Goal: Task Accomplishment & Management: Manage account settings

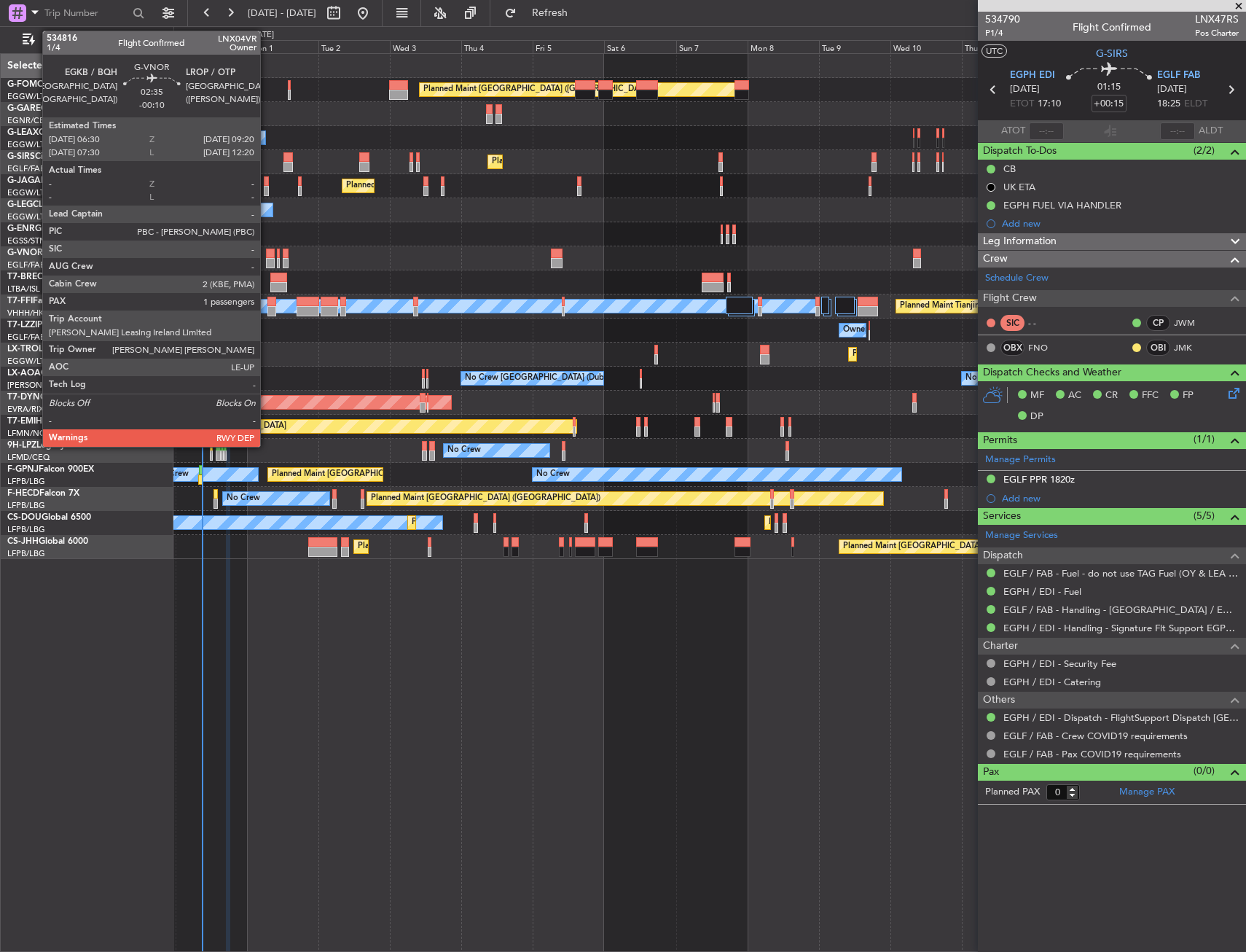
click at [266, 259] on div at bounding box center [270, 263] width 9 height 10
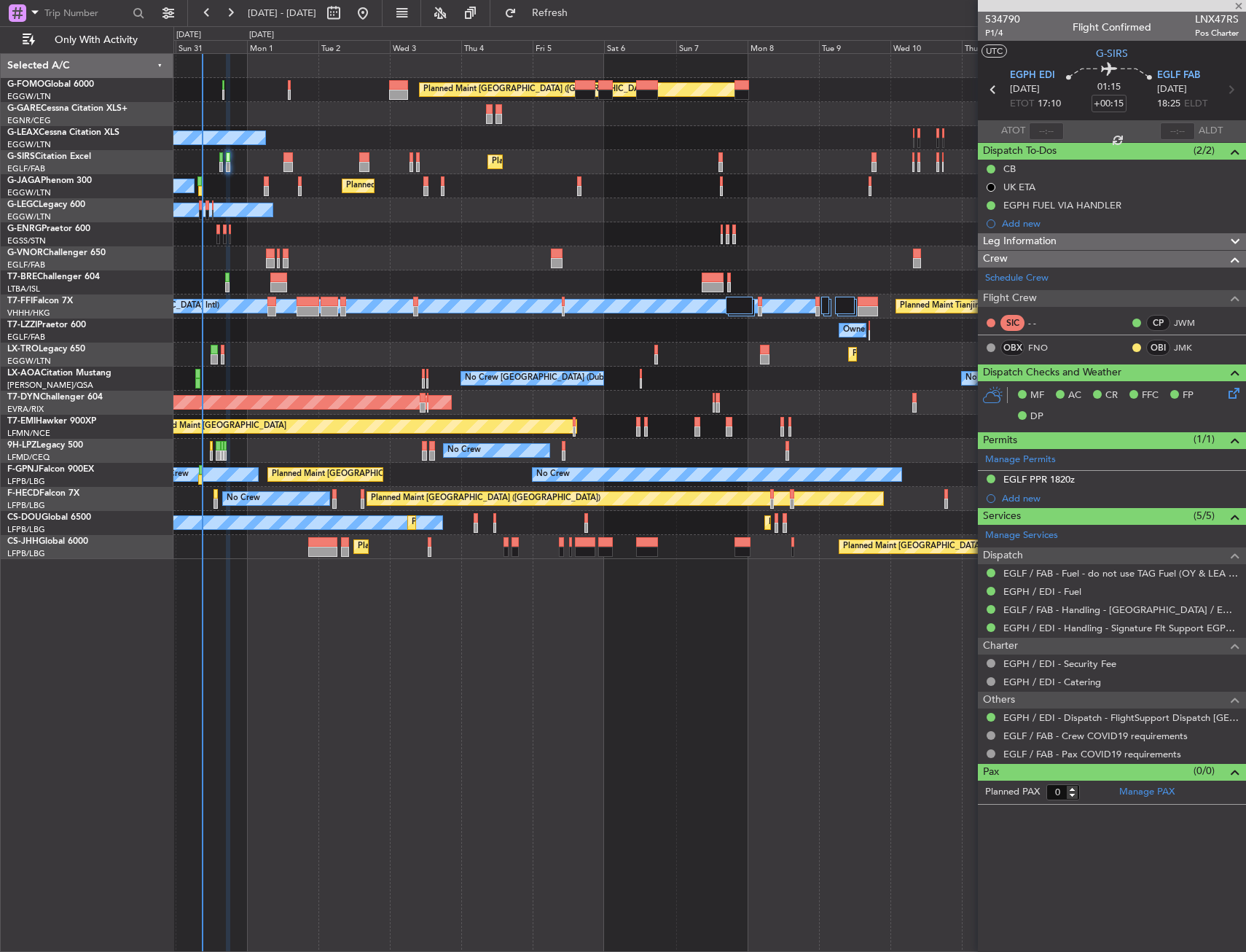
type input "-00:10"
type input "1"
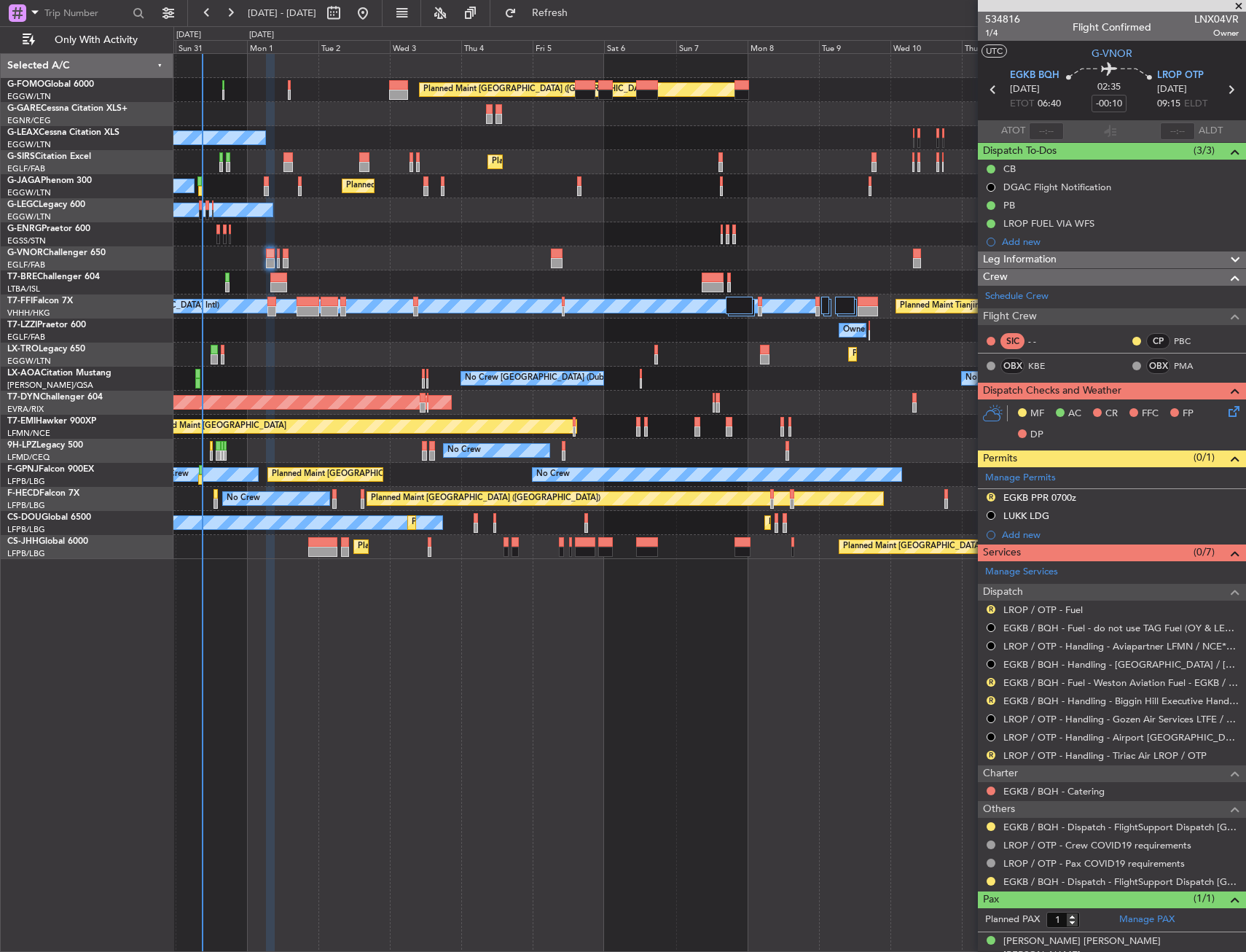
click at [1121, 496] on div "R EGKB PPR 0700z" at bounding box center [1112, 498] width 268 height 18
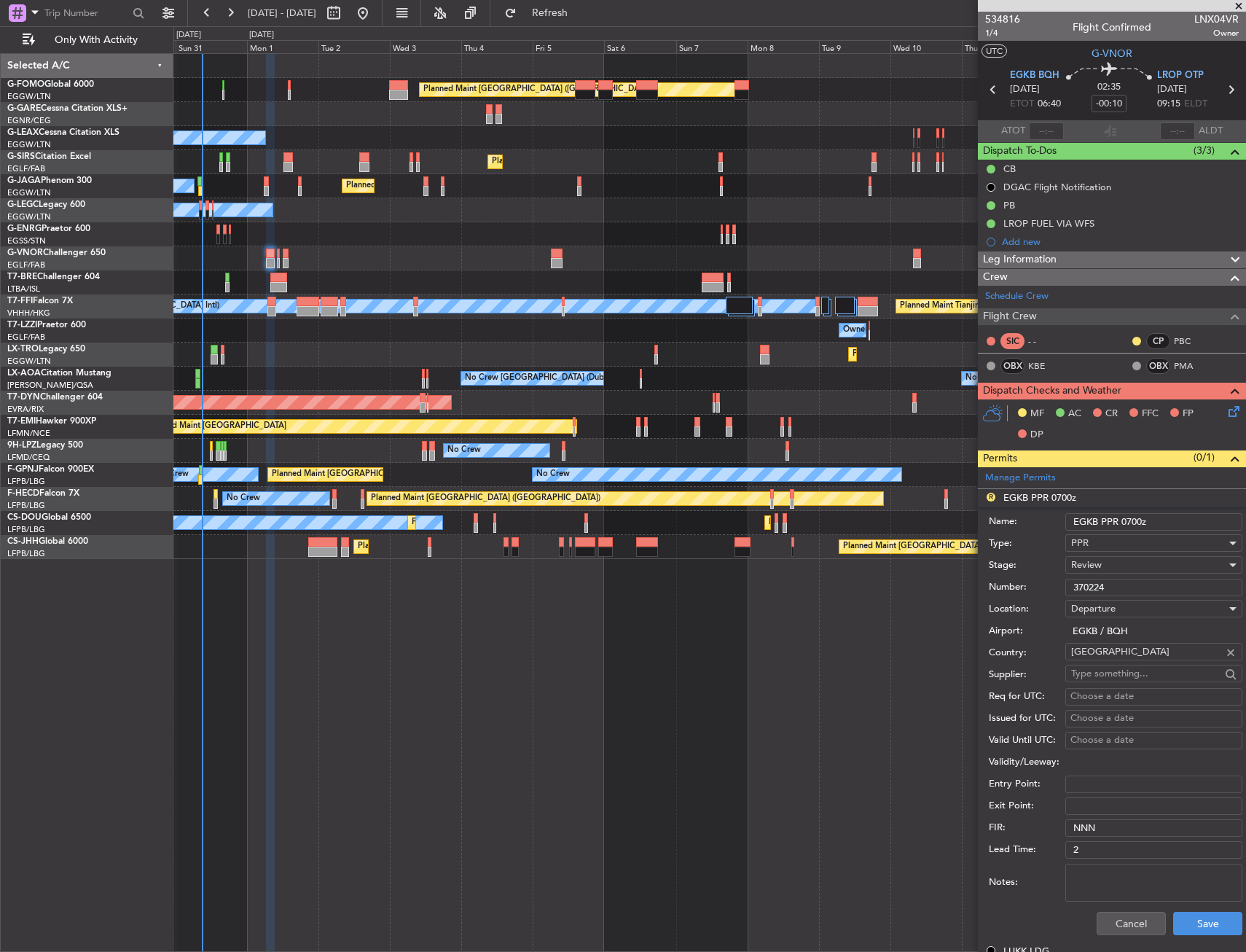
click at [1139, 520] on input "EGKB PPR 0700z" at bounding box center [1154, 521] width 177 height 17
type input "EGKB PPR 0640z"
click at [1132, 565] on div "Review" at bounding box center [1148, 564] width 156 height 22
click at [1114, 658] on span "Requested" at bounding box center [1148, 659] width 153 height 22
click at [1178, 914] on button "Save" at bounding box center [1207, 923] width 69 height 23
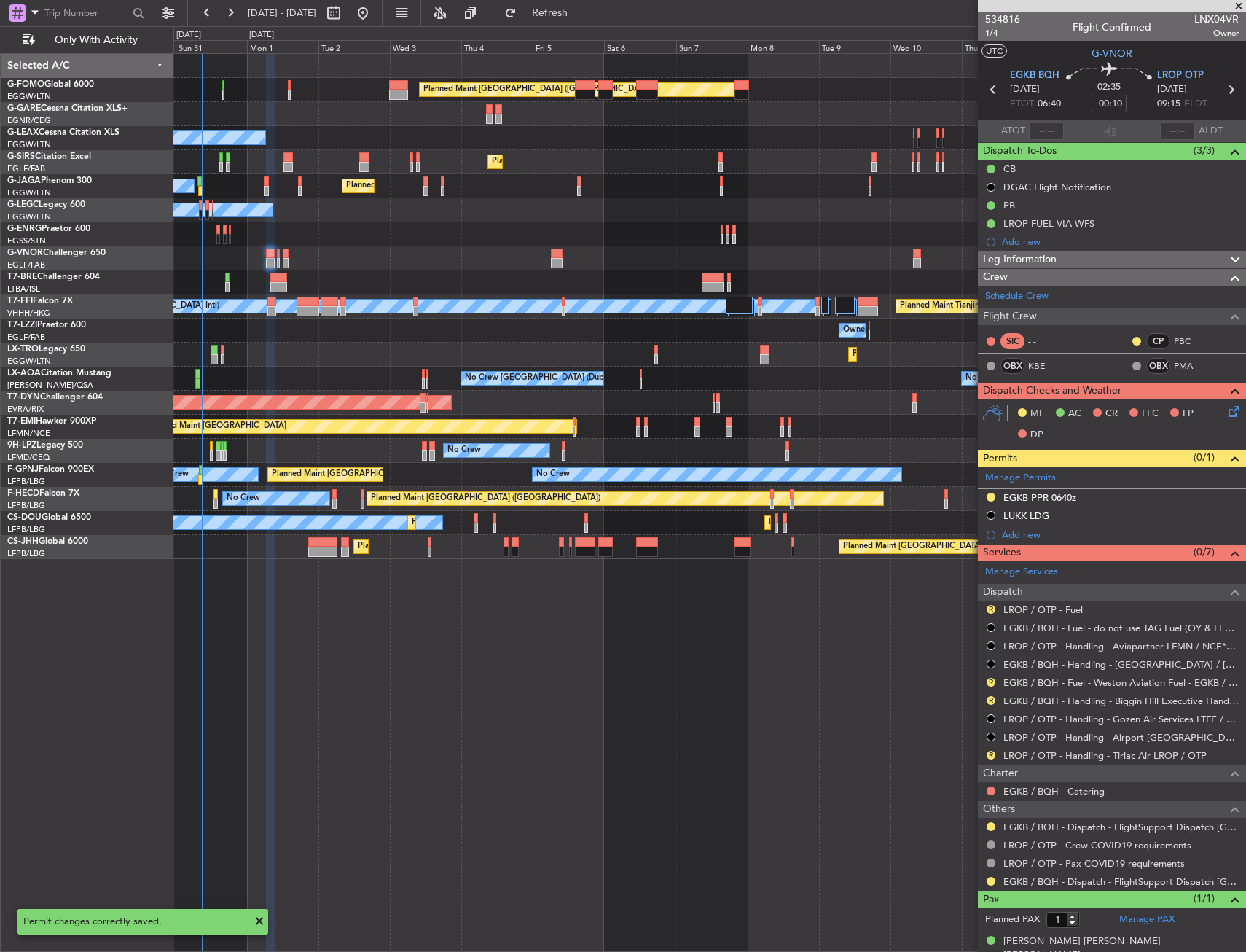
click at [1226, 409] on icon at bounding box center [1232, 409] width 12 height 12
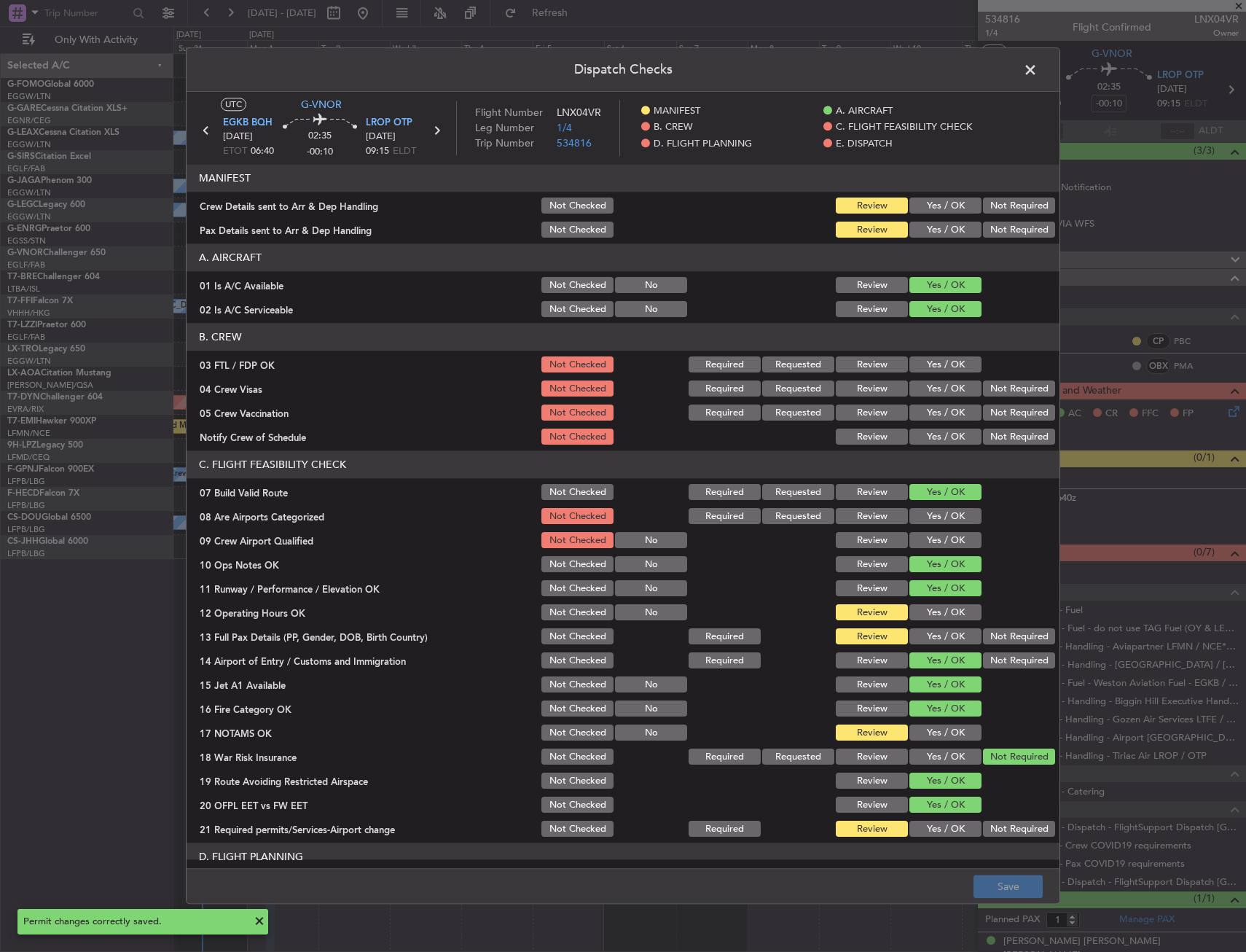
click at [942, 211] on button "Yes / OK" at bounding box center [945, 206] width 72 height 16
click at [942, 232] on button "Yes / OK" at bounding box center [945, 231] width 72 height 16
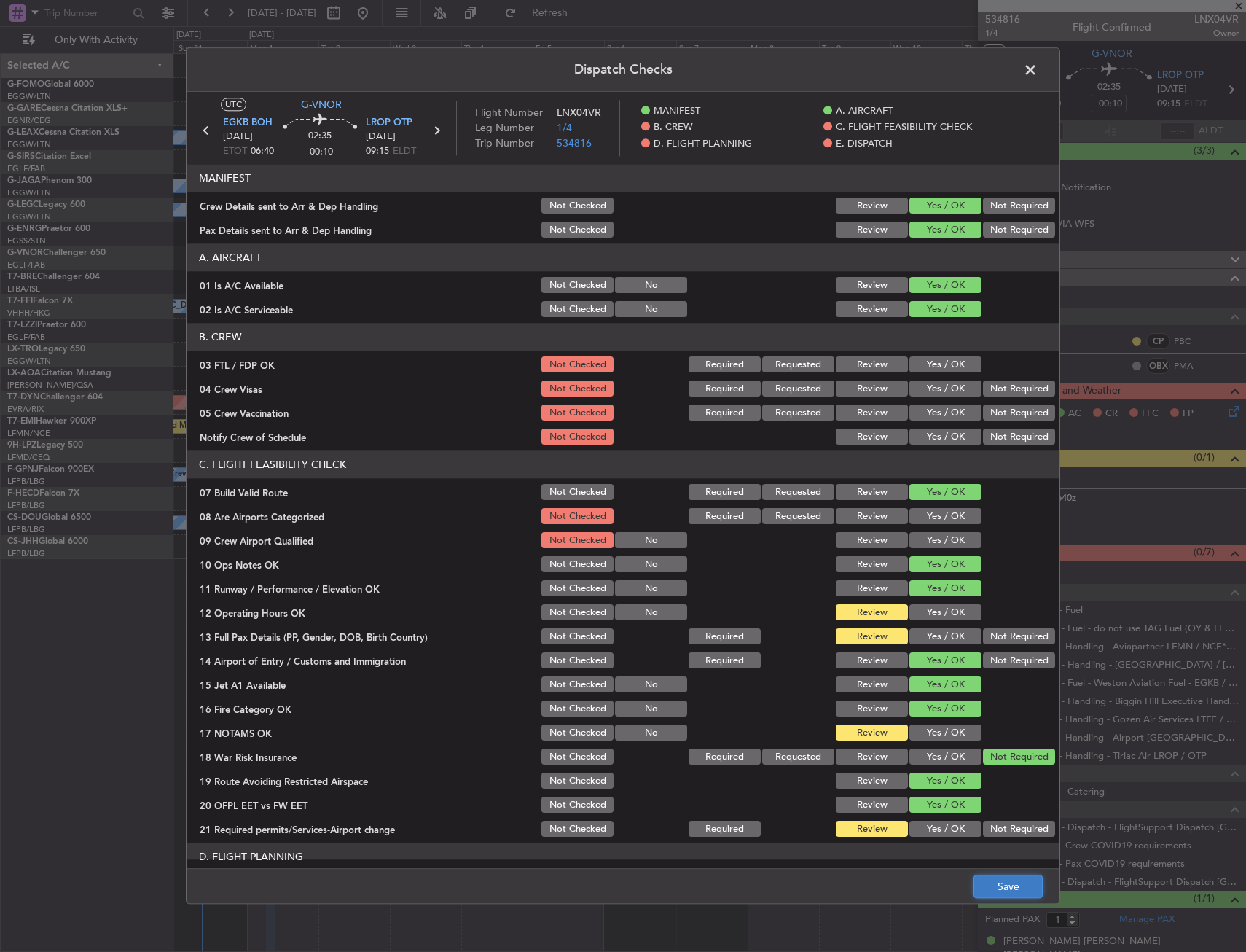
click at [995, 884] on button "Save" at bounding box center [1008, 886] width 69 height 23
click at [1038, 66] on span at bounding box center [1038, 73] width 0 height 29
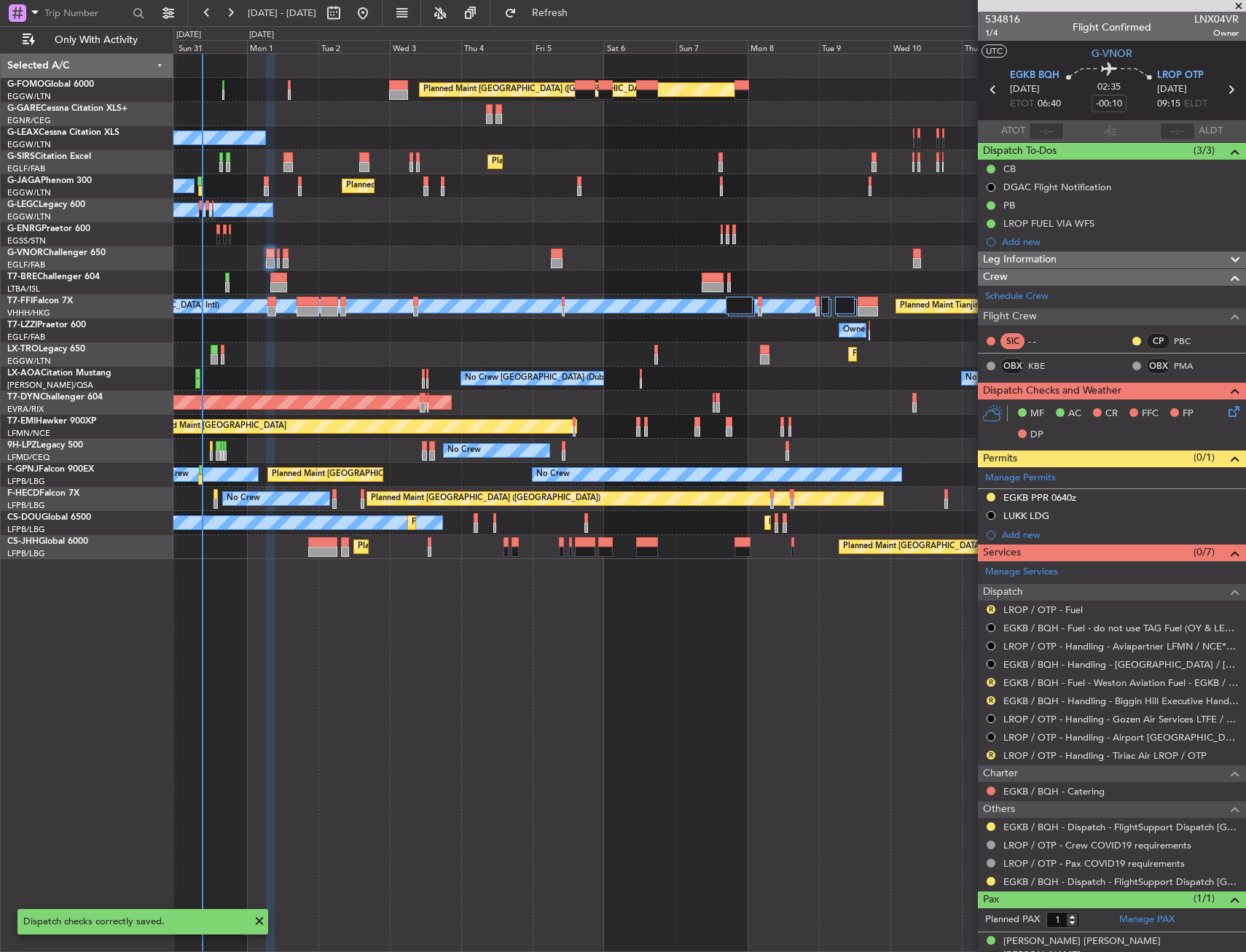
click at [994, 604] on div "R" at bounding box center [991, 610] width 12 height 12
click at [991, 610] on button "R" at bounding box center [991, 610] width 9 height 9
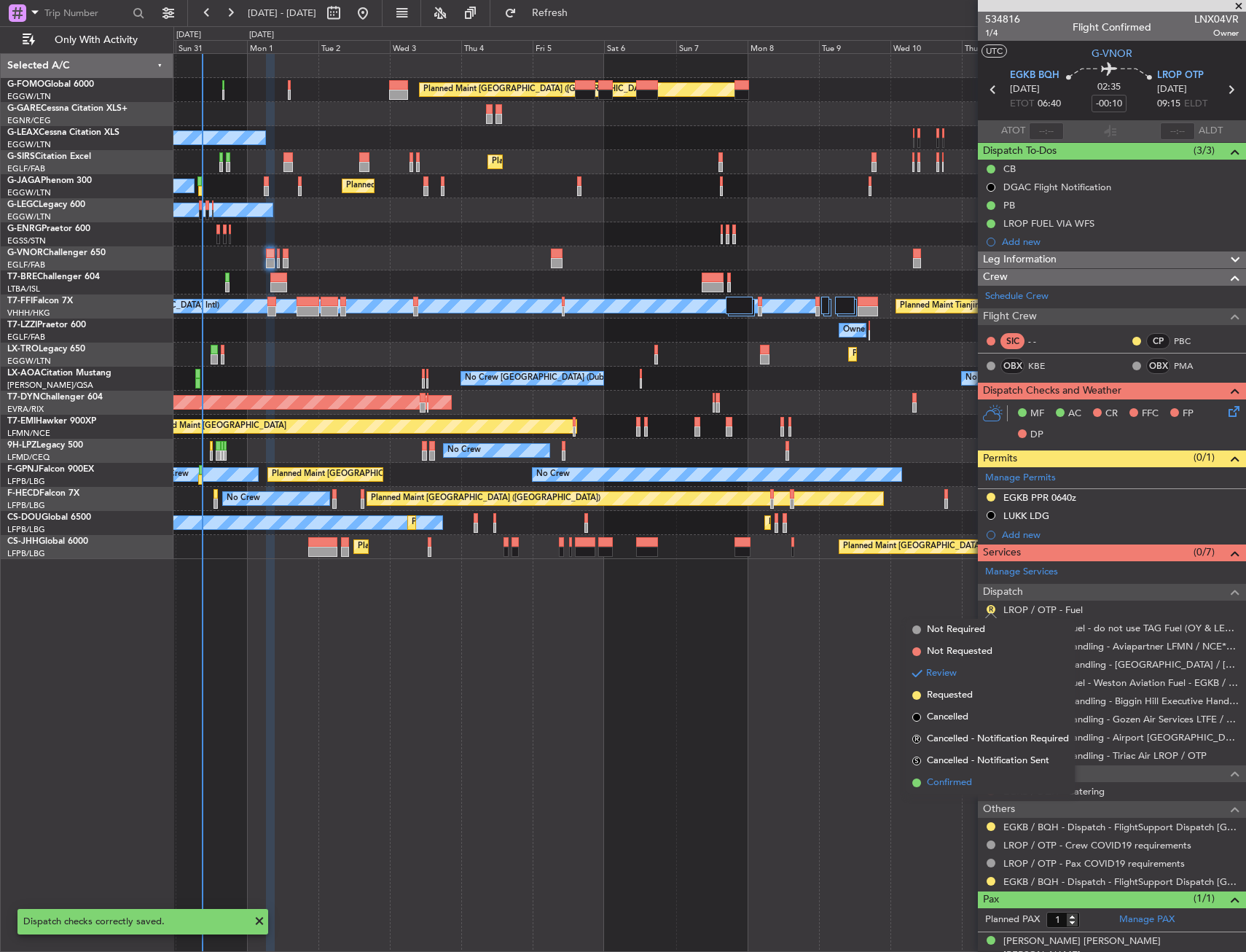
click at [953, 785] on span "Confirmed" at bounding box center [949, 783] width 45 height 15
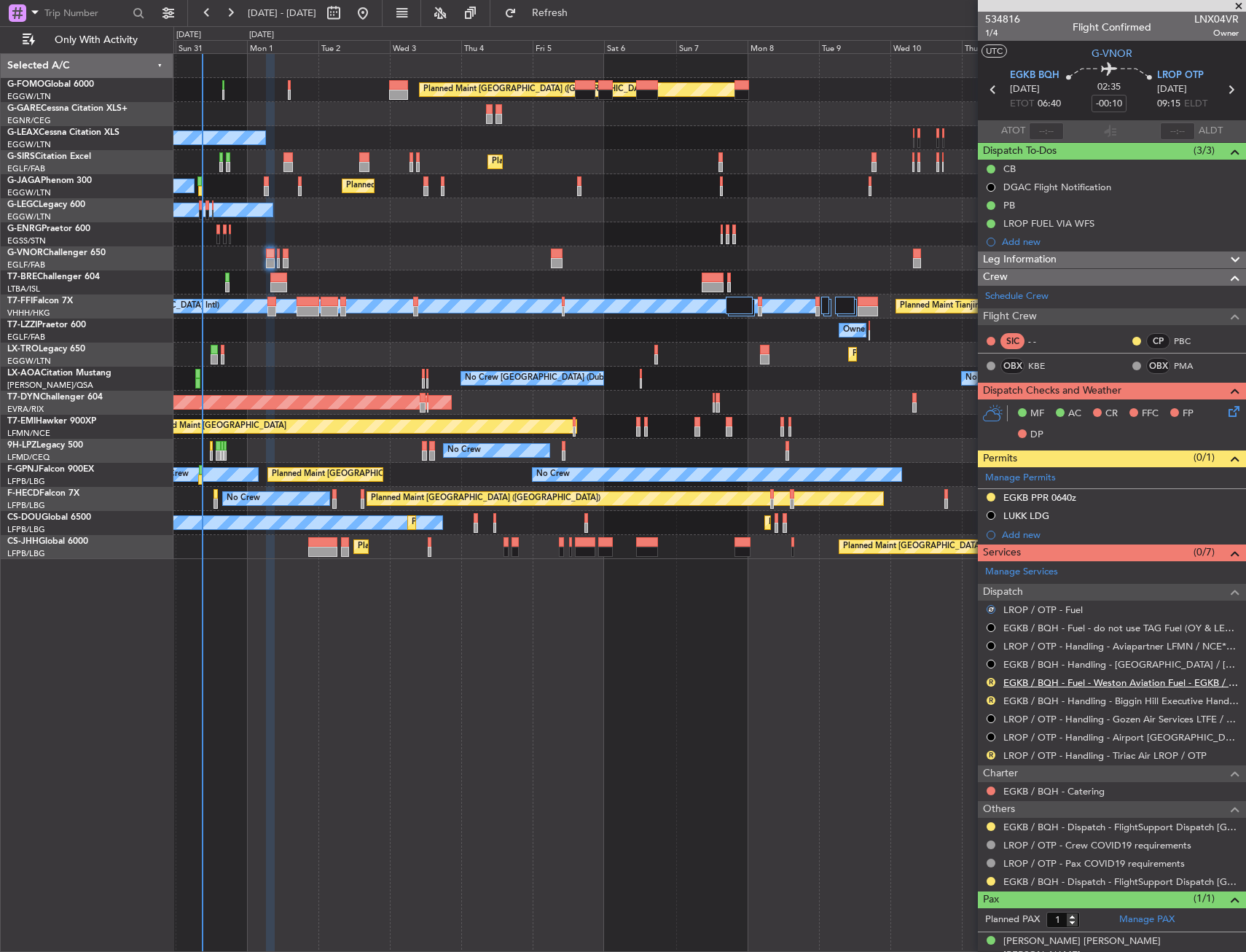
click at [1018, 680] on link "EGKB / BQH - Fuel - Weston Aviation Fuel - EGKB / BQH" at bounding box center [1121, 682] width 235 height 13
click at [991, 679] on button "R" at bounding box center [991, 682] width 9 height 9
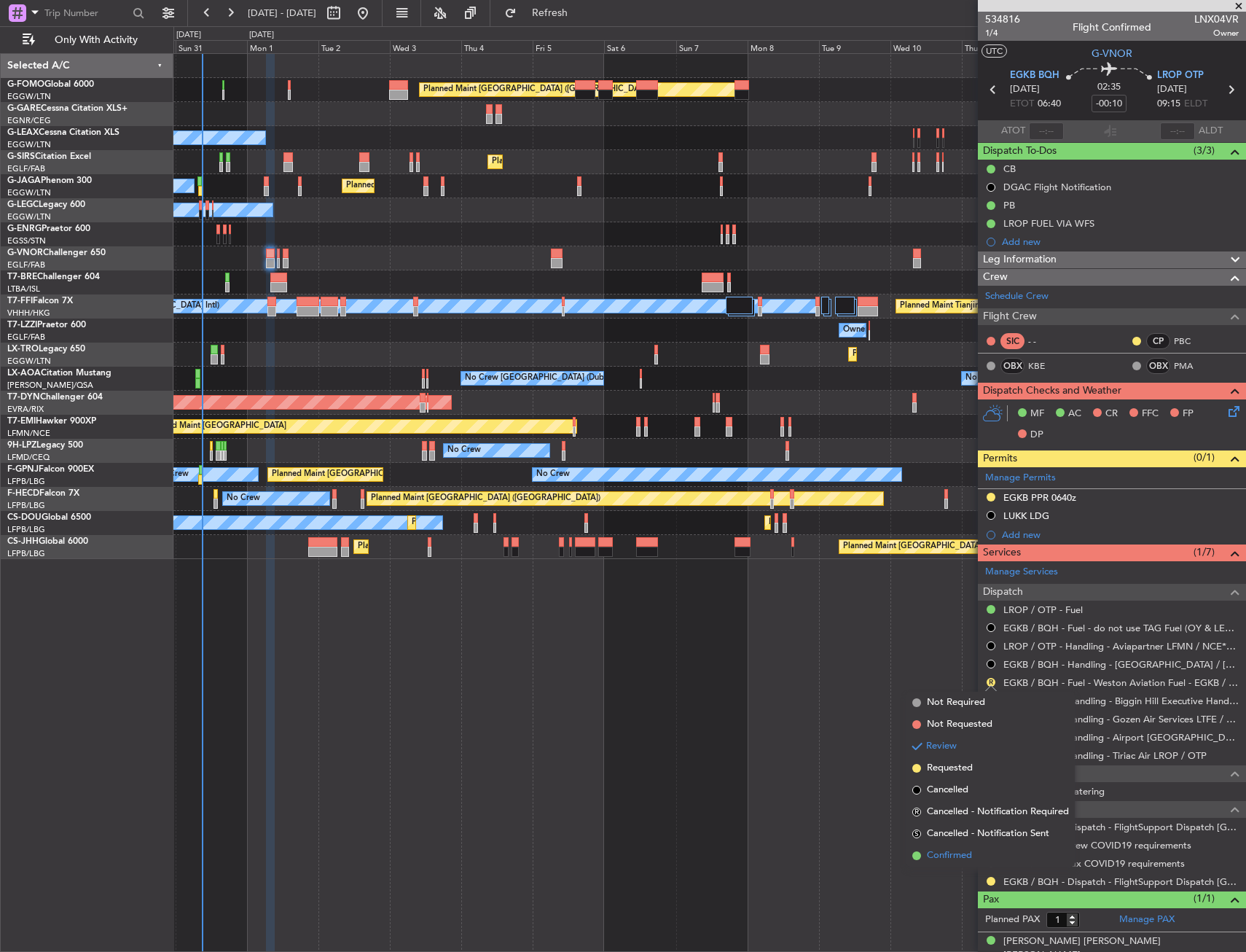
click at [945, 854] on span "Confirmed" at bounding box center [949, 855] width 45 height 15
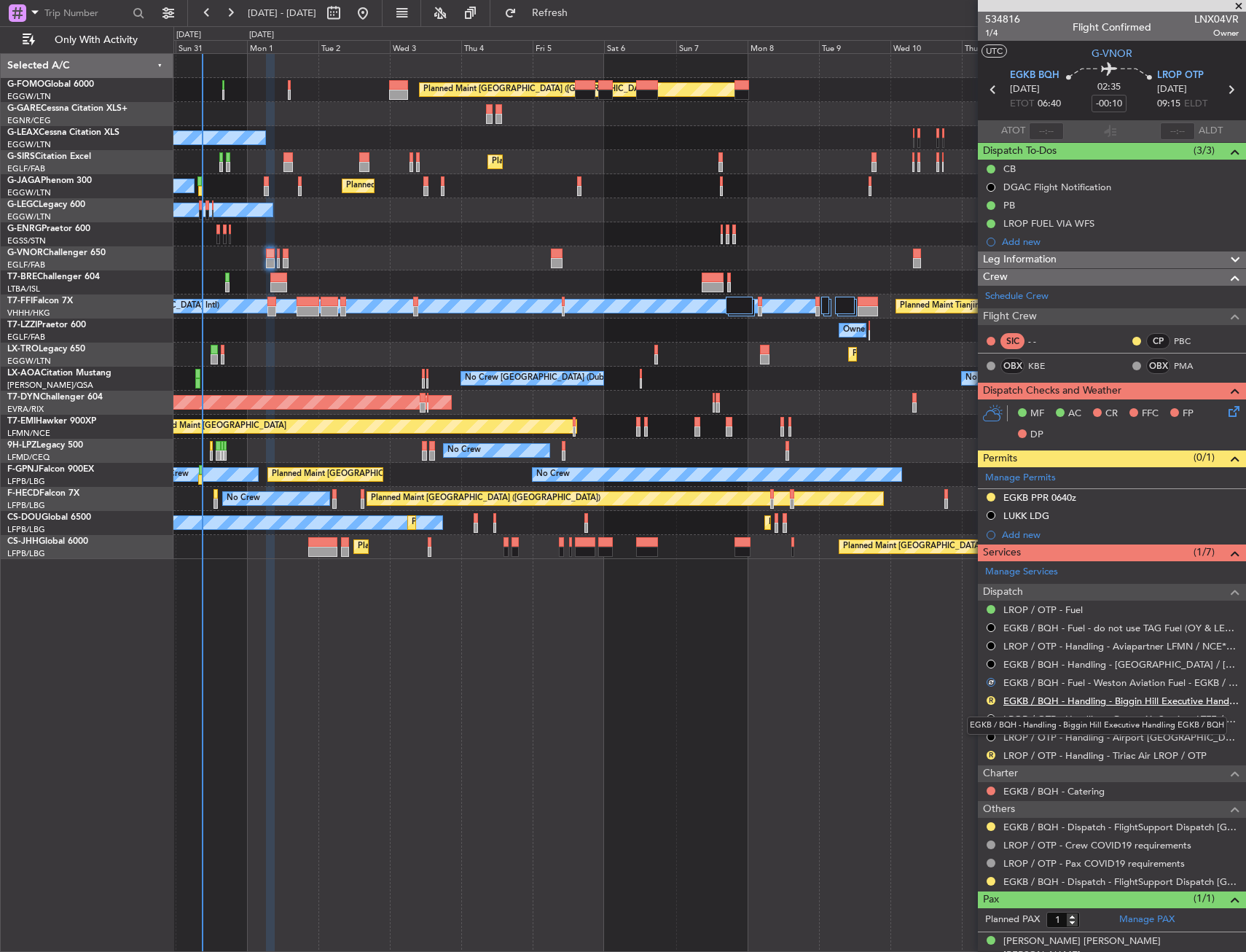
click at [1041, 697] on link "EGKB / BQH - Handling - Biggin Hill Executive Handling EGKB / BQH" at bounding box center [1121, 700] width 235 height 13
click at [1036, 752] on mat-tooltip-component "LROP / OTP - Handling - Airport [GEOGRAPHIC_DATA] LUKK / KIV" at bounding box center [1126, 768] width 240 height 51
click at [1015, 753] on link "LROP / OTP - Handling - Tiriac Air LROP / OTP" at bounding box center [1105, 755] width 203 height 13
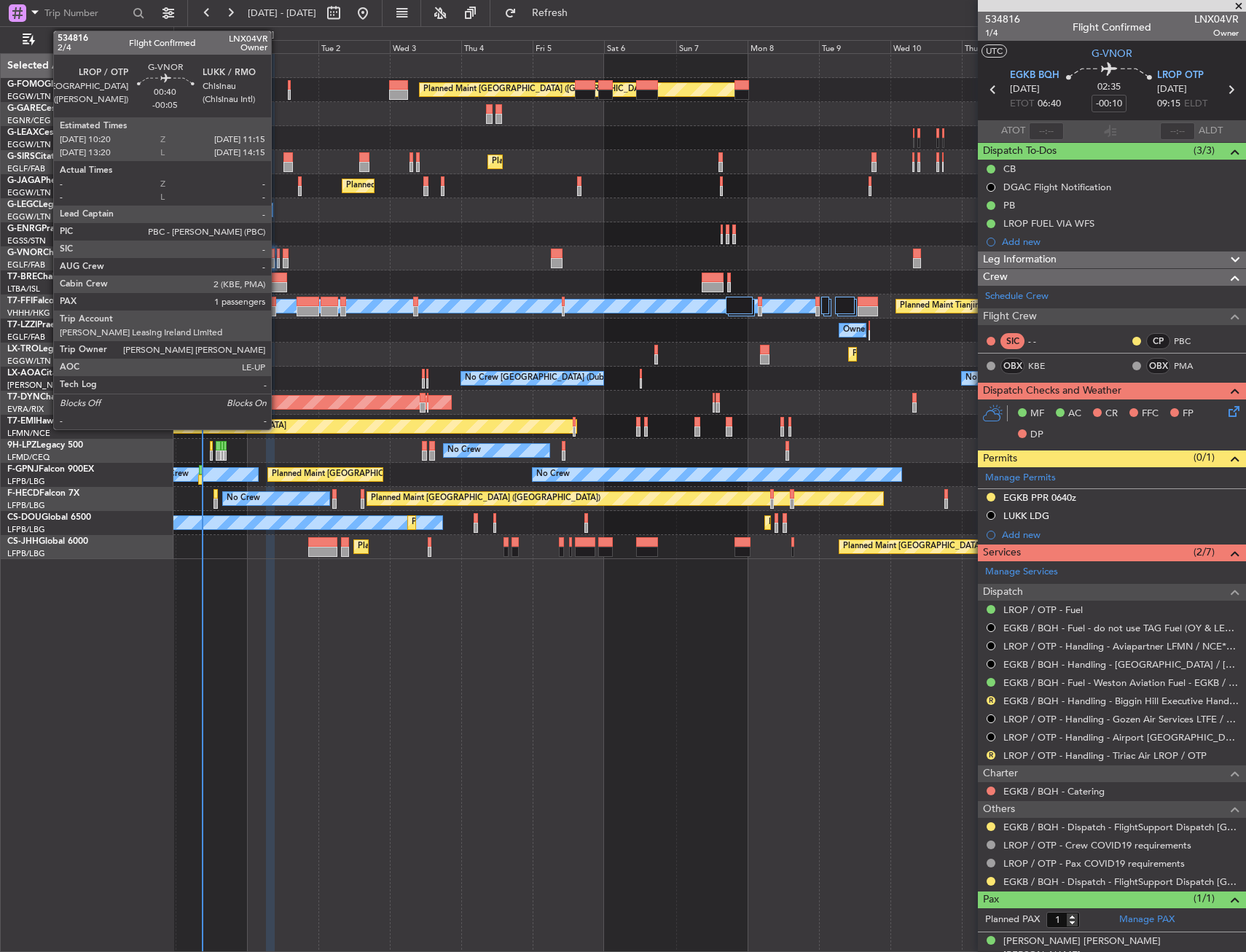
click at [278, 263] on div at bounding box center [278, 263] width 3 height 10
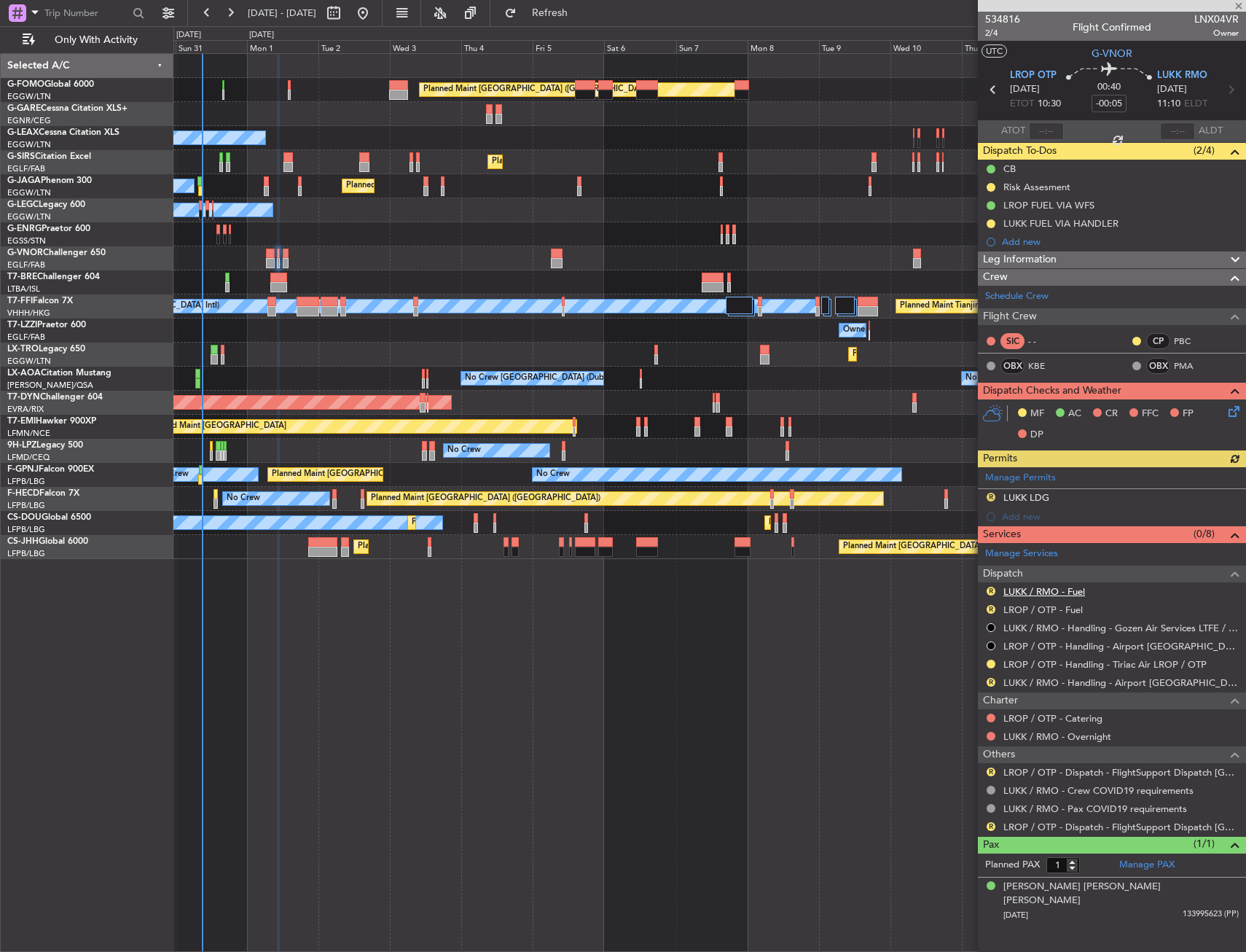
click at [1038, 591] on link "LUKK / RMO - Fuel" at bounding box center [1044, 591] width 82 height 13
click at [991, 593] on button "R" at bounding box center [991, 591] width 9 height 9
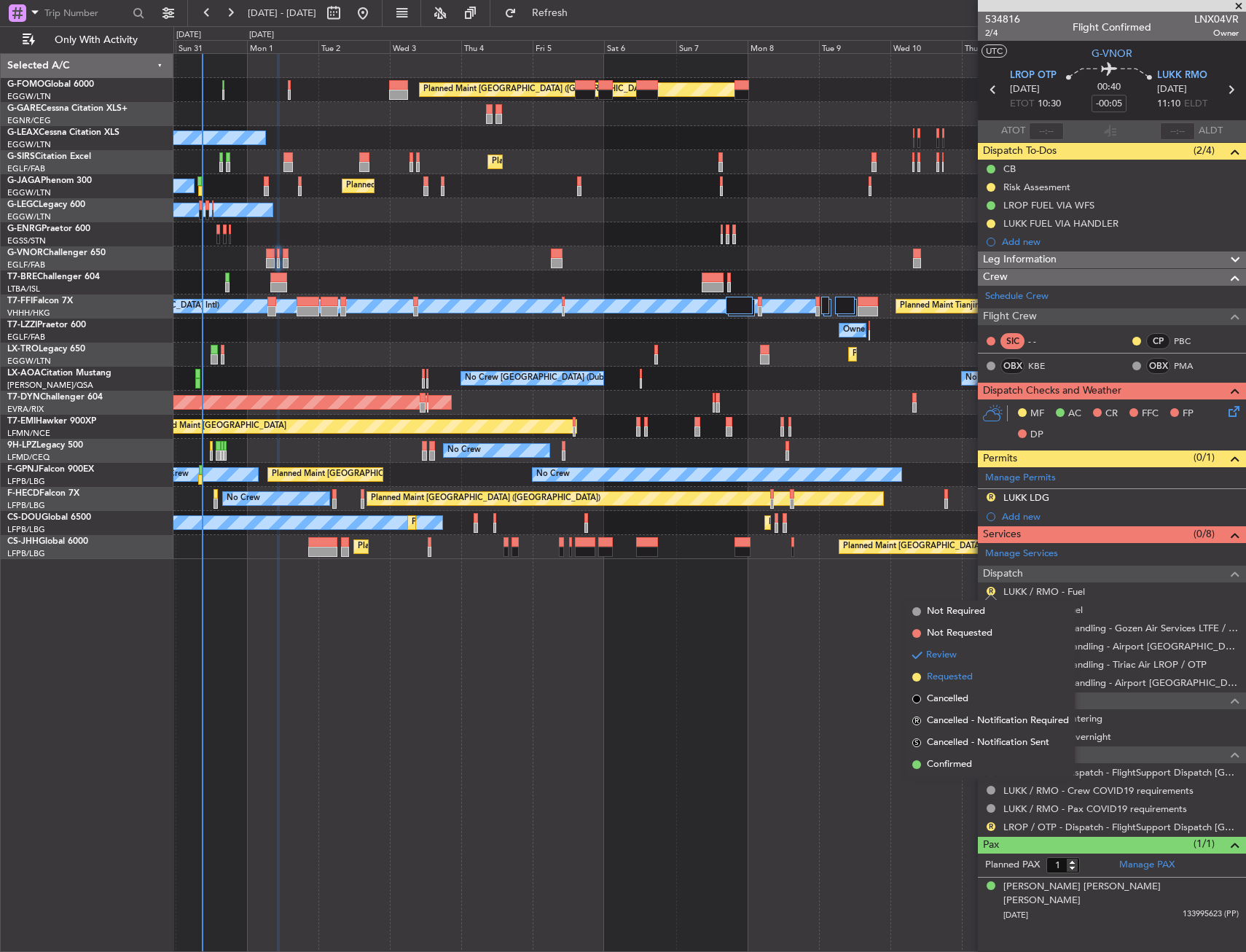
click at [952, 675] on span "Requested" at bounding box center [950, 677] width 46 height 15
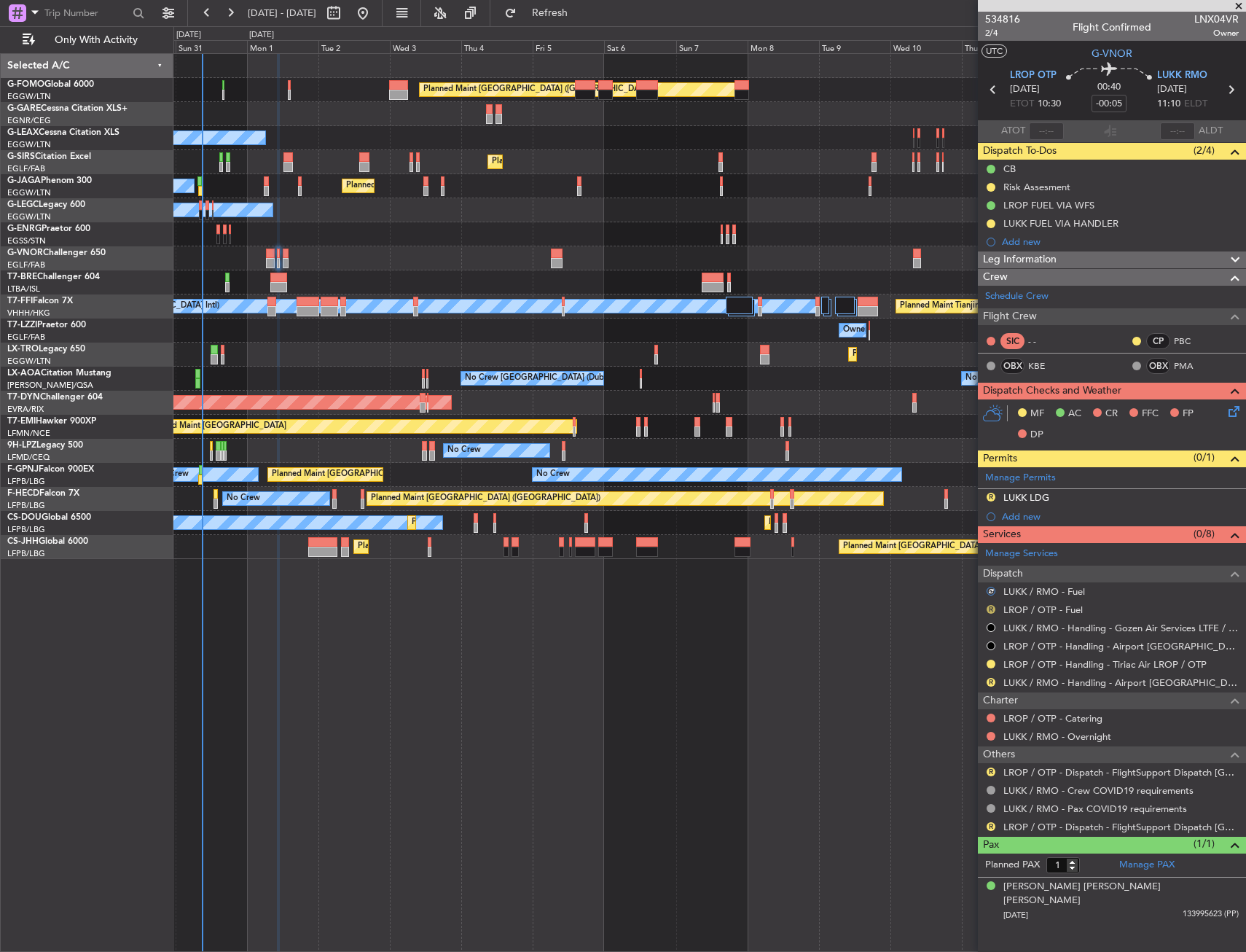
click at [991, 608] on button "R" at bounding box center [991, 610] width 9 height 9
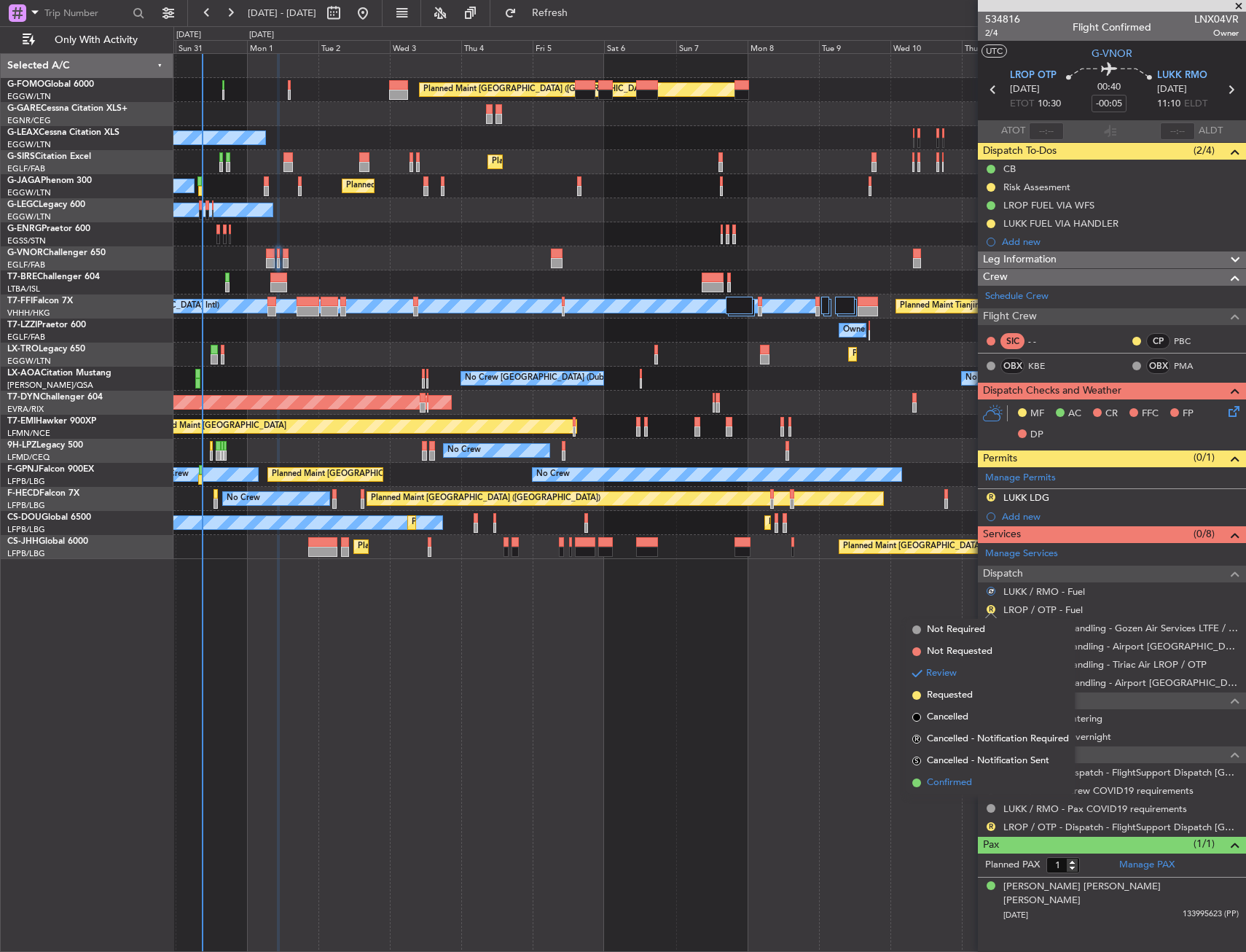
click at [965, 782] on span "Confirmed" at bounding box center [949, 783] width 45 height 15
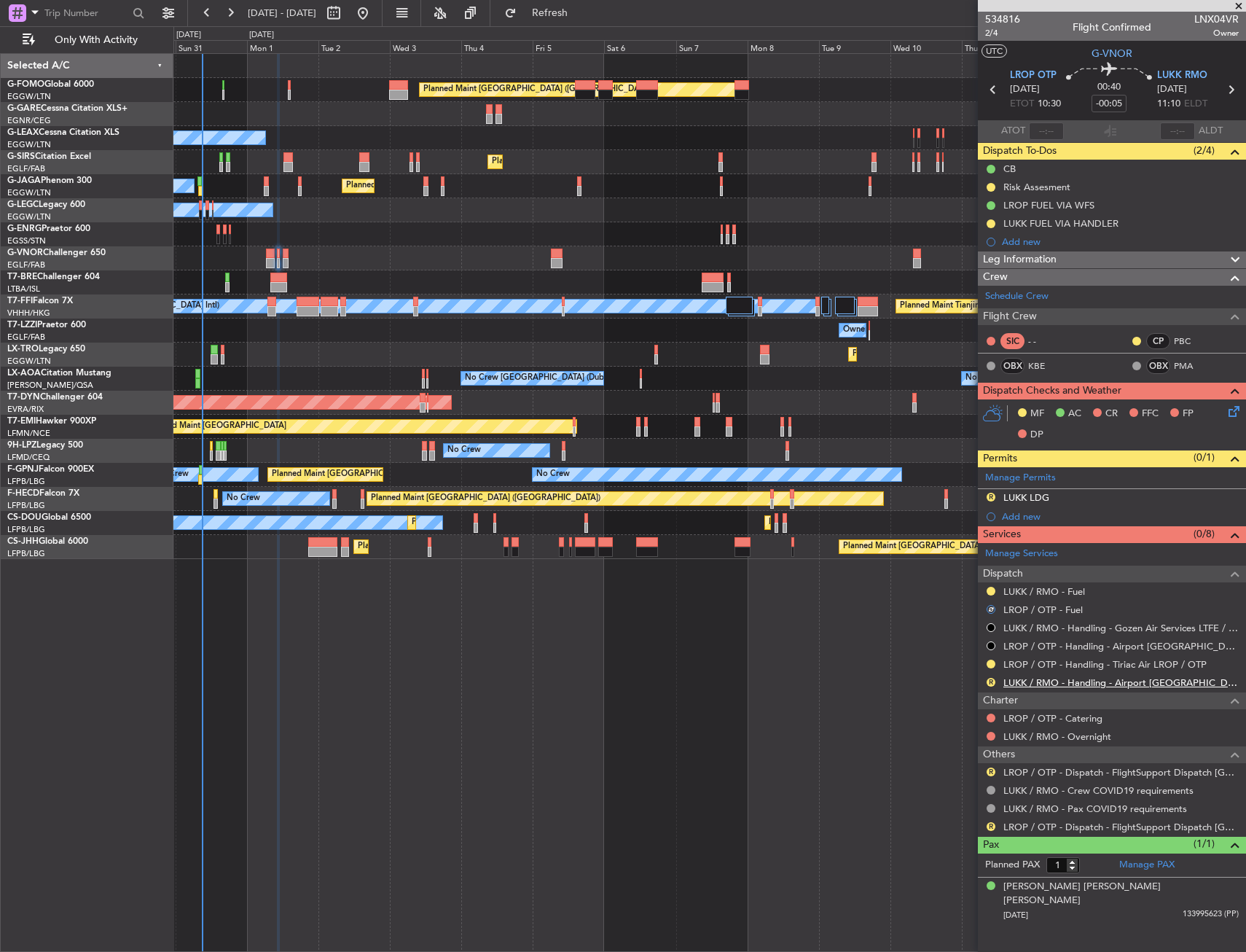
click at [1022, 685] on link "LUKK / RMO - Handling - Airport [GEOGRAPHIC_DATA] LUKK / KIV" at bounding box center [1121, 682] width 235 height 13
click at [990, 497] on button "R" at bounding box center [991, 497] width 9 height 9
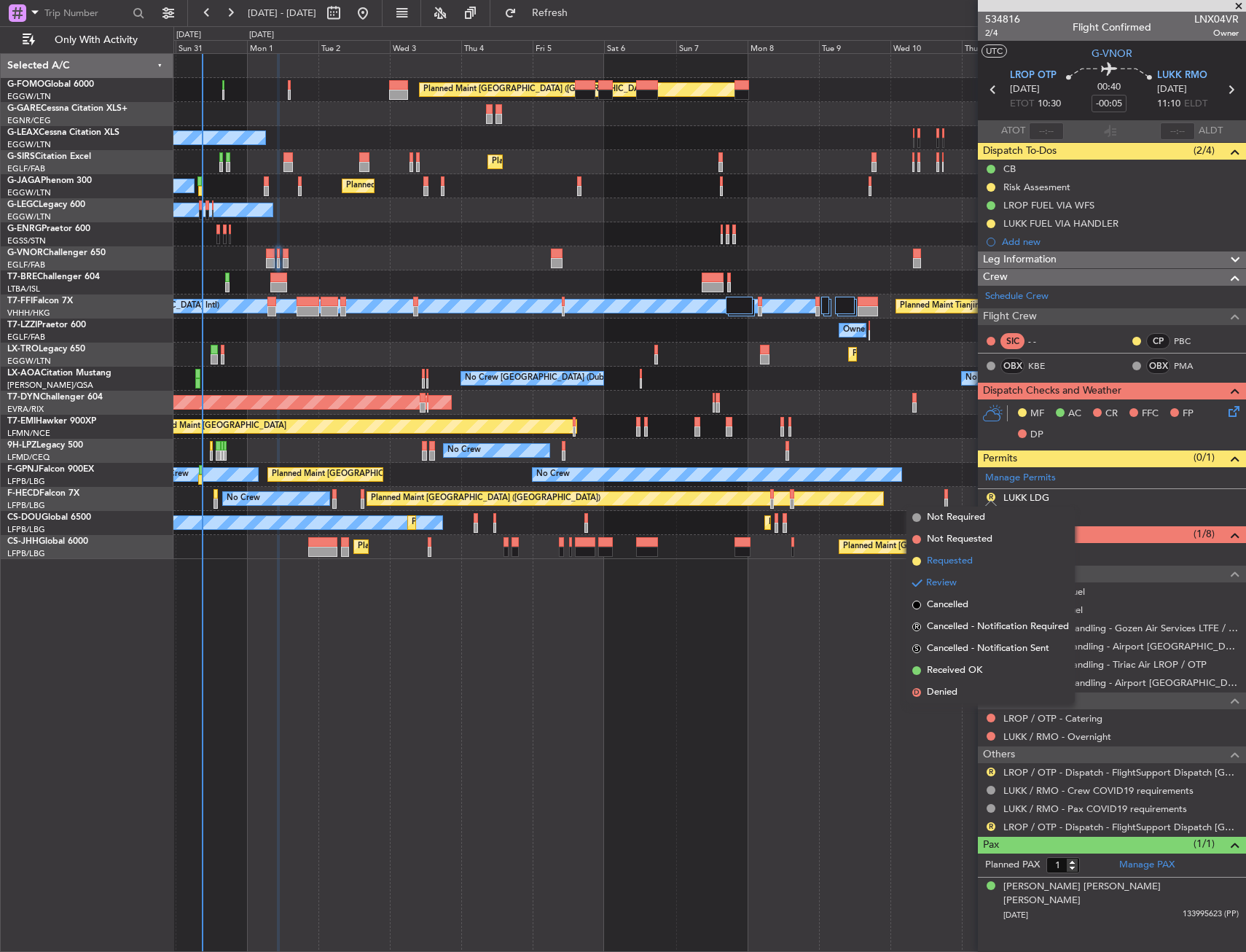
click at [939, 565] on span "Requested" at bounding box center [950, 561] width 46 height 15
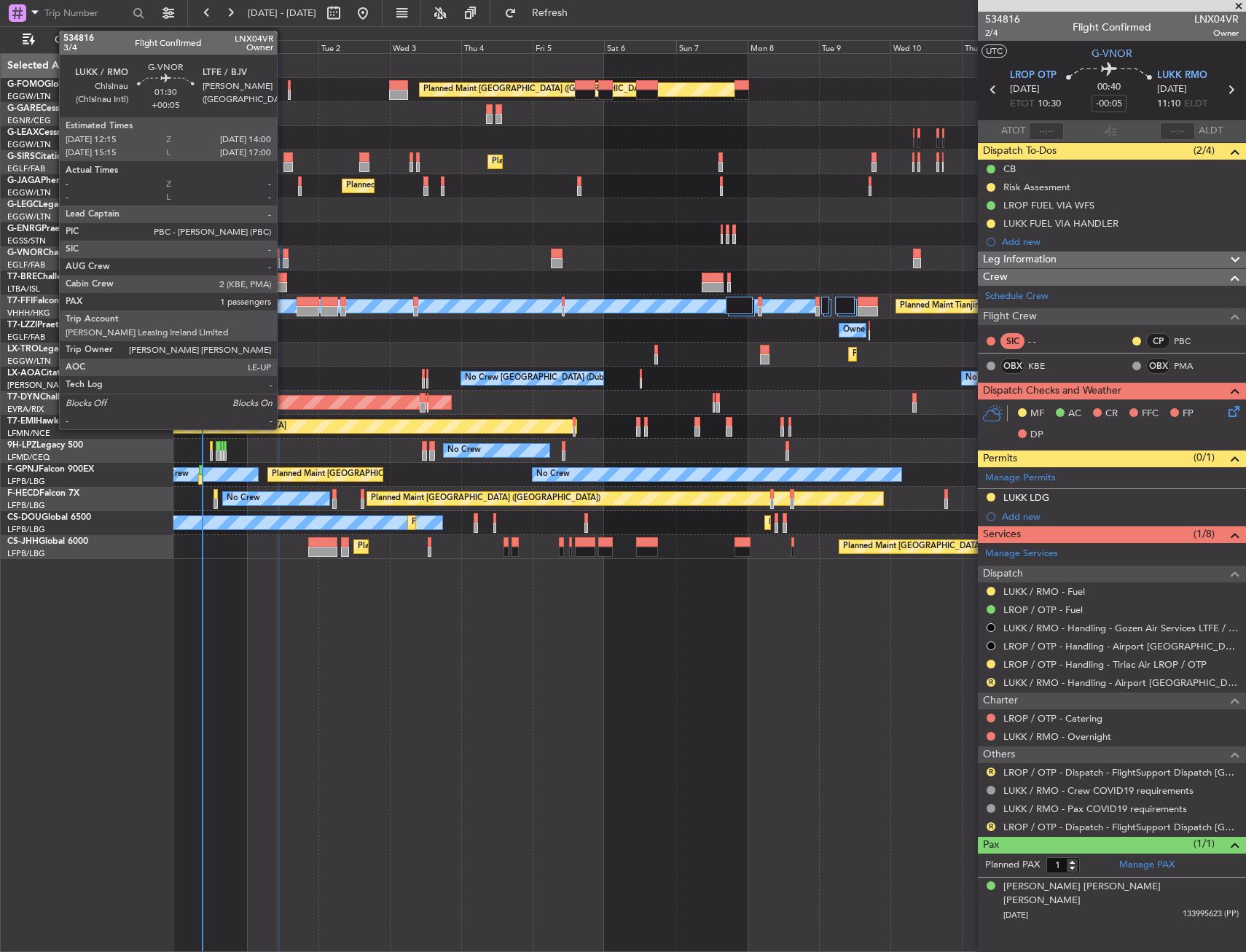
click at [284, 260] on div at bounding box center [286, 263] width 6 height 10
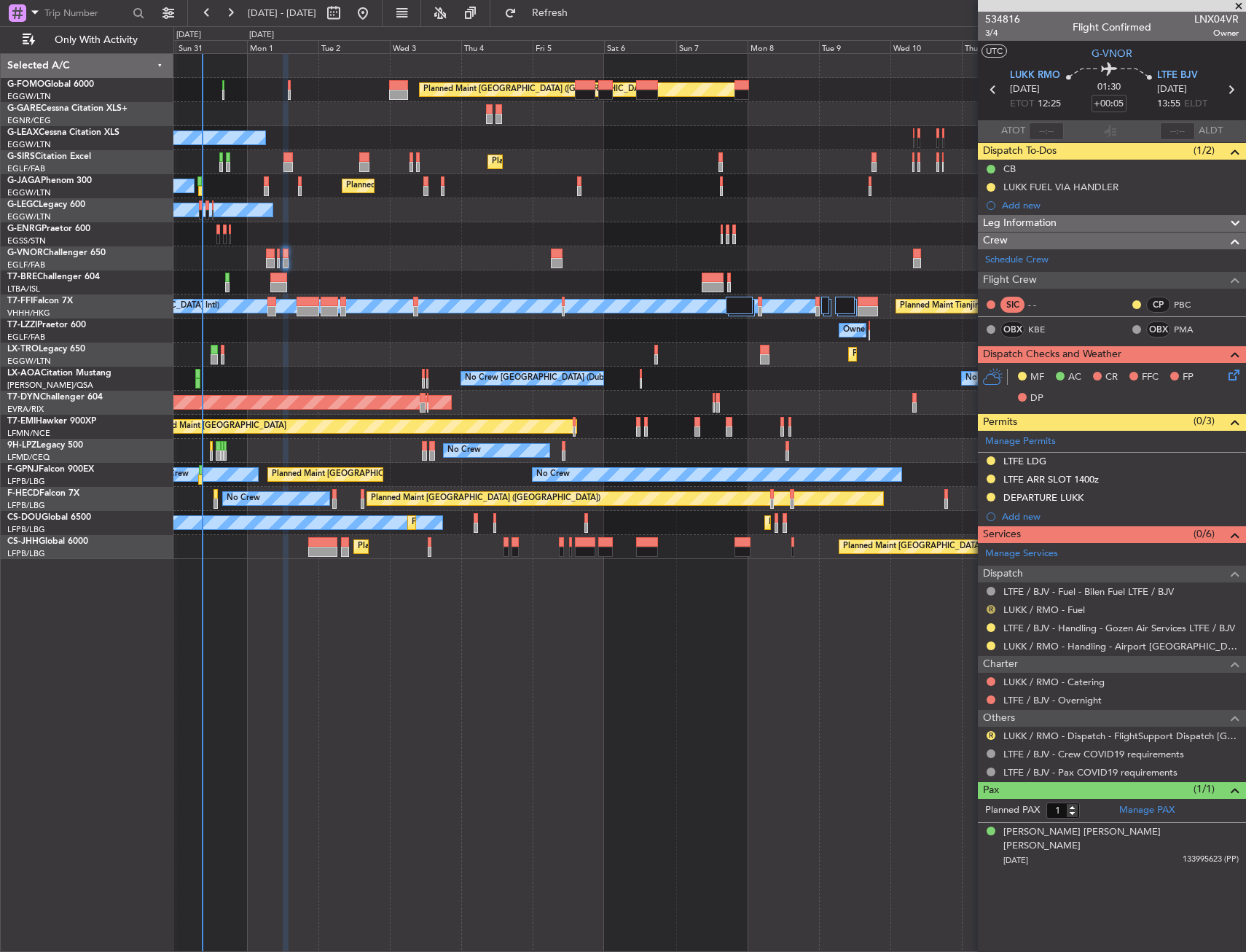
click at [991, 610] on button "R" at bounding box center [991, 610] width 9 height 9
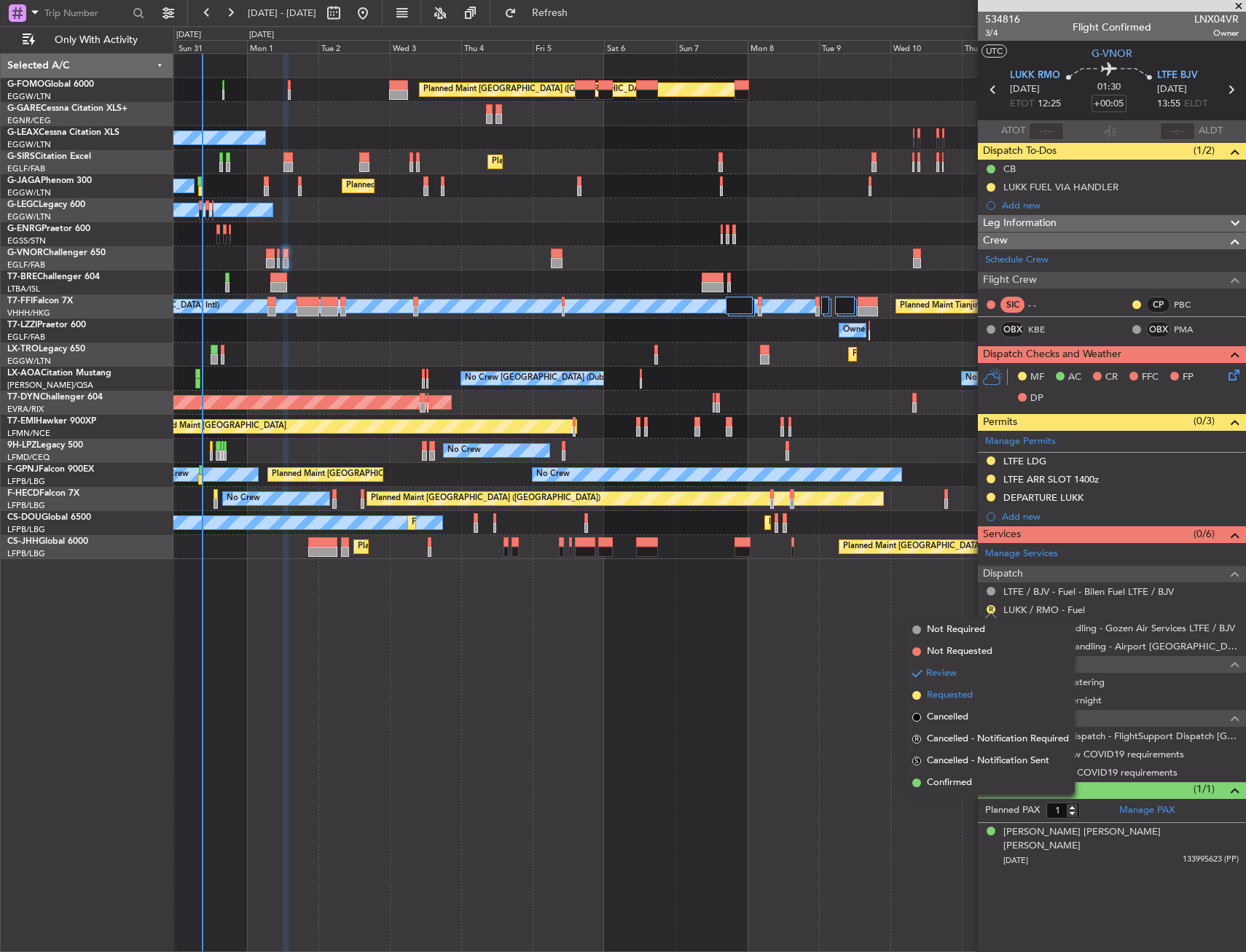
click at [965, 693] on span "Requested" at bounding box center [950, 695] width 46 height 15
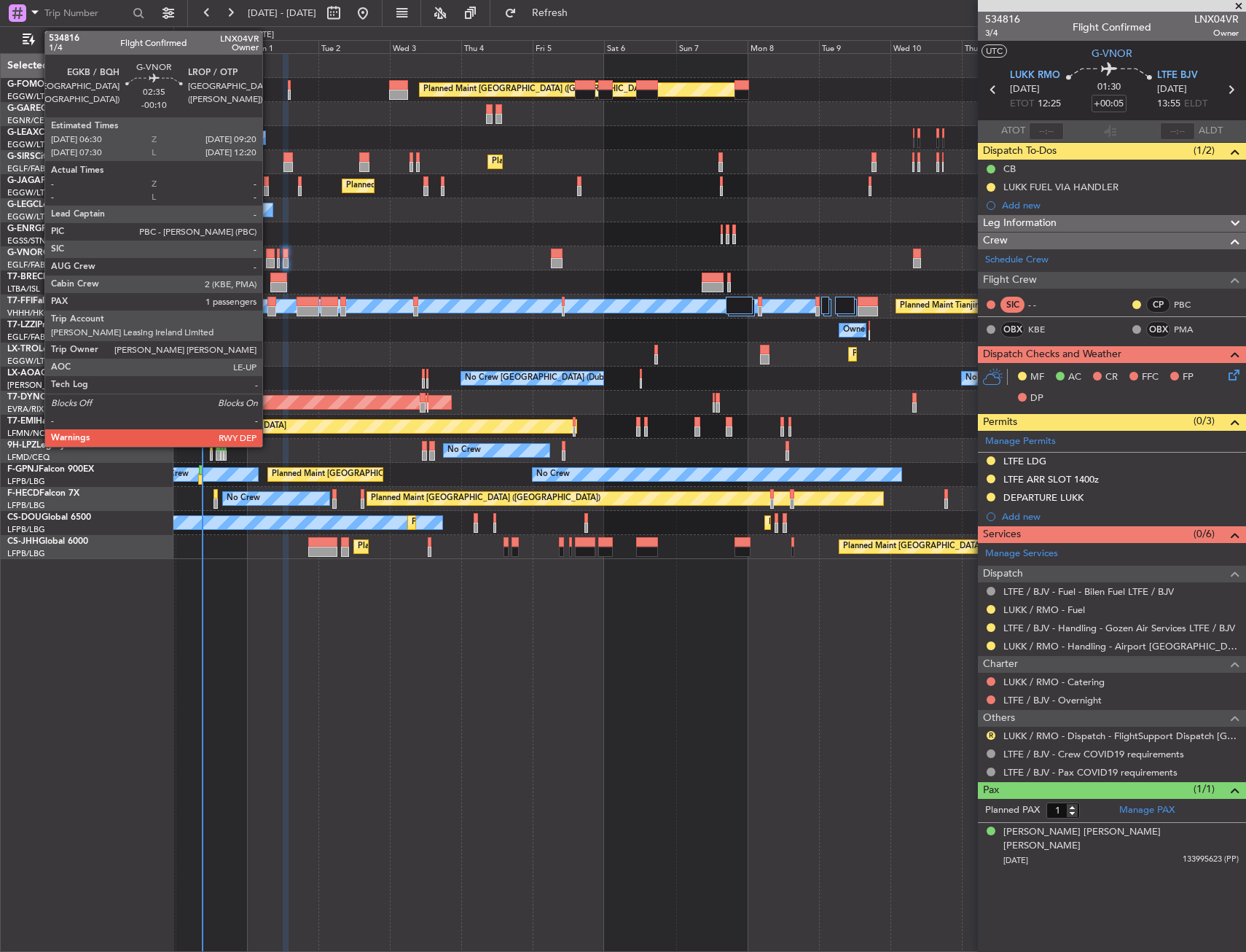
click at [269, 258] on div at bounding box center [270, 254] width 9 height 10
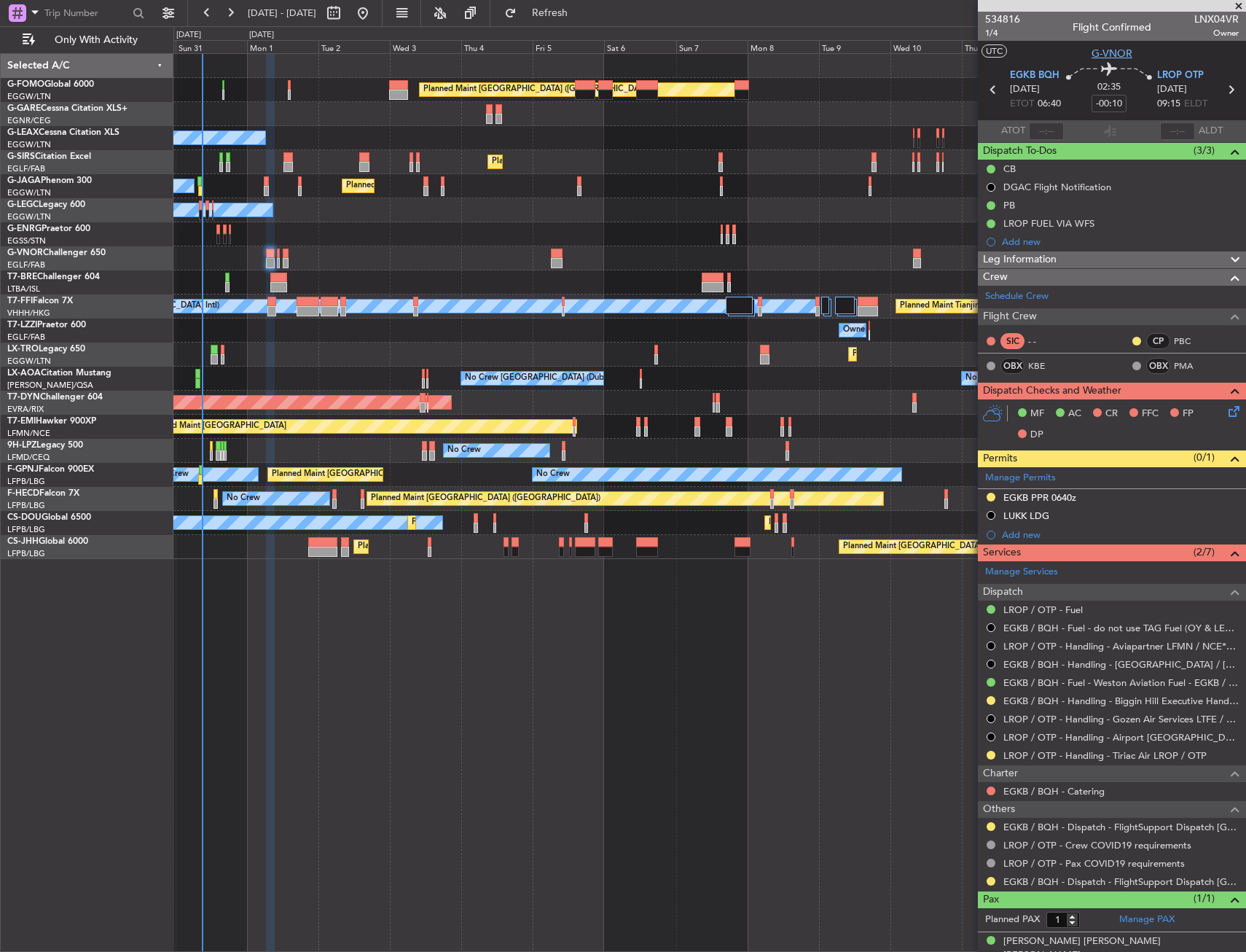
click at [1107, 57] on span "G-VNOR" at bounding box center [1111, 54] width 41 height 16
click at [990, 32] on span "1/4" at bounding box center [1003, 33] width 35 height 13
click at [1226, 415] on icon at bounding box center [1232, 409] width 12 height 12
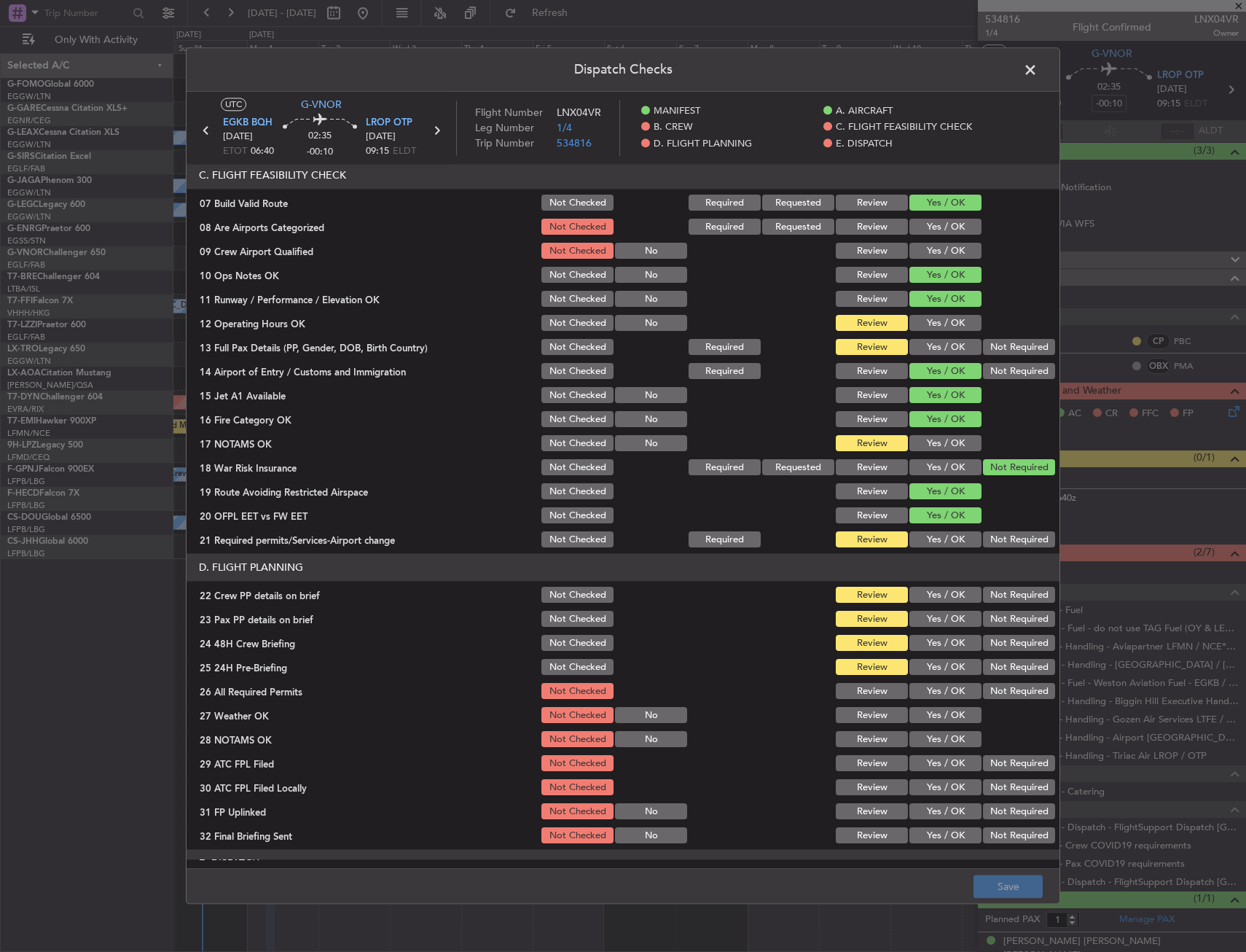
scroll to position [292, 0]
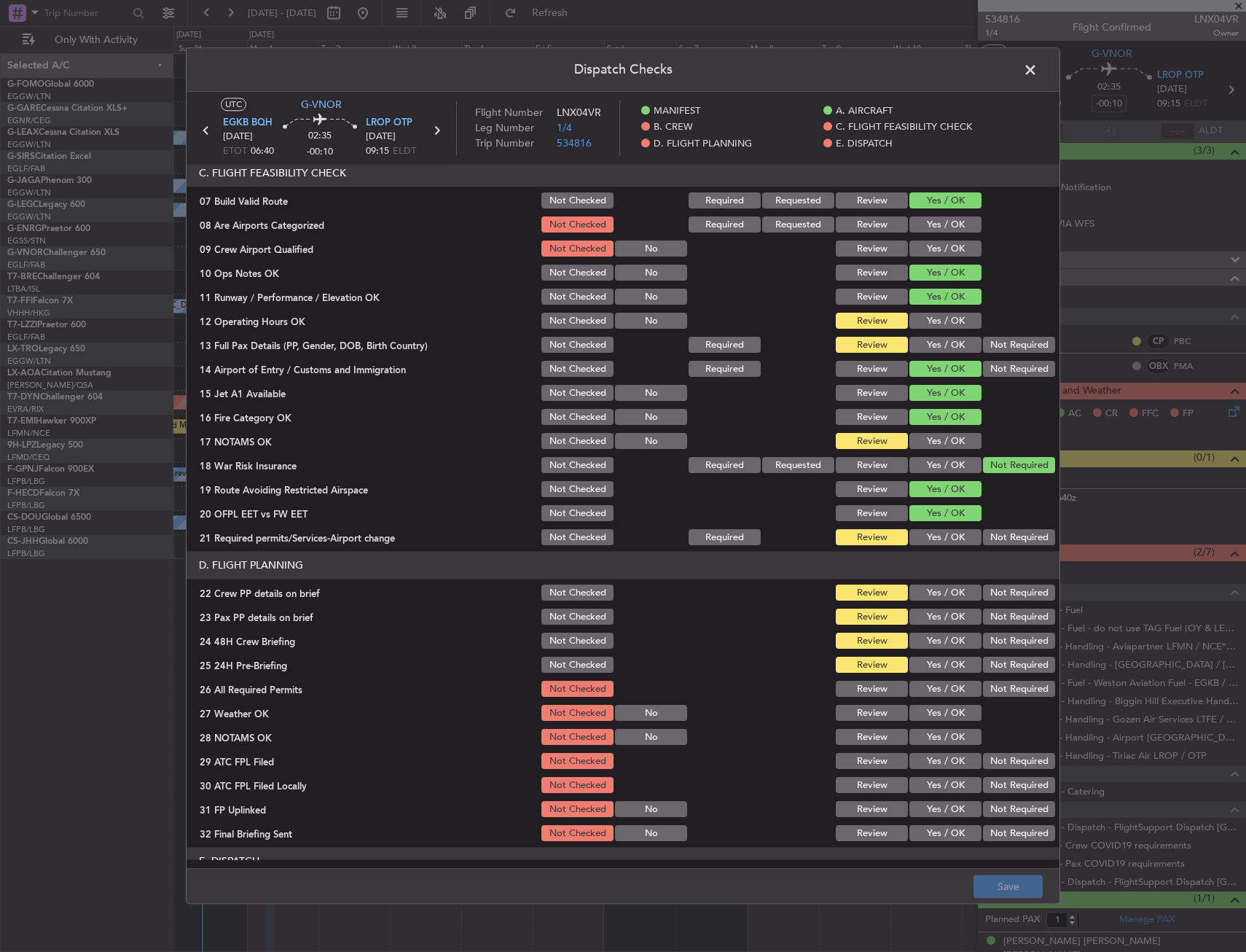
click at [937, 321] on button "Yes / OK" at bounding box center [945, 322] width 72 height 16
click at [929, 346] on button "Yes / OK" at bounding box center [945, 345] width 72 height 16
click at [930, 438] on button "Yes / OK" at bounding box center [945, 441] width 72 height 16
click at [939, 537] on button "Yes / OK" at bounding box center [945, 538] width 72 height 16
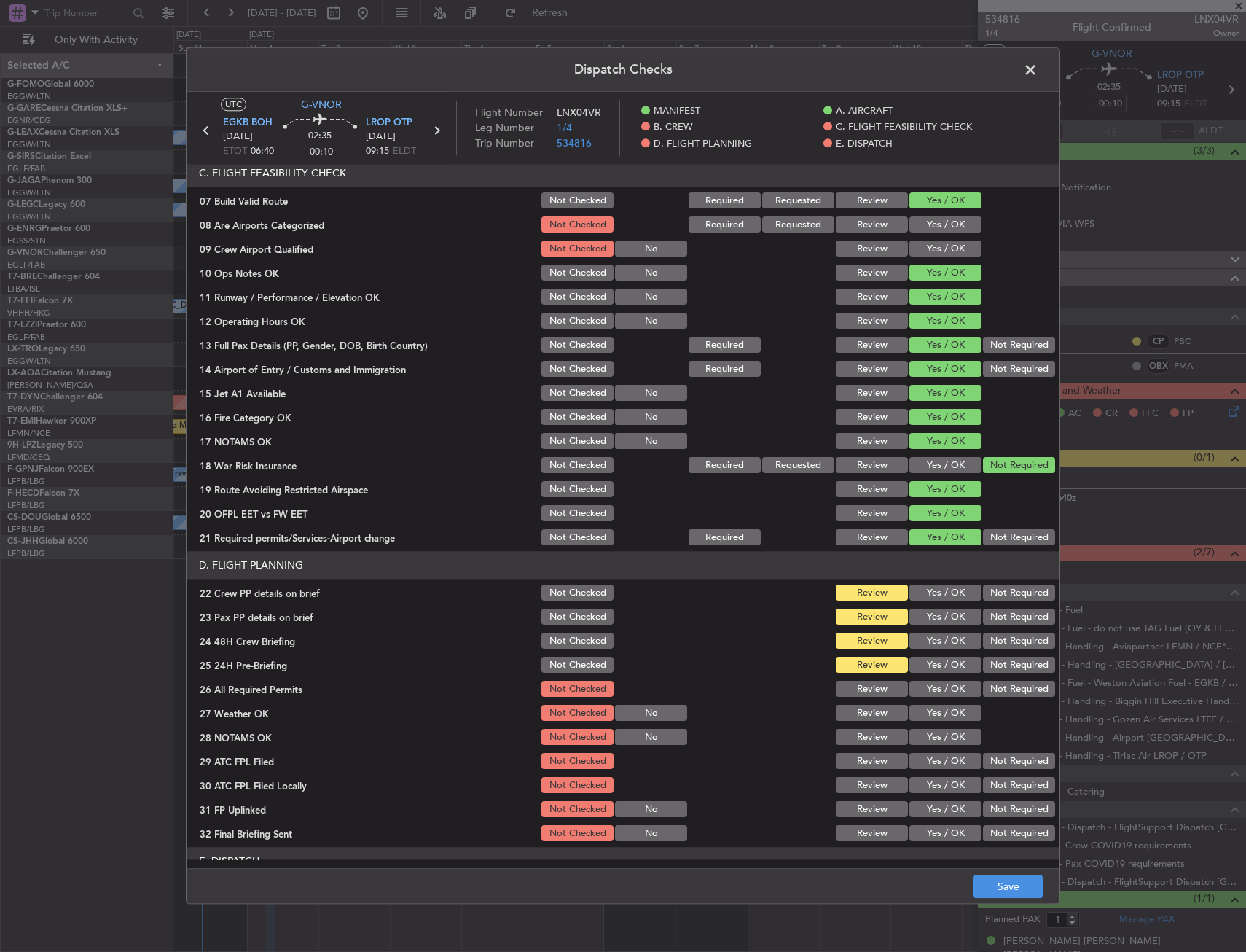
click at [939, 593] on button "Yes / OK" at bounding box center [945, 593] width 72 height 16
drag, startPoint x: 937, startPoint y: 613, endPoint x: 940, endPoint y: 639, distance: 26.2
click at [937, 613] on button "Yes / OK" at bounding box center [945, 617] width 72 height 16
click at [940, 643] on button "Yes / OK" at bounding box center [945, 642] width 72 height 16
click at [936, 665] on button "Yes / OK" at bounding box center [945, 665] width 72 height 16
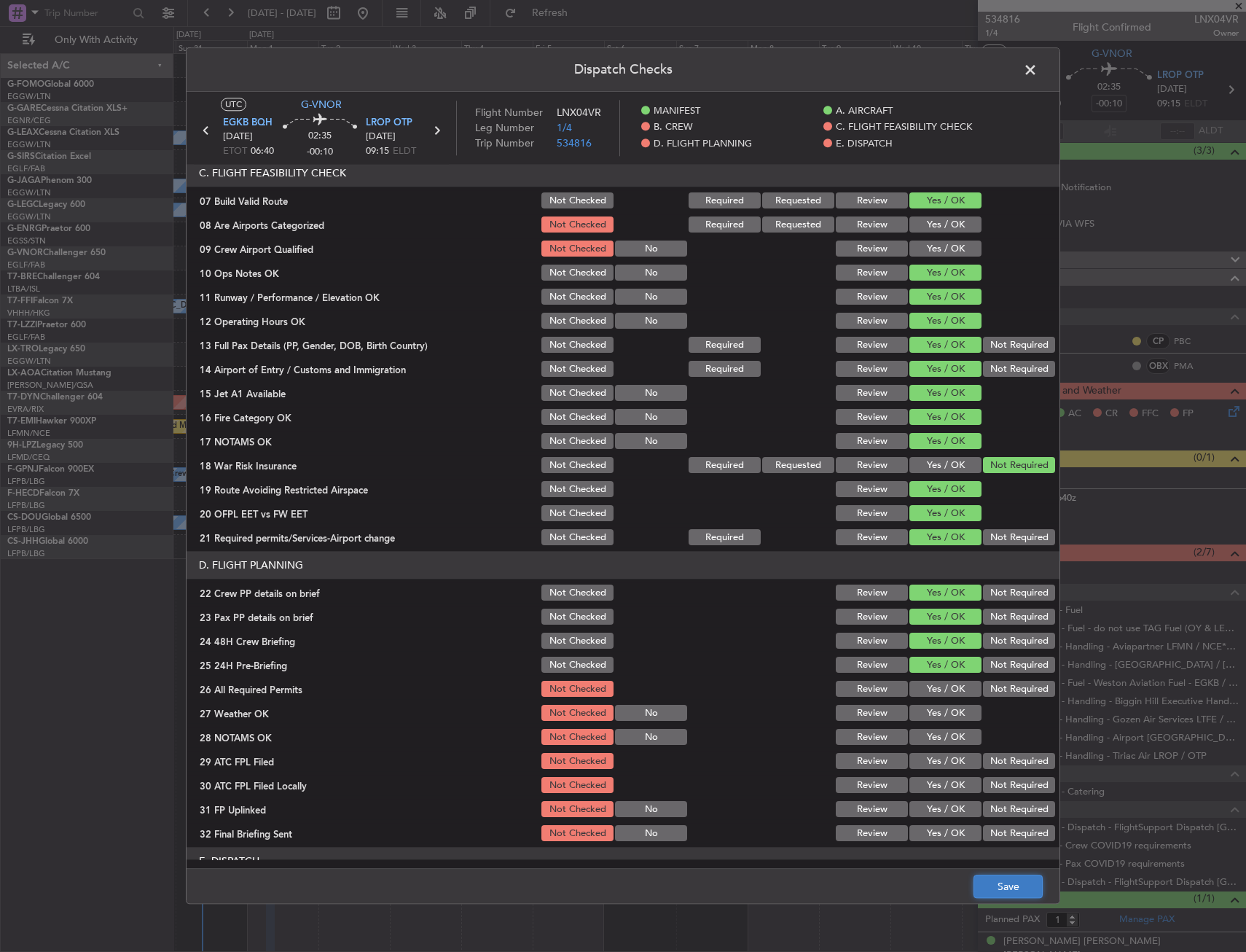
click at [990, 886] on button "Save" at bounding box center [1008, 886] width 69 height 23
click at [1038, 71] on span at bounding box center [1038, 73] width 0 height 29
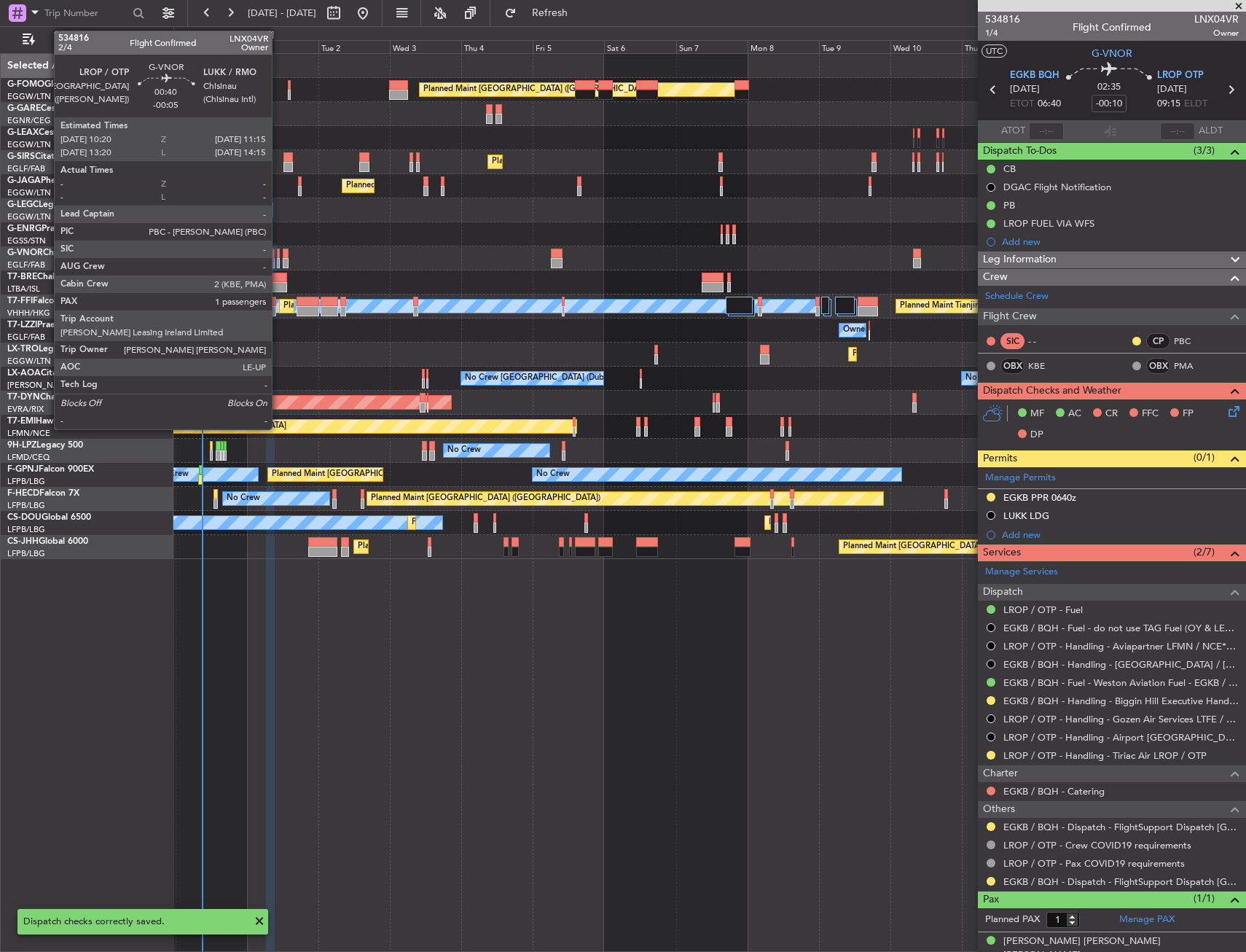
click at [278, 257] on div at bounding box center [278, 254] width 3 height 10
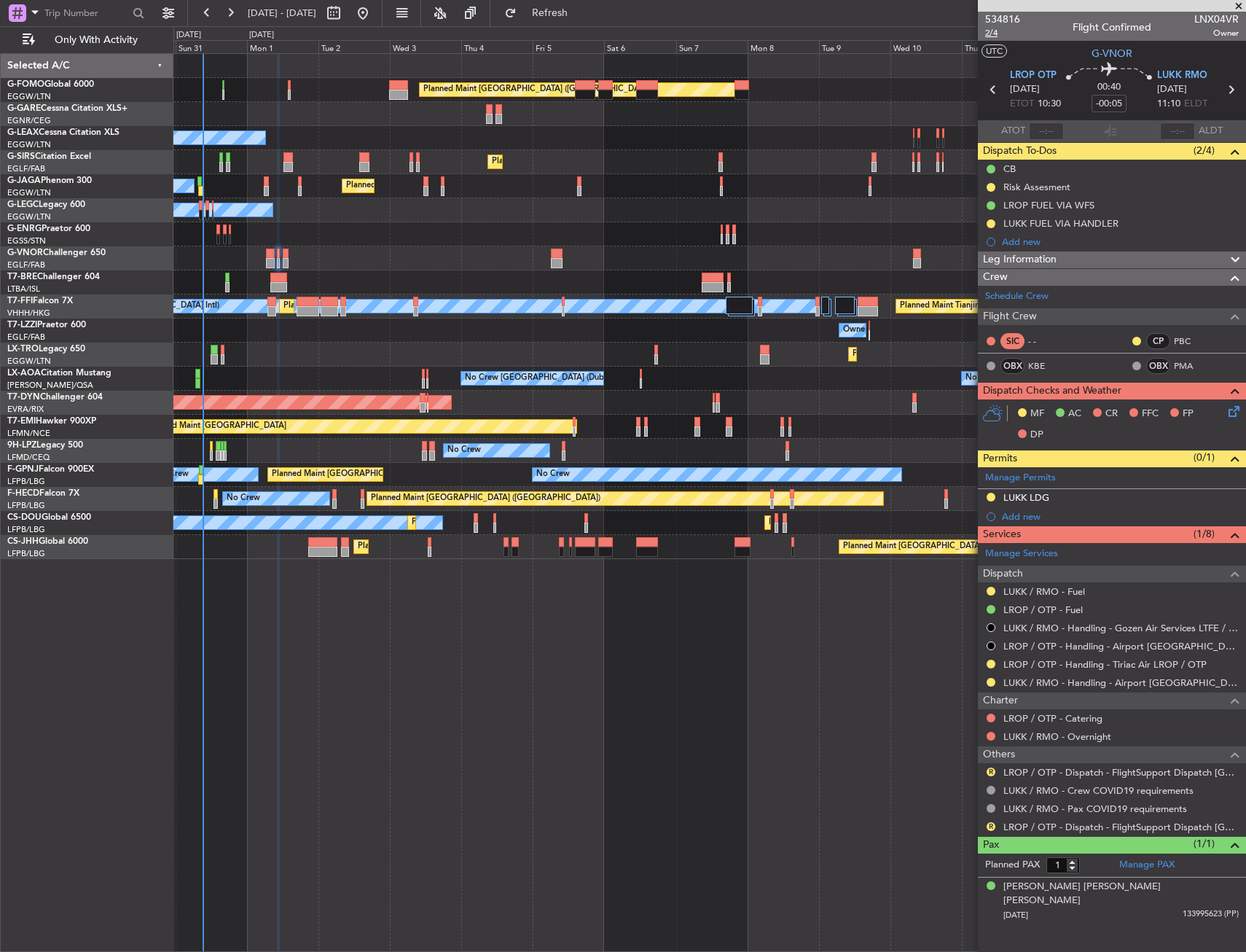
click at [991, 37] on span "2/4" at bounding box center [1003, 33] width 35 height 13
click at [1234, 414] on icon at bounding box center [1232, 409] width 12 height 12
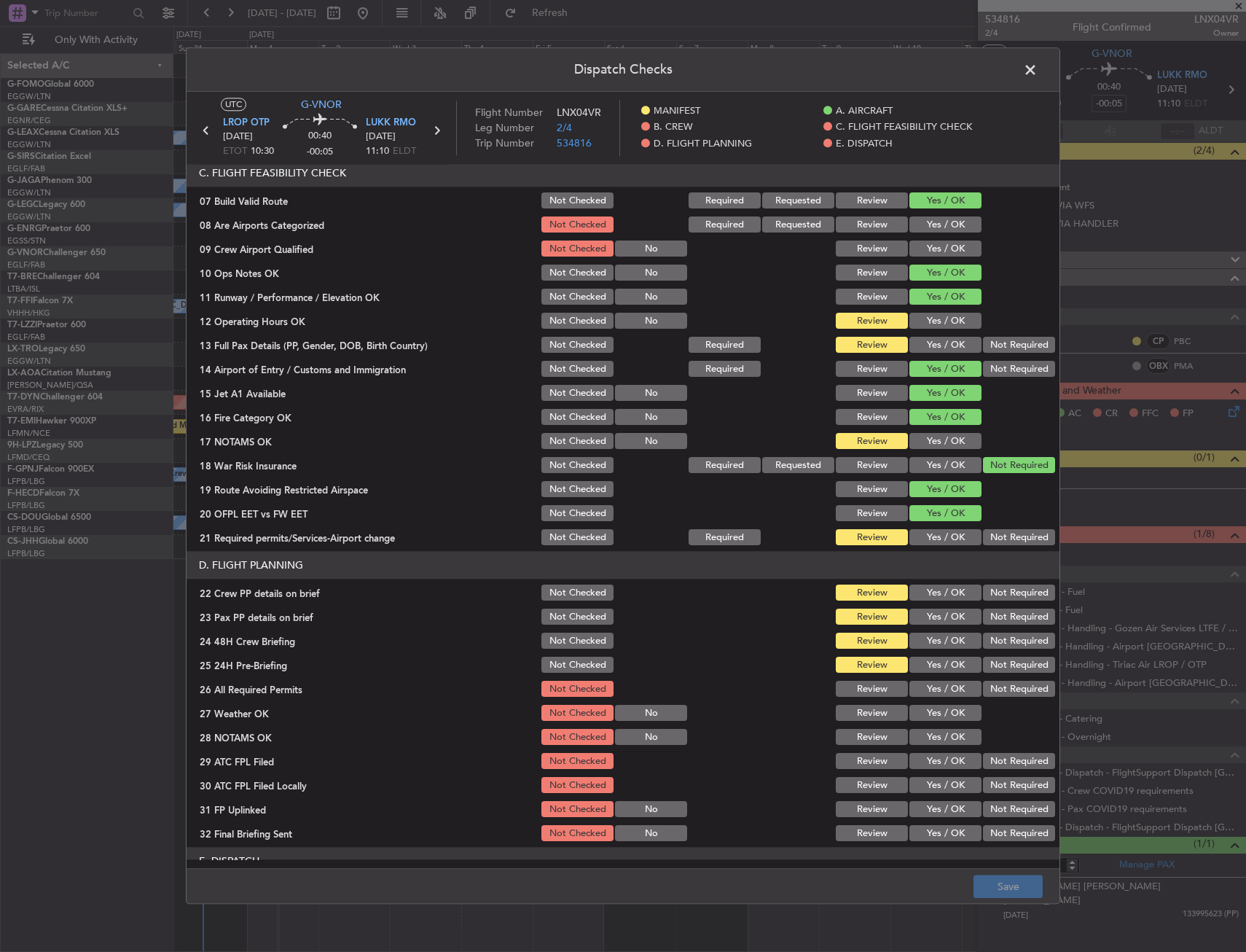
click at [934, 322] on button "Yes / OK" at bounding box center [945, 322] width 72 height 16
click at [936, 338] on button "Yes / OK" at bounding box center [945, 345] width 72 height 16
click at [932, 436] on button "Yes / OK" at bounding box center [945, 441] width 72 height 16
click at [914, 534] on button "Yes / OK" at bounding box center [945, 538] width 72 height 16
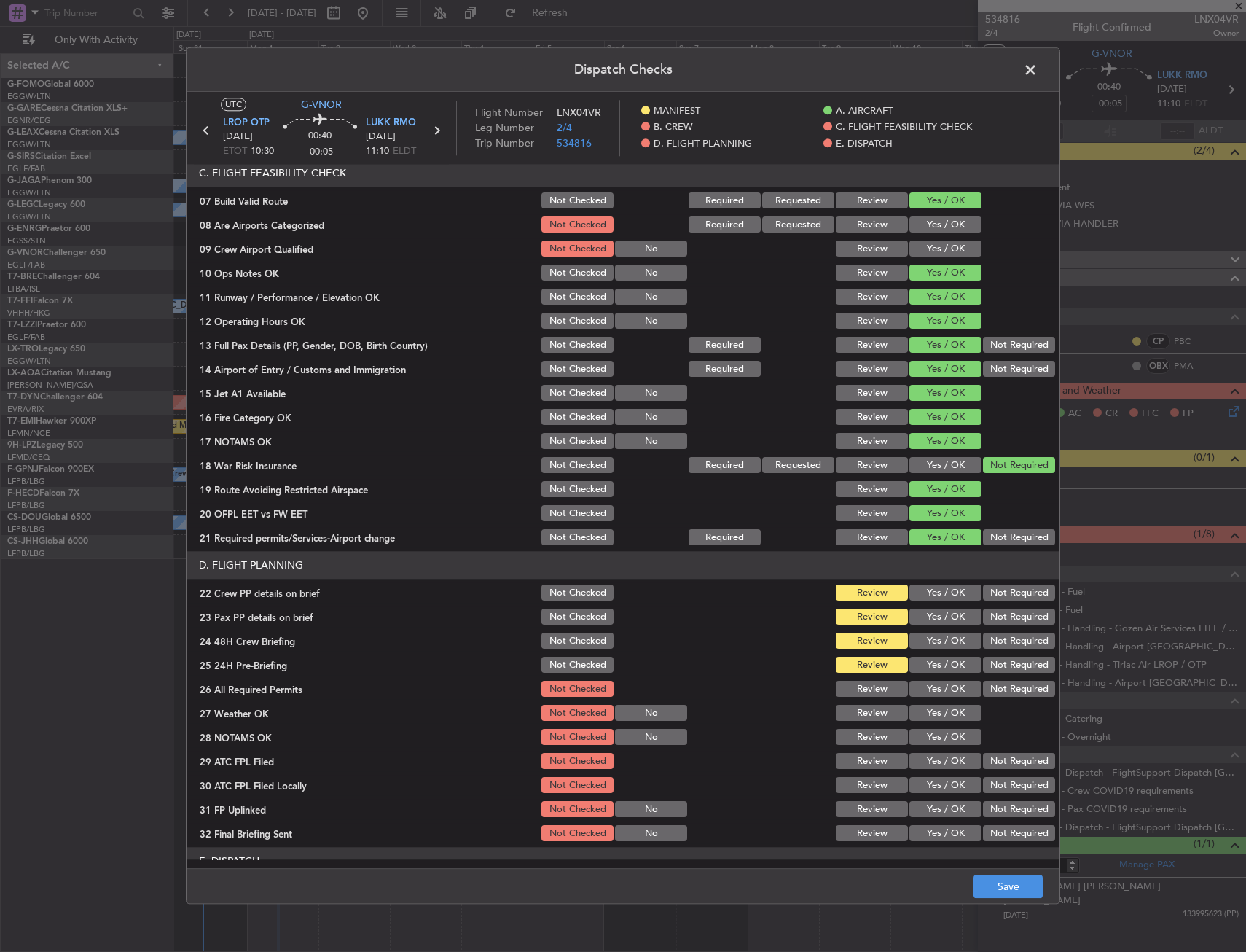
click at [917, 586] on button "Yes / OK" at bounding box center [945, 593] width 72 height 16
click at [921, 610] on button "Yes / OK" at bounding box center [945, 617] width 72 height 16
click at [930, 640] on button "Yes / OK" at bounding box center [945, 642] width 72 height 16
click at [924, 670] on button "Yes / OK" at bounding box center [945, 665] width 72 height 16
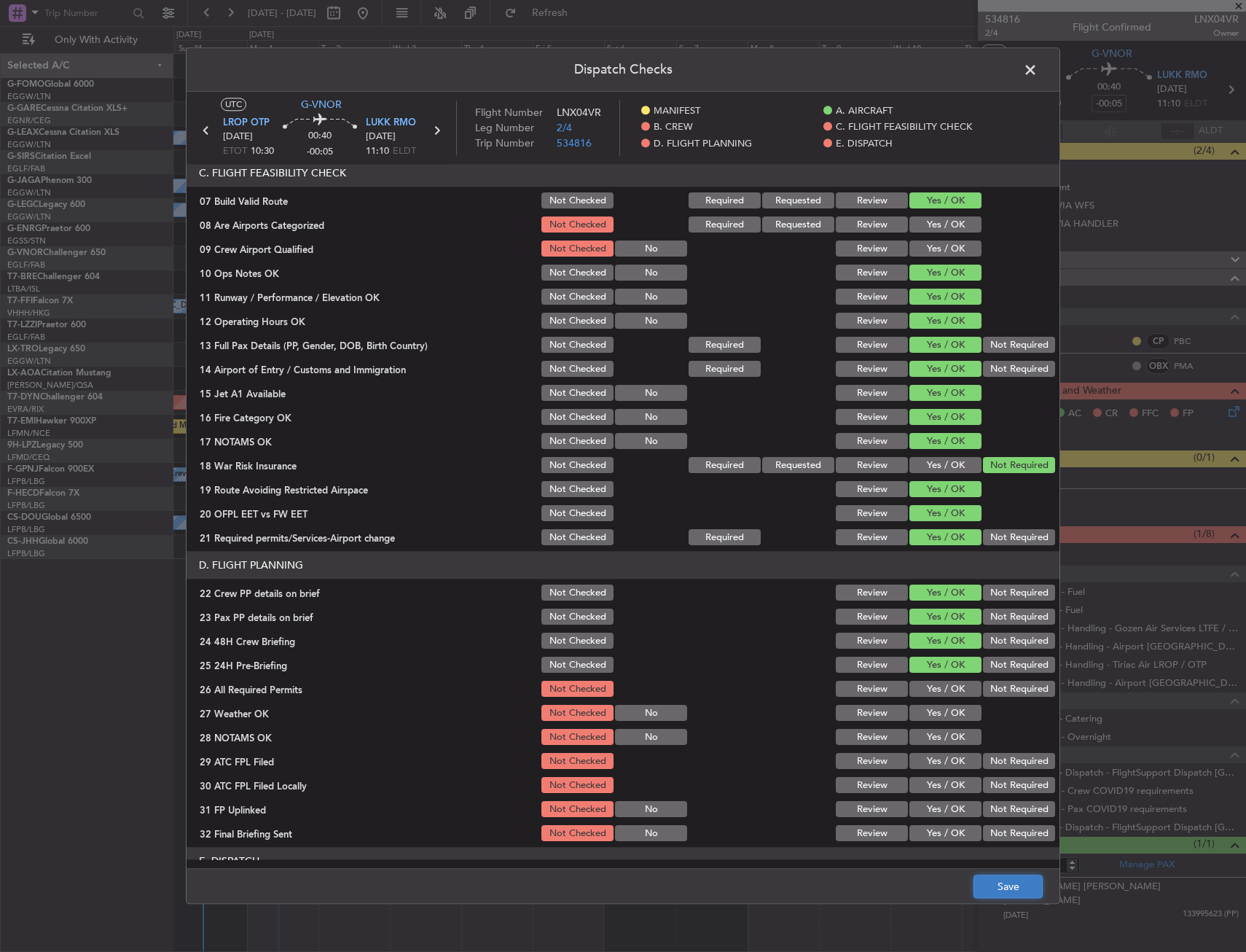
click at [1001, 883] on button "Save" at bounding box center [1008, 886] width 69 height 23
click at [1038, 77] on span at bounding box center [1038, 73] width 0 height 29
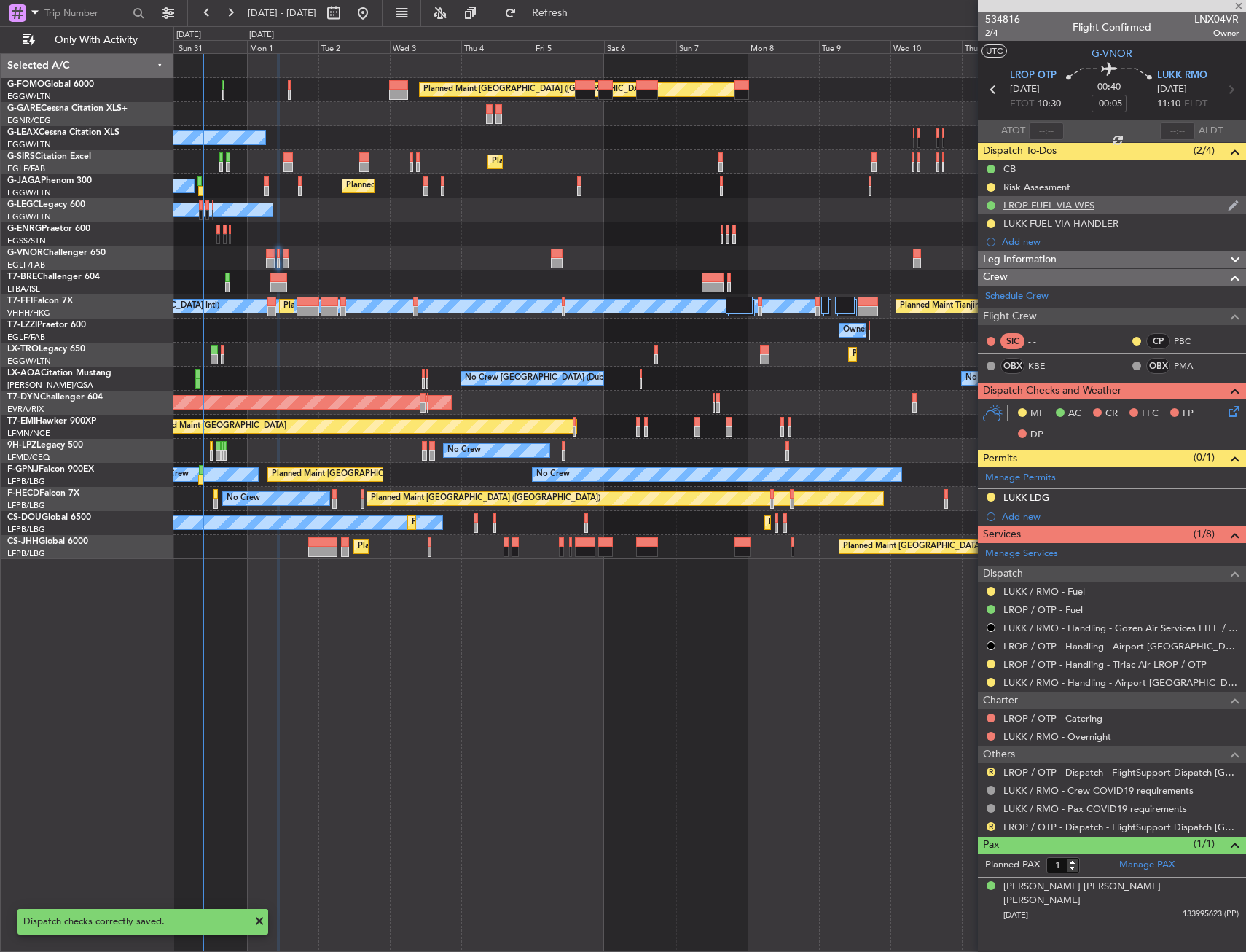
type input "+00:05"
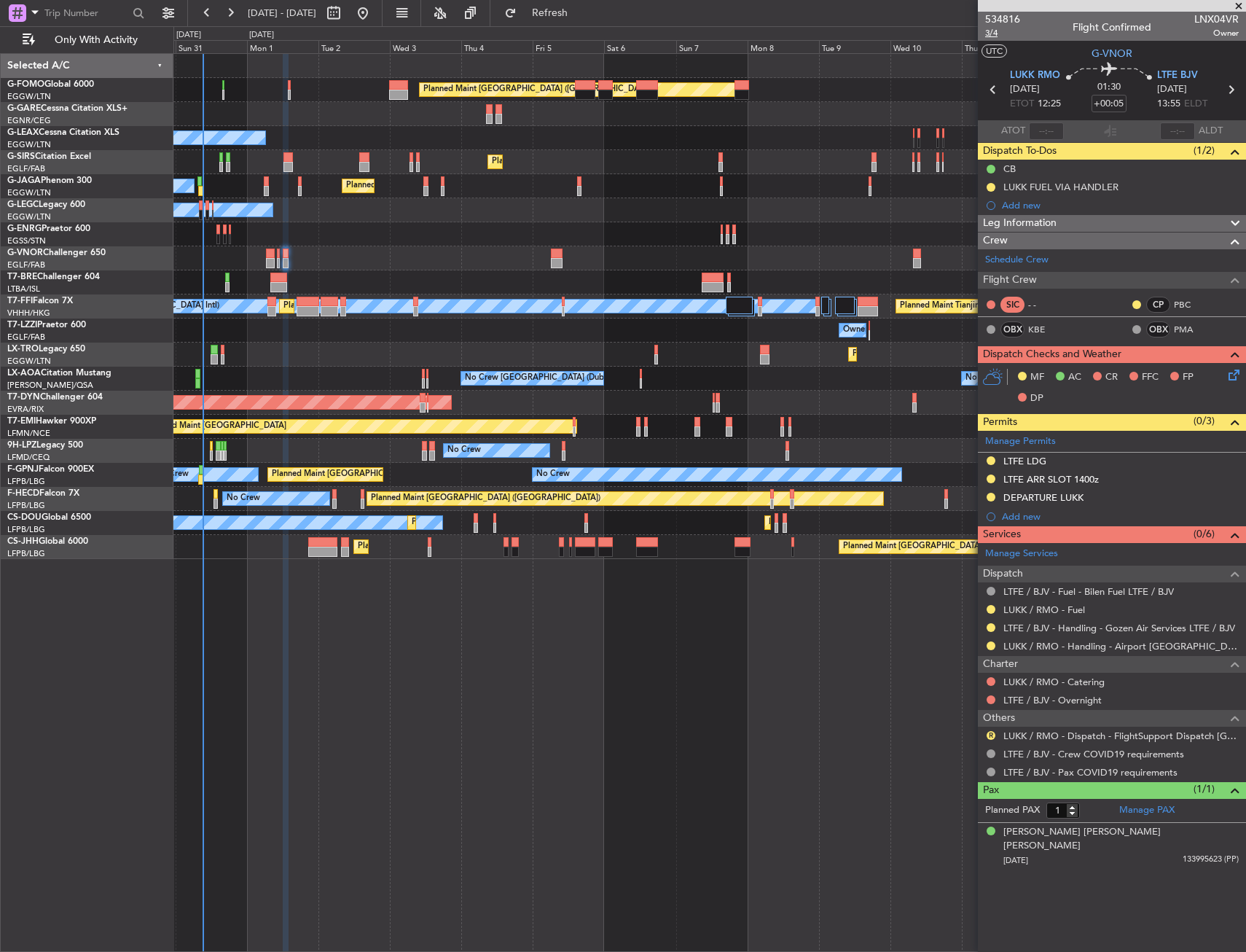
click at [989, 30] on span "3/4" at bounding box center [1003, 33] width 35 height 13
click at [988, 34] on span "3/4" at bounding box center [1003, 33] width 35 height 13
click at [986, 34] on span "3/4" at bounding box center [1003, 33] width 35 height 13
click at [901, 331] on div "Owner Unplanned Maint [GEOGRAPHIC_DATA] ([GEOGRAPHIC_DATA])" at bounding box center [709, 330] width 1072 height 24
click at [1049, 325] on link "KBE" at bounding box center [1044, 330] width 33 height 13
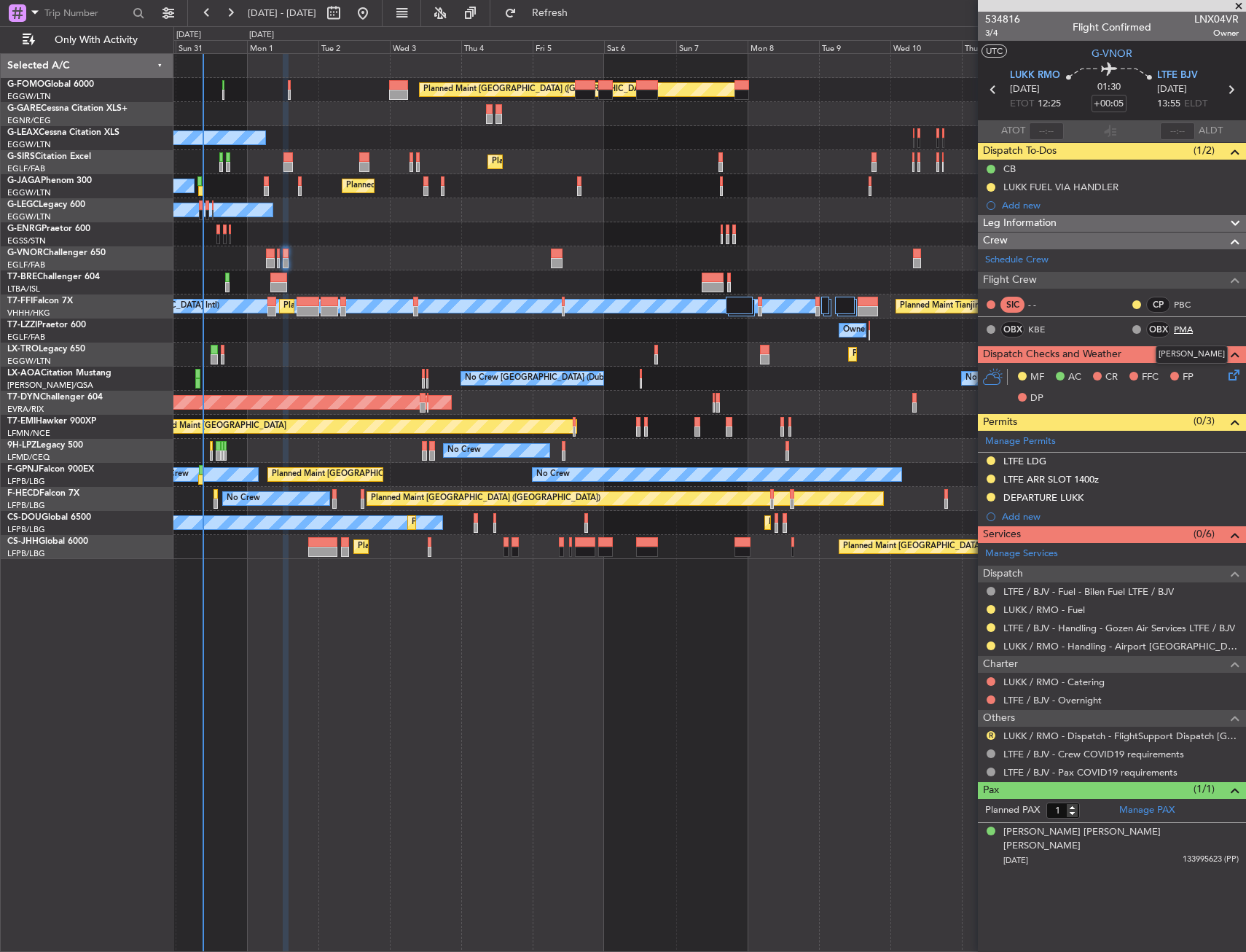
click at [1182, 330] on link "PMA" at bounding box center [1190, 330] width 33 height 13
click at [576, 16] on span "Refresh" at bounding box center [550, 13] width 61 height 10
click at [1134, 483] on div "LTFE ARR SLOT 1400z" at bounding box center [1112, 479] width 268 height 18
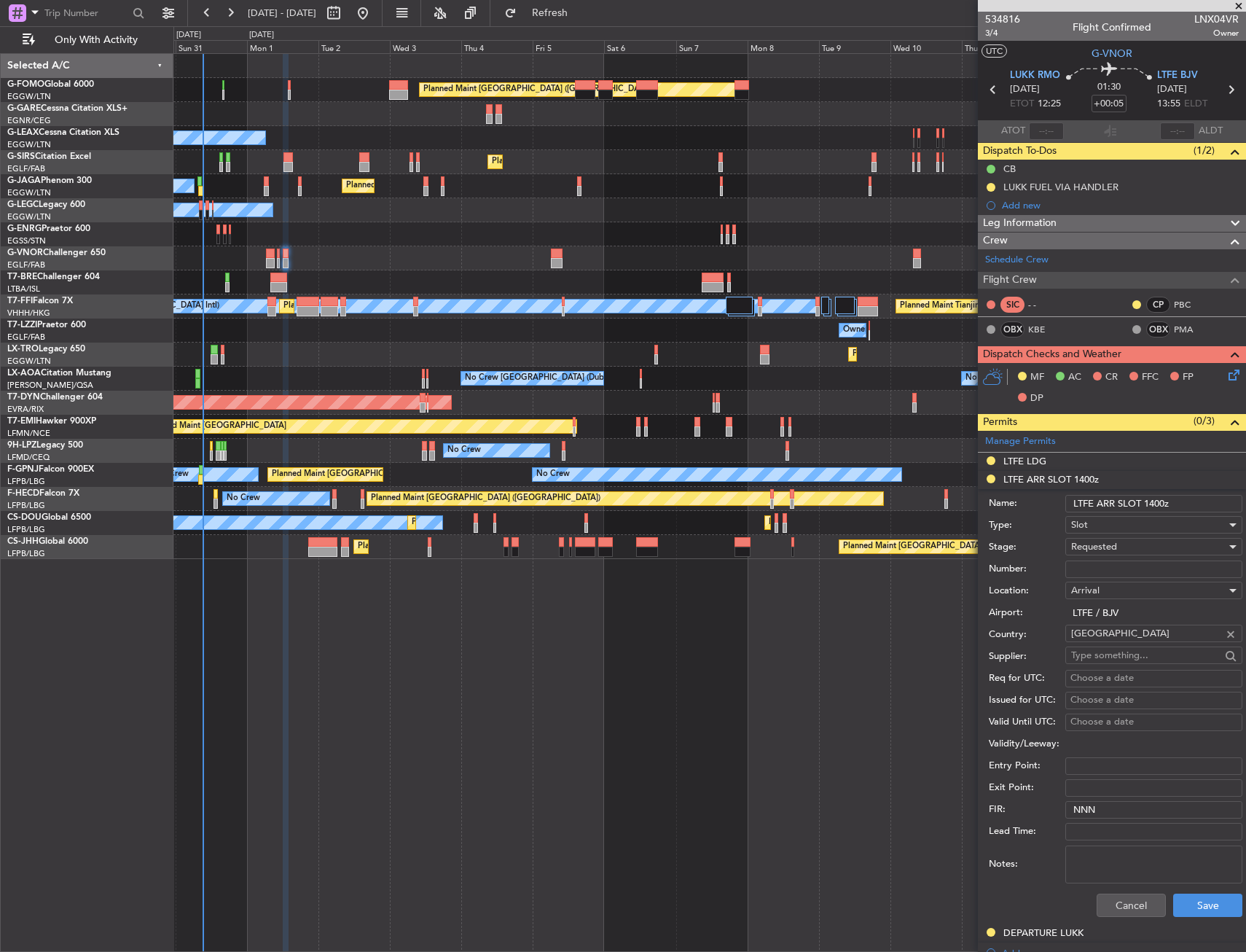
click at [1159, 502] on input "LTFE ARR SLOT 1400z" at bounding box center [1154, 503] width 177 height 17
type input "LTFE ARR SLOT 1355z"
click at [1192, 915] on button "Save" at bounding box center [1207, 904] width 69 height 23
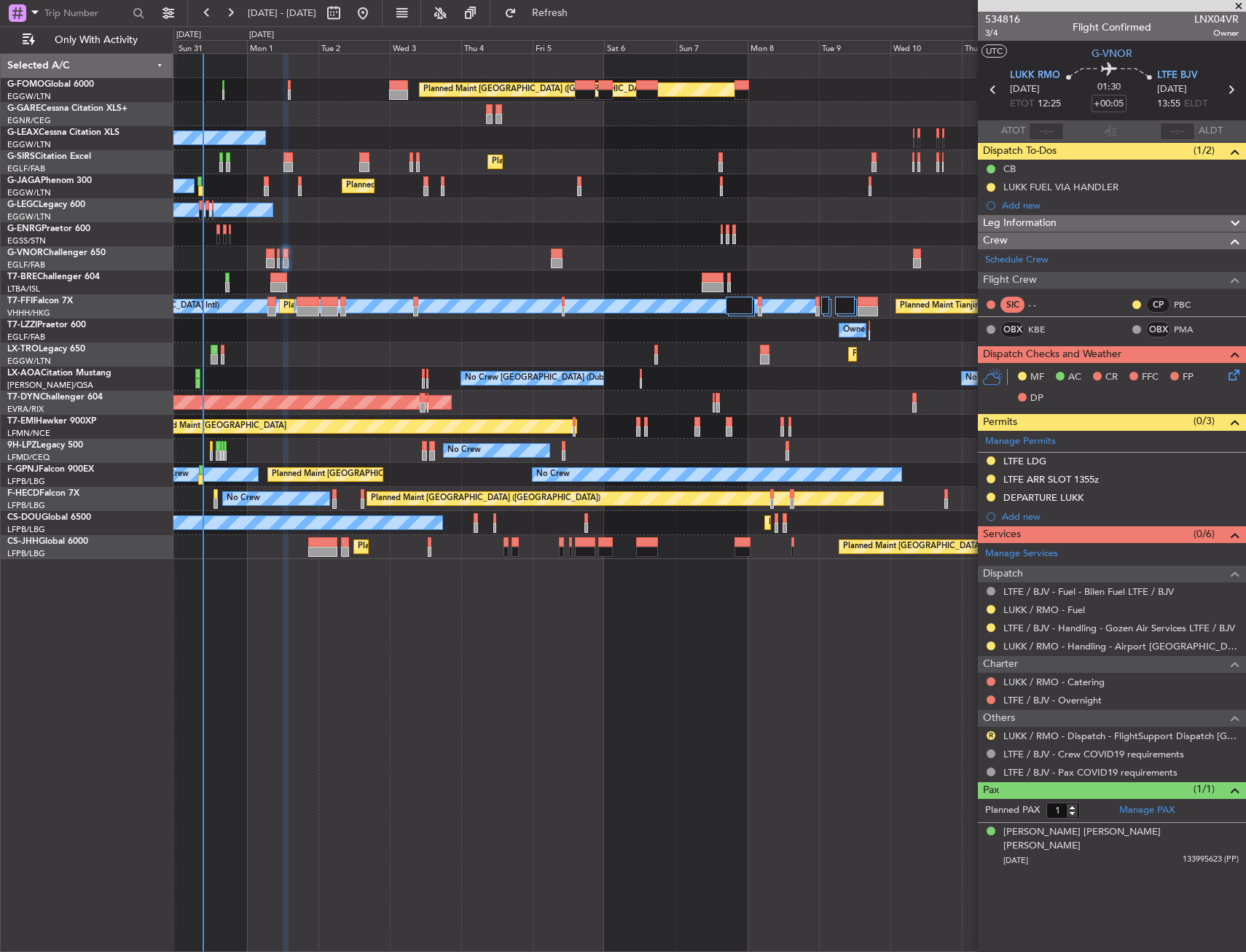
click at [1231, 377] on icon at bounding box center [1232, 372] width 12 height 12
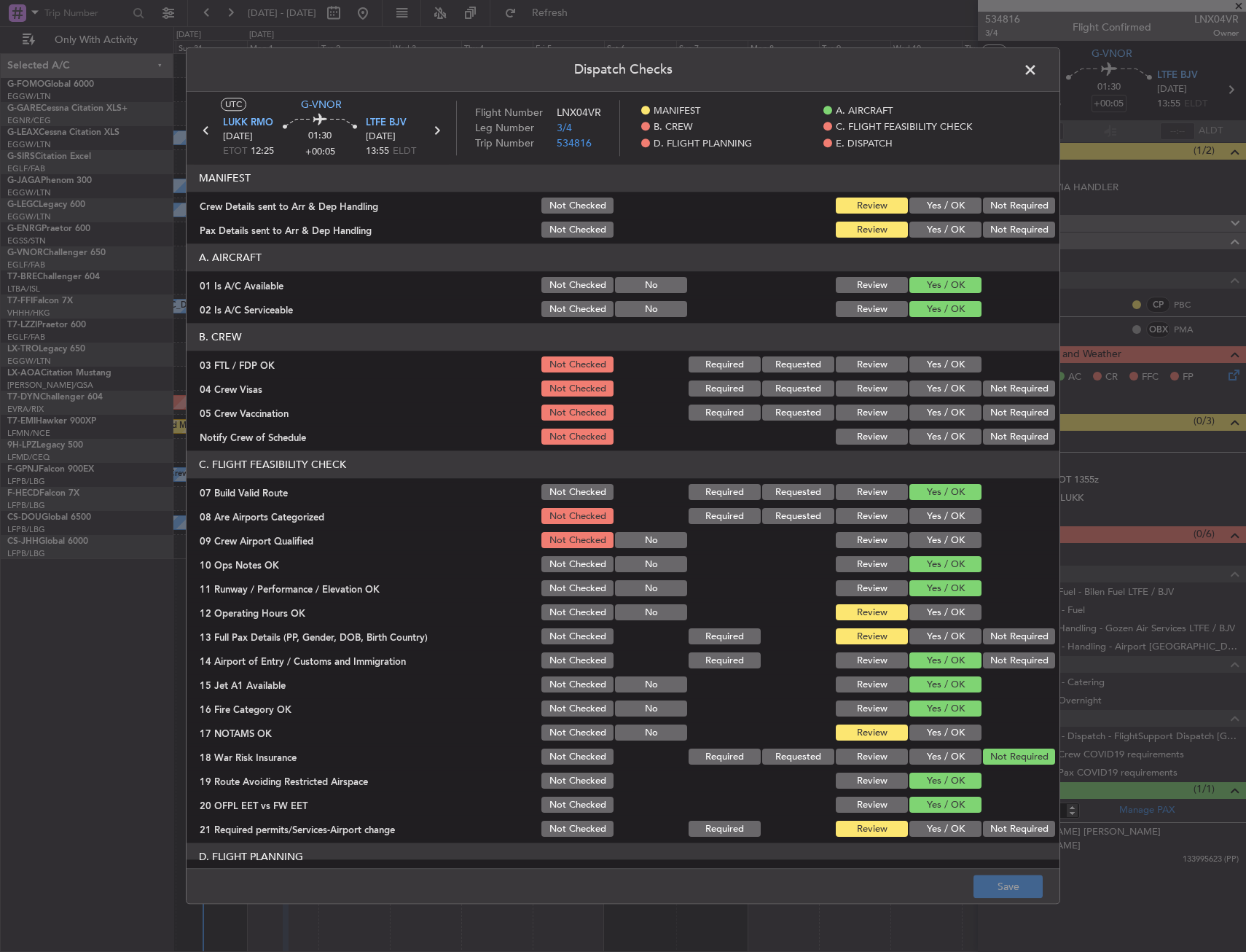
click at [925, 203] on button "Yes / OK" at bounding box center [945, 206] width 72 height 16
click at [929, 217] on section "MANIFEST Crew Details sent to Arr & Dep Handling Not Checked Review Yes / OK No…" at bounding box center [623, 202] width 873 height 76
click at [932, 227] on button "Yes / OK" at bounding box center [945, 231] width 72 height 16
click at [930, 603] on div "Yes / OK" at bounding box center [944, 613] width 74 height 20
click at [928, 625] on section "C. FLIGHT FEASIBILITY CHECK 07 Build Valid Route Not Checked Required Requested…" at bounding box center [623, 645] width 873 height 389
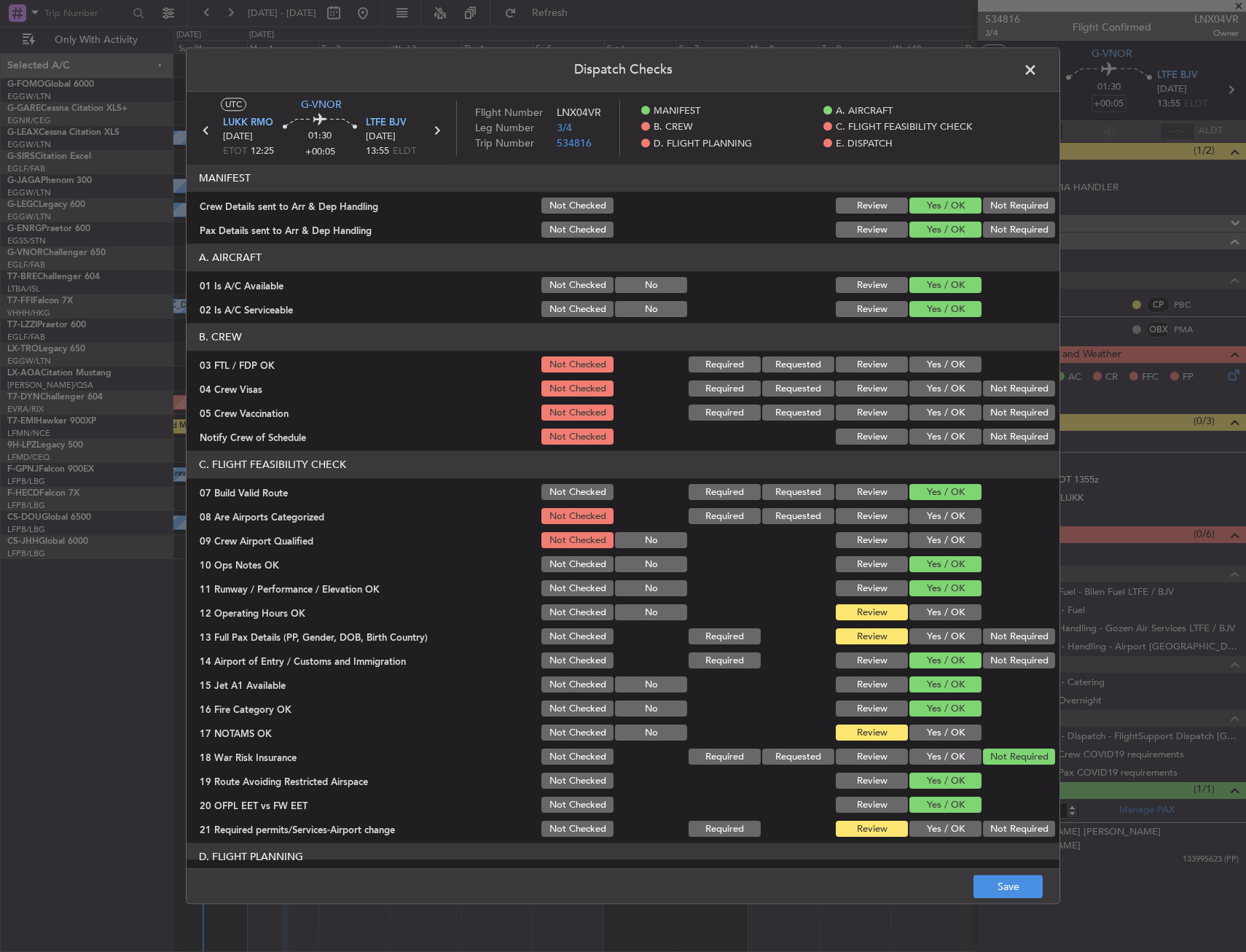
click at [928, 622] on div "Yes / OK" at bounding box center [944, 613] width 74 height 20
click at [929, 618] on button "Yes / OK" at bounding box center [945, 613] width 72 height 16
click at [929, 635] on button "Yes / OK" at bounding box center [945, 637] width 72 height 16
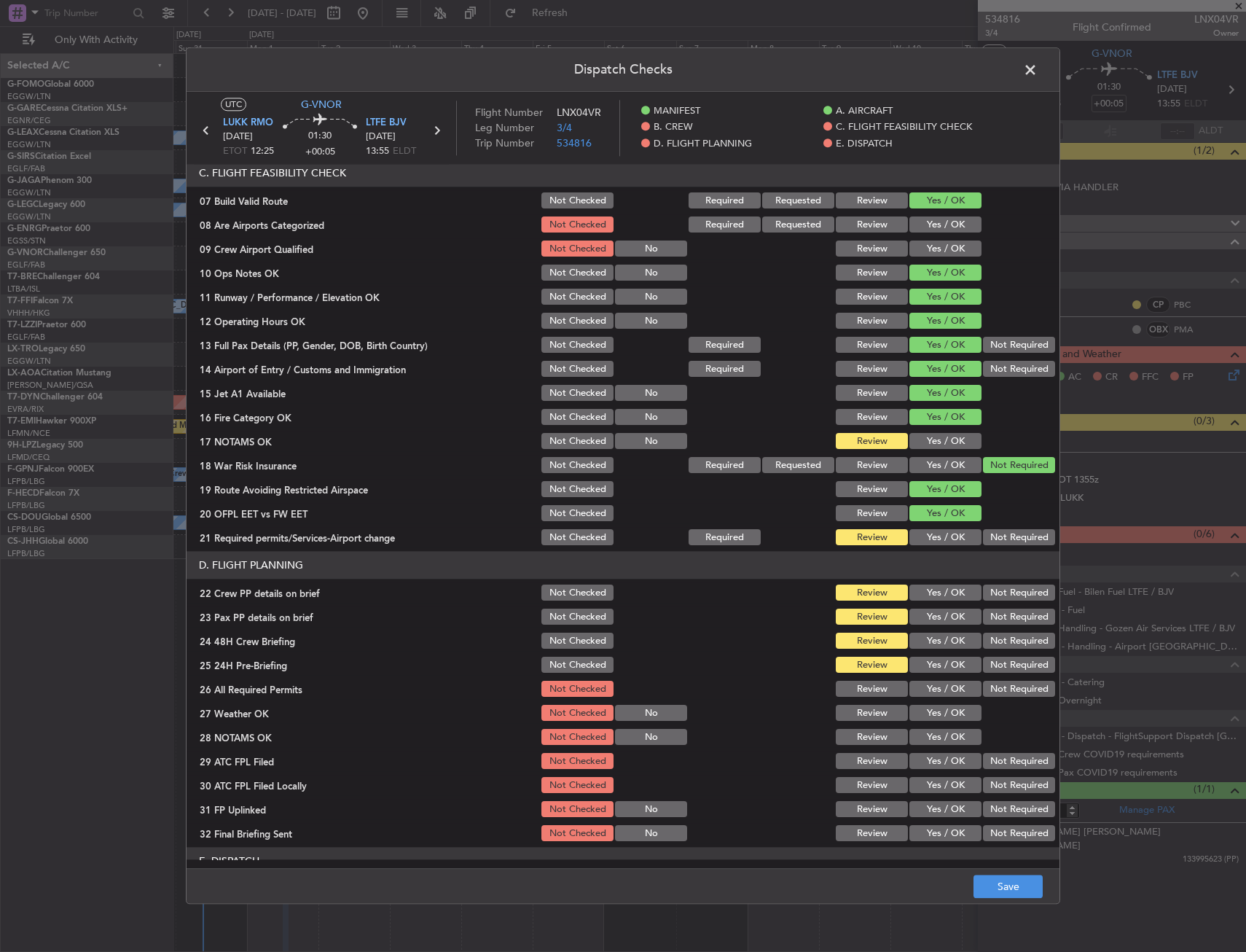
click at [921, 442] on button "Yes / OK" at bounding box center [945, 441] width 72 height 16
click at [933, 535] on button "Yes / OK" at bounding box center [945, 538] width 72 height 16
click at [929, 595] on button "Yes / OK" at bounding box center [945, 593] width 72 height 16
click at [936, 617] on button "Yes / OK" at bounding box center [945, 617] width 72 height 16
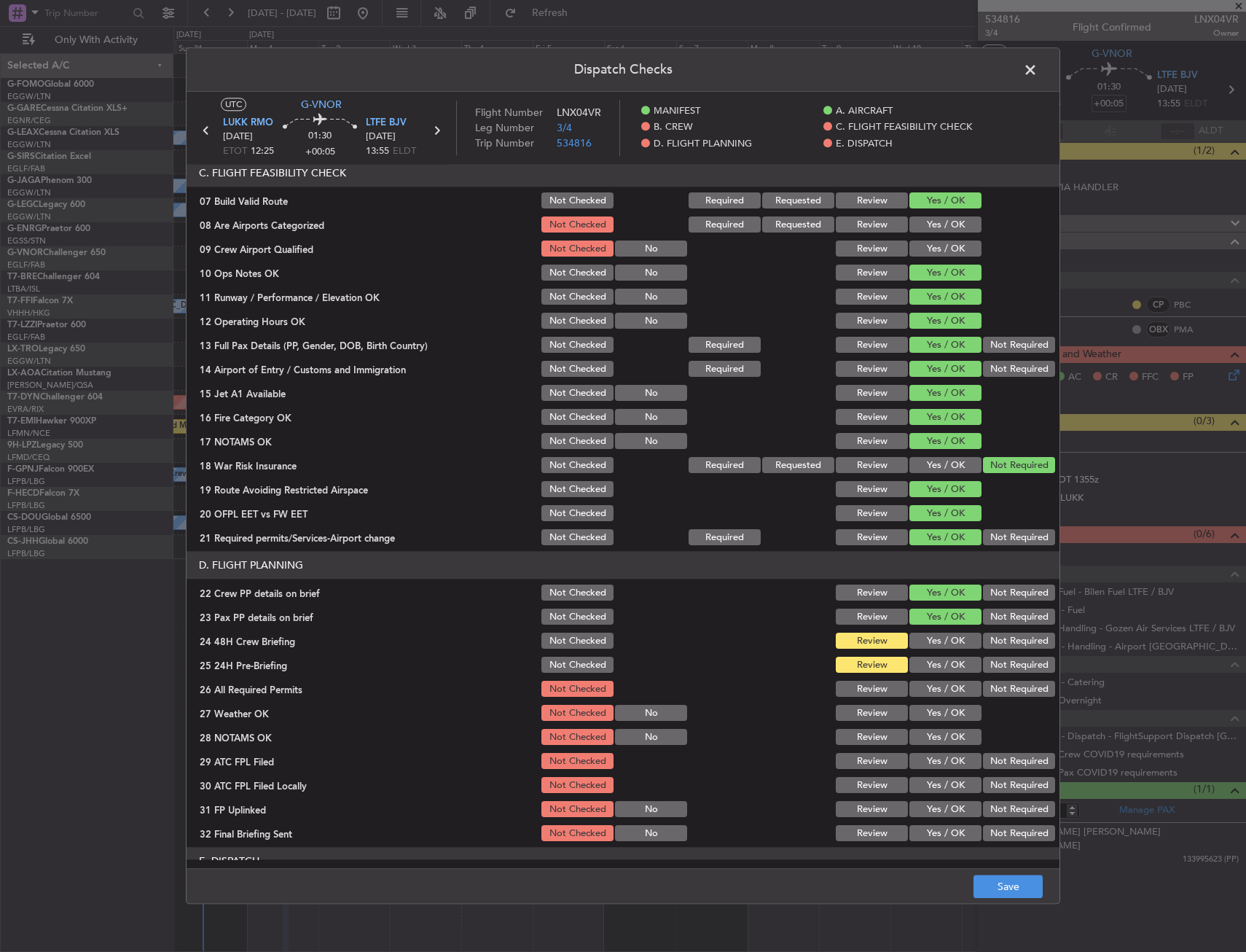
drag, startPoint x: 934, startPoint y: 635, endPoint x: 934, endPoint y: 649, distance: 14.0
click at [934, 636] on button "Yes / OK" at bounding box center [945, 642] width 72 height 16
click at [933, 659] on button "Yes / OK" at bounding box center [945, 665] width 72 height 16
click at [994, 886] on button "Save" at bounding box center [1008, 886] width 69 height 23
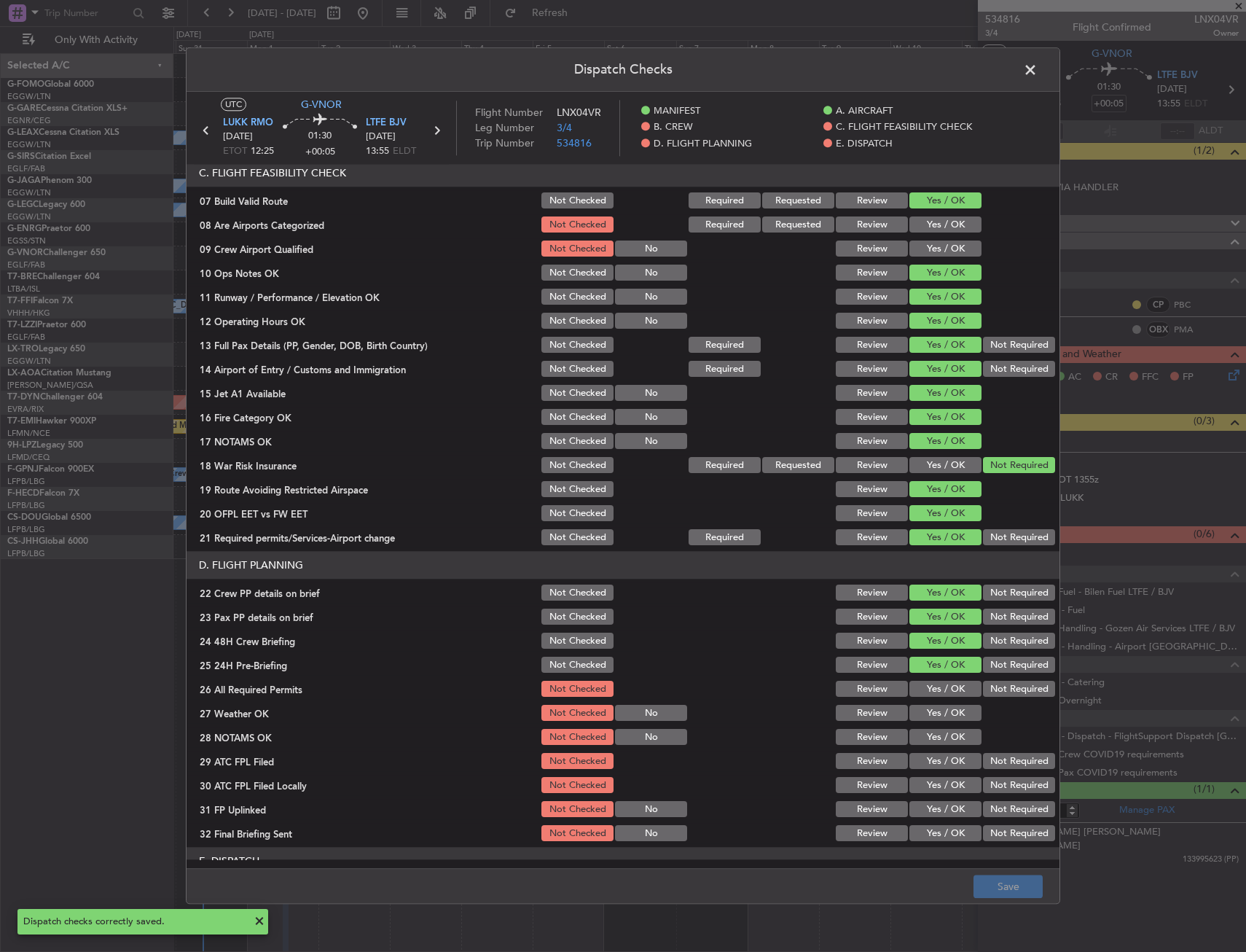
click at [1038, 74] on span at bounding box center [1038, 73] width 0 height 29
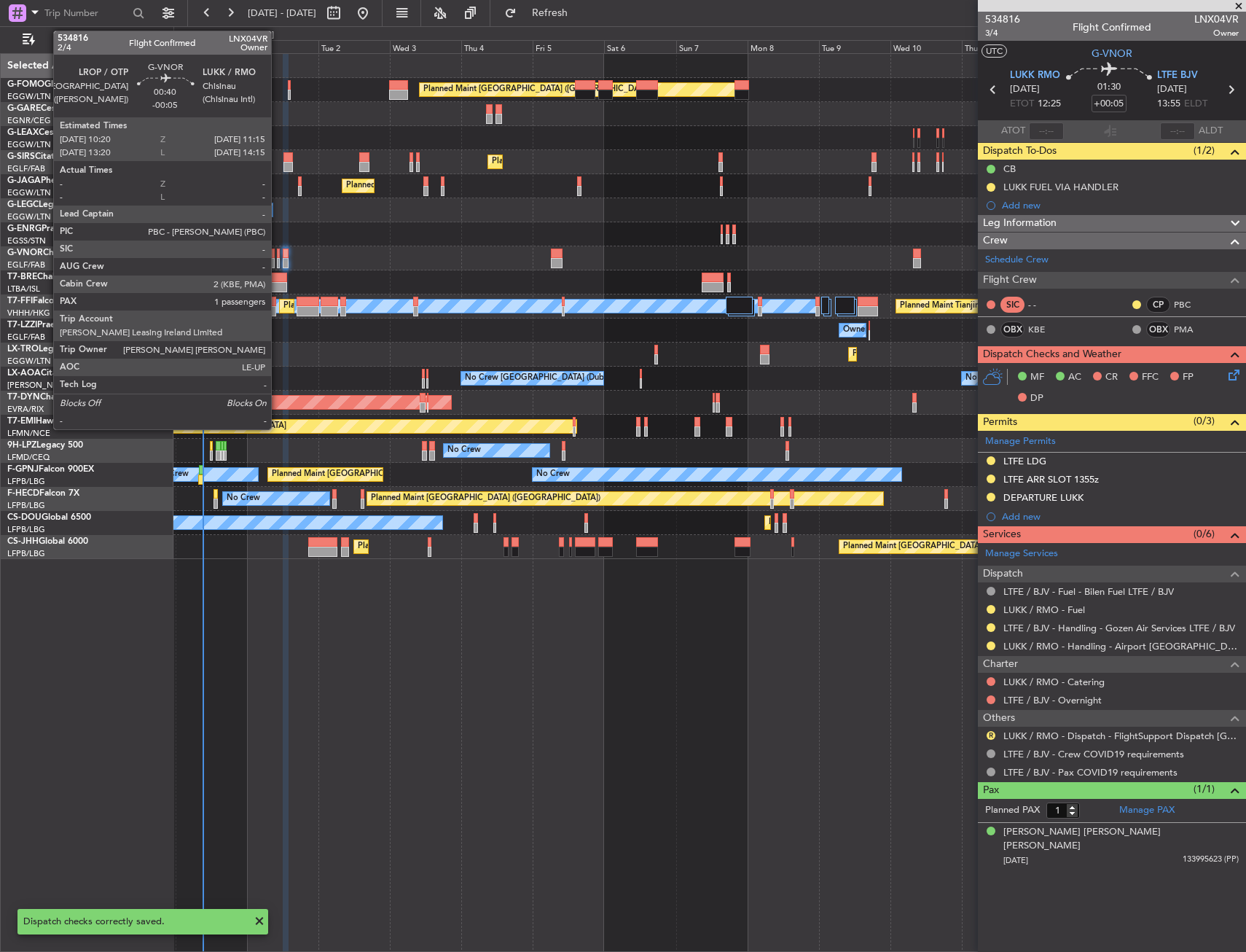
click at [278, 258] on div at bounding box center [278, 263] width 3 height 10
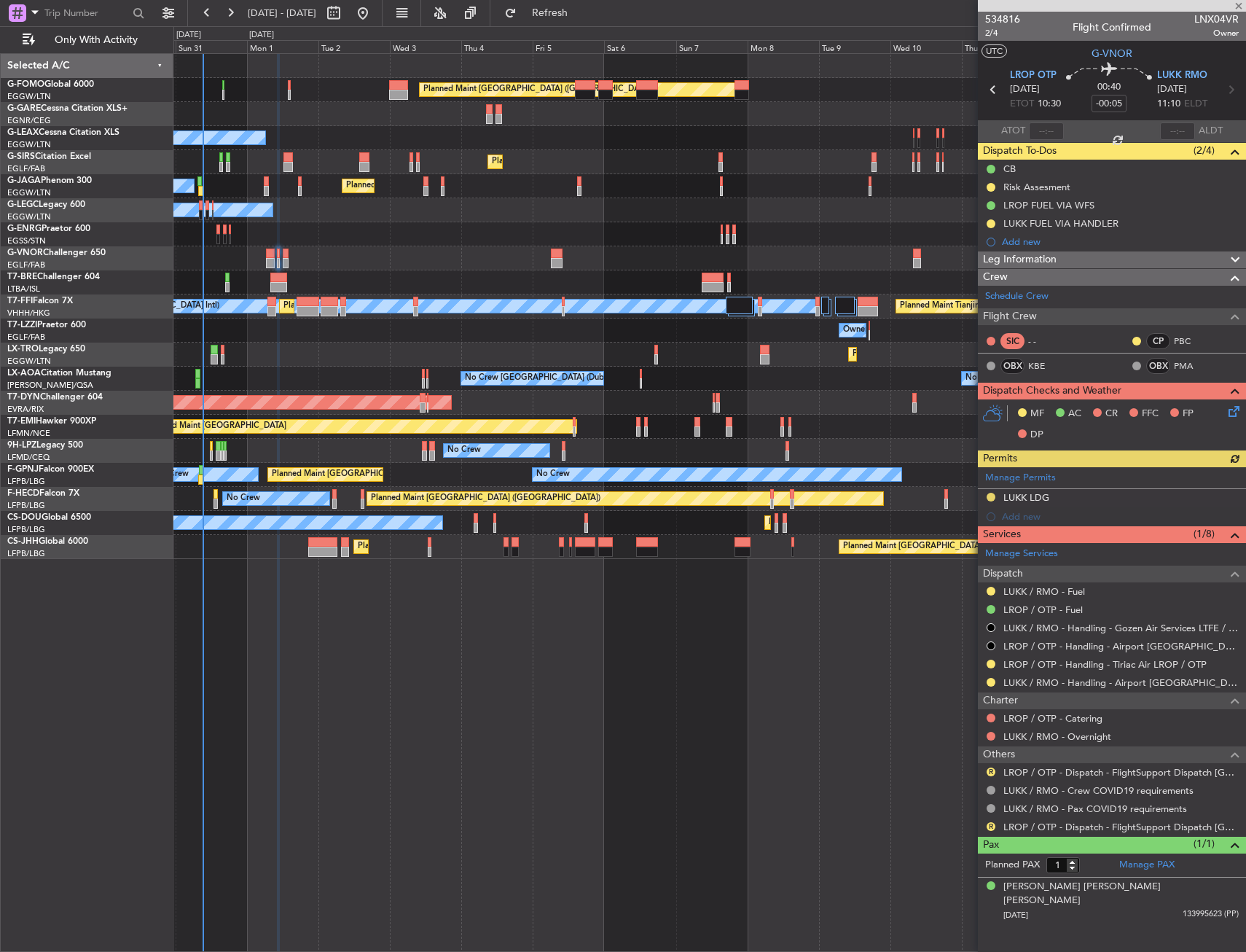
click at [1231, 410] on icon at bounding box center [1232, 409] width 12 height 12
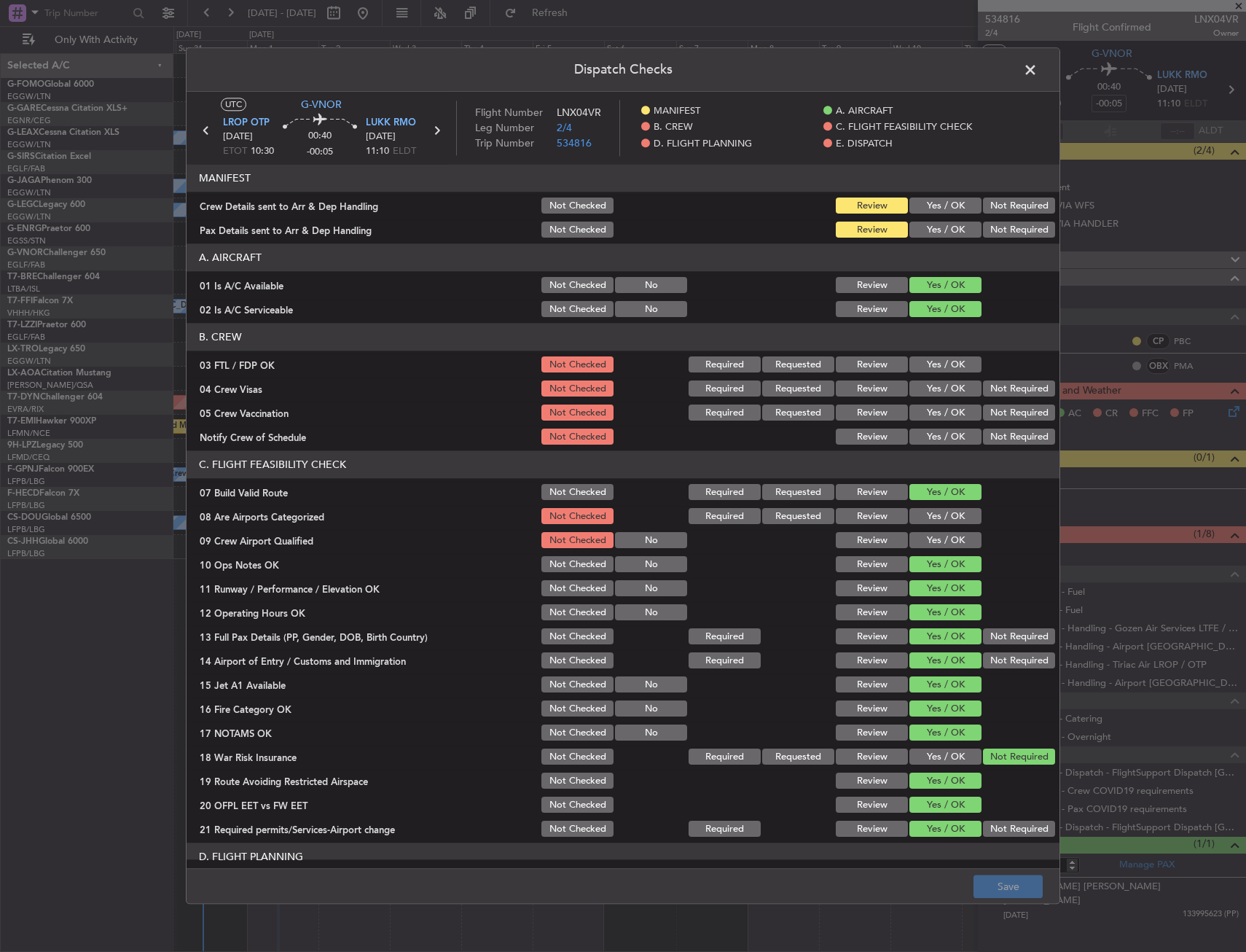
click at [939, 208] on button "Yes / OK" at bounding box center [945, 206] width 72 height 16
click at [942, 229] on button "Yes / OK" at bounding box center [945, 231] width 72 height 16
click at [983, 876] on button "Save" at bounding box center [1008, 886] width 69 height 23
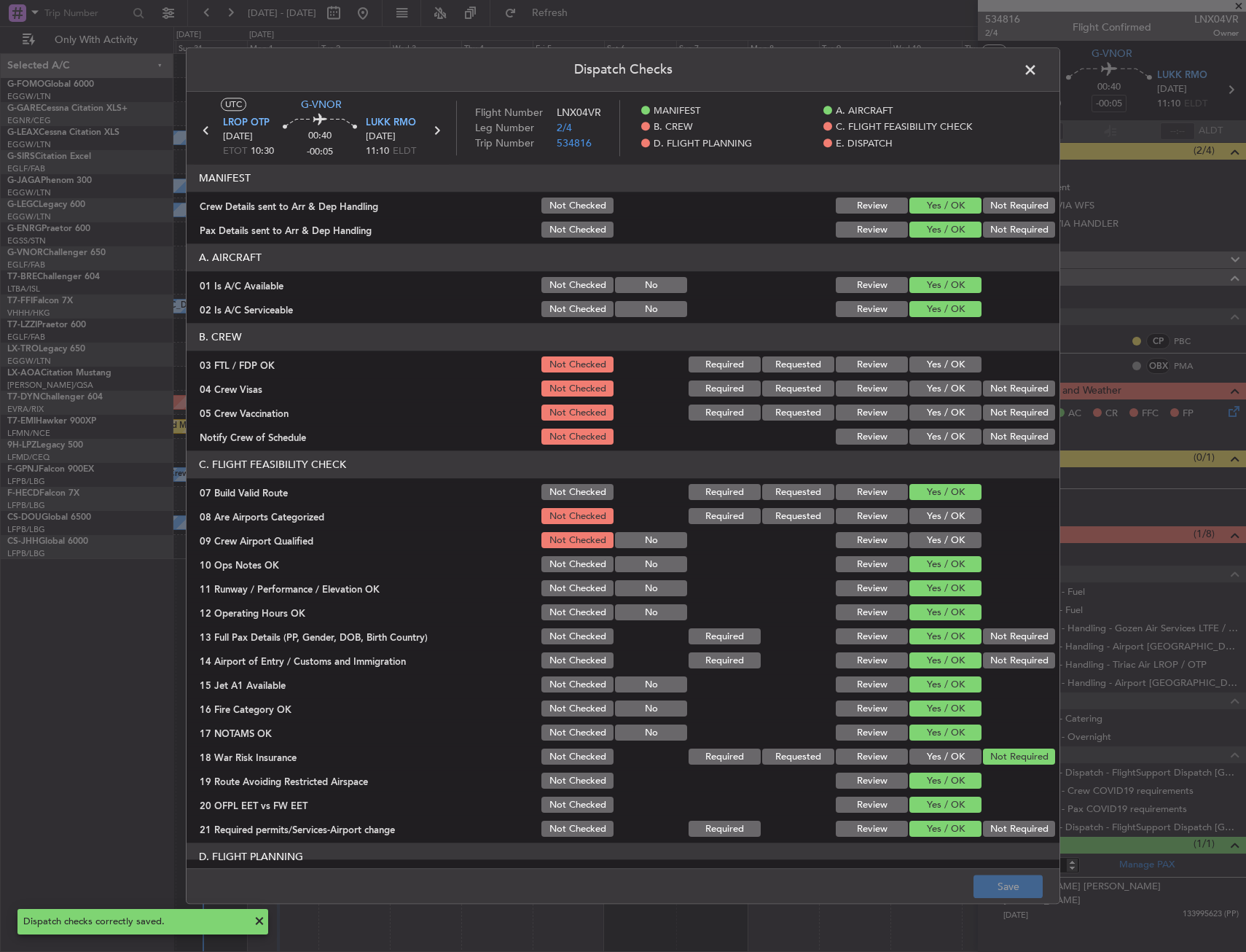
click at [1038, 65] on span at bounding box center [1038, 73] width 0 height 29
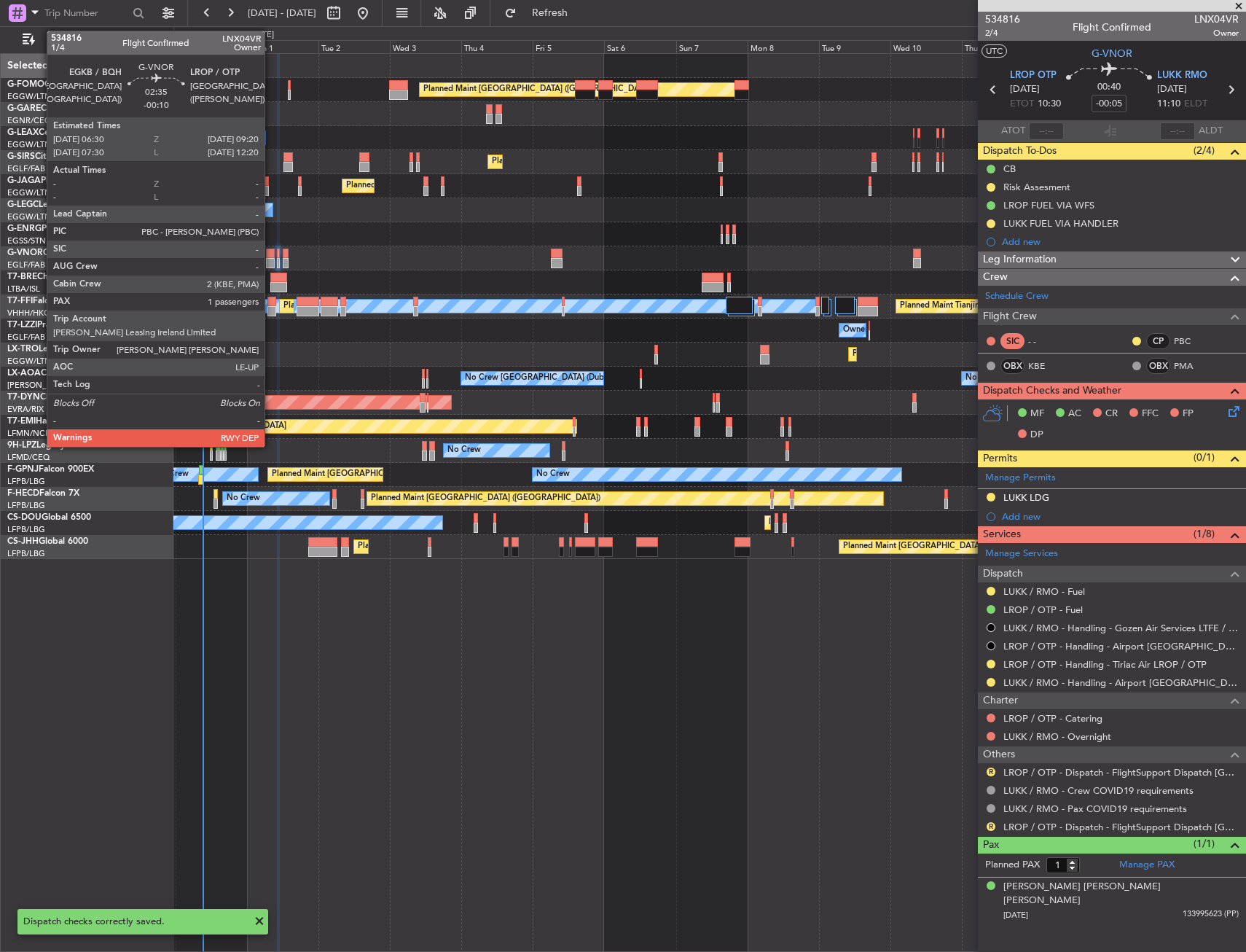
click at [271, 261] on div at bounding box center [270, 263] width 9 height 10
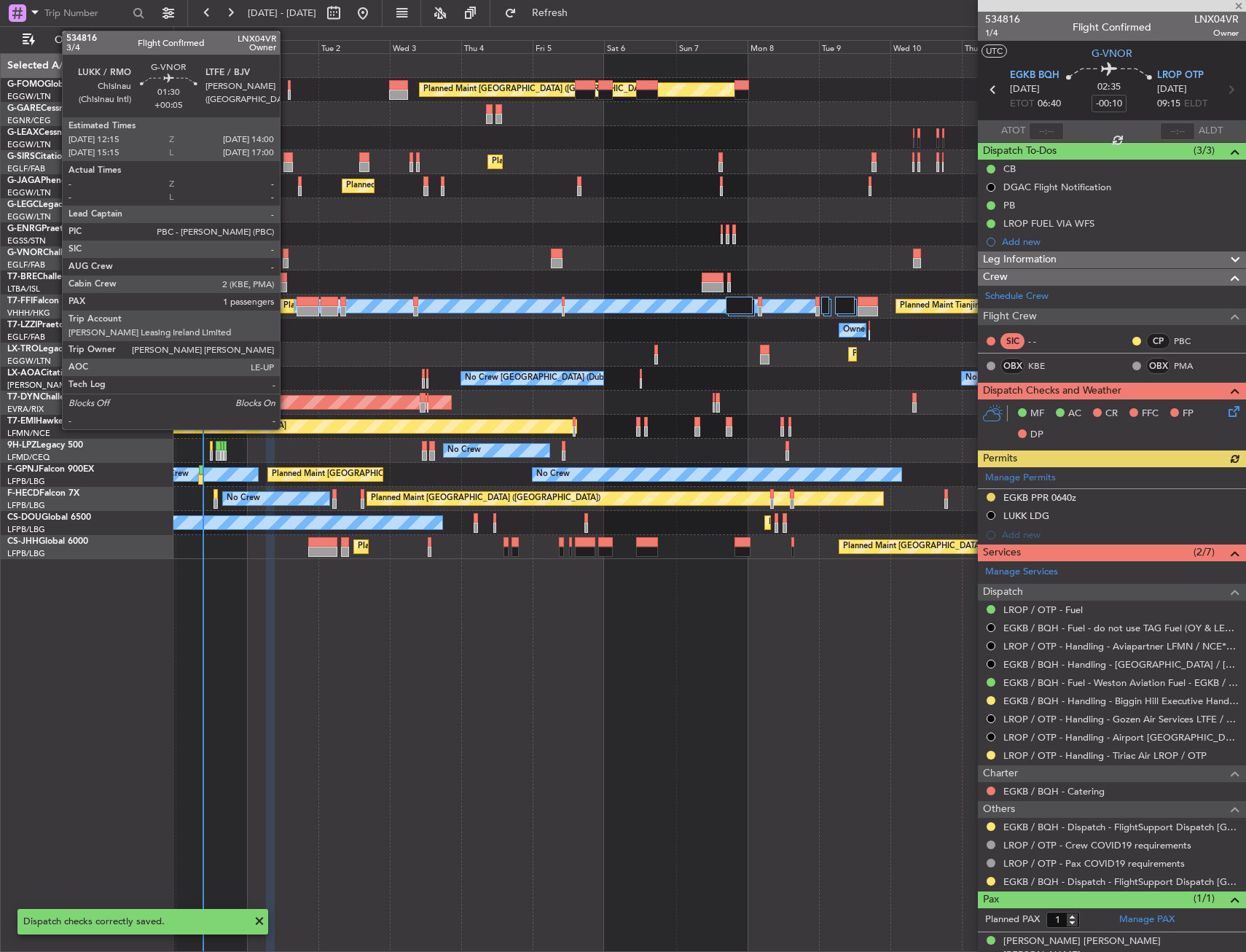
click at [287, 263] on div at bounding box center [286, 263] width 6 height 10
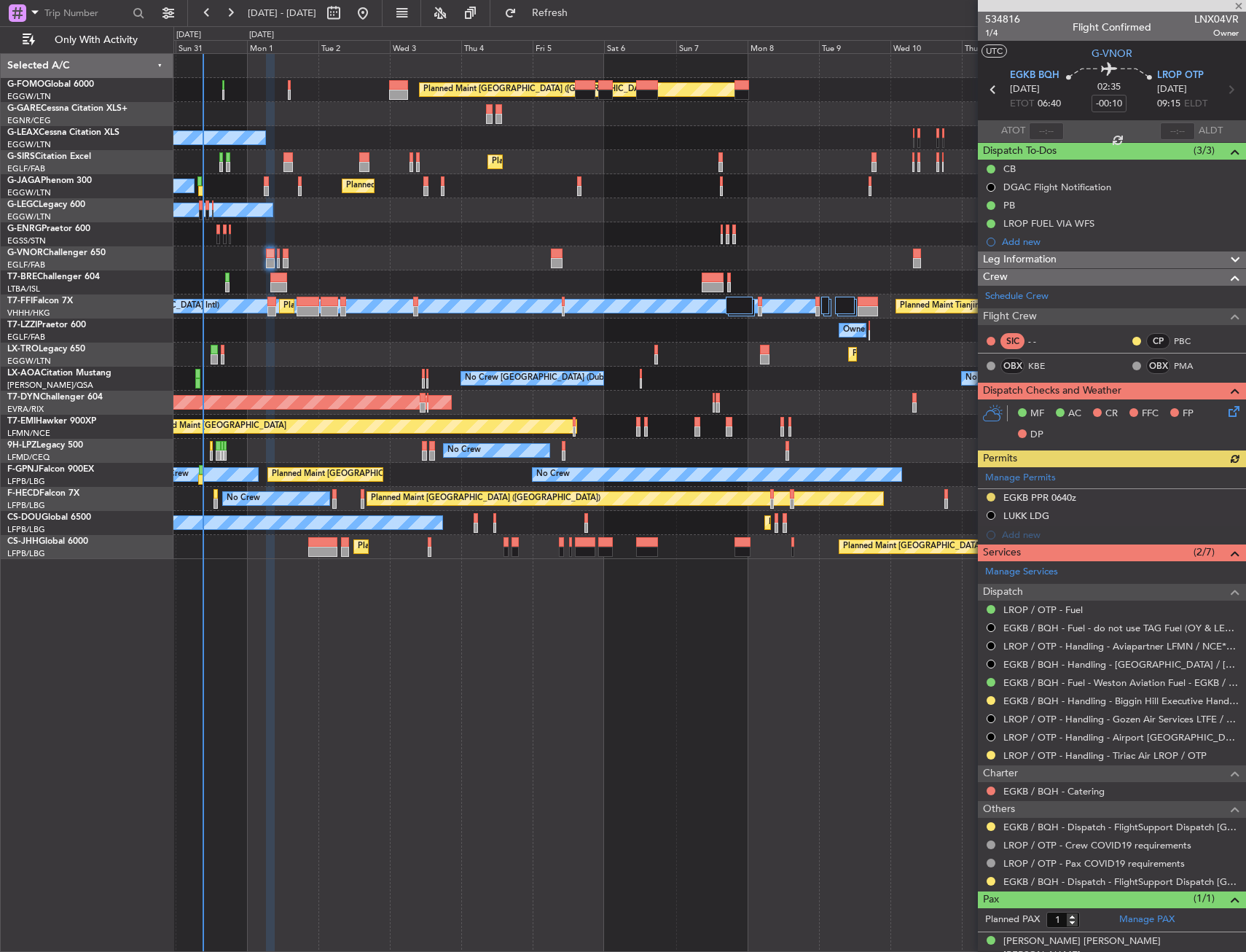
type input "+00:05"
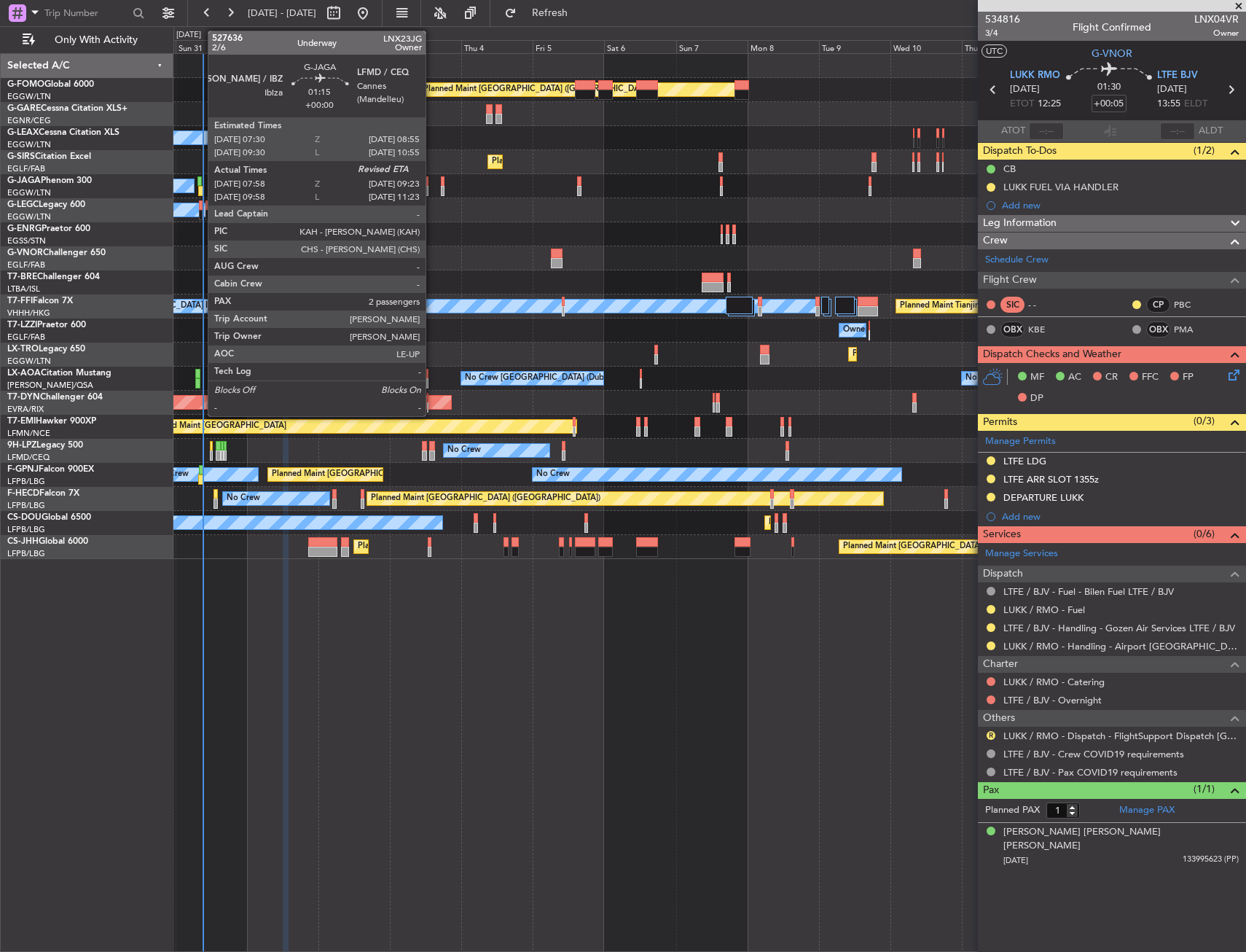
click at [200, 186] on div at bounding box center [200, 191] width 4 height 10
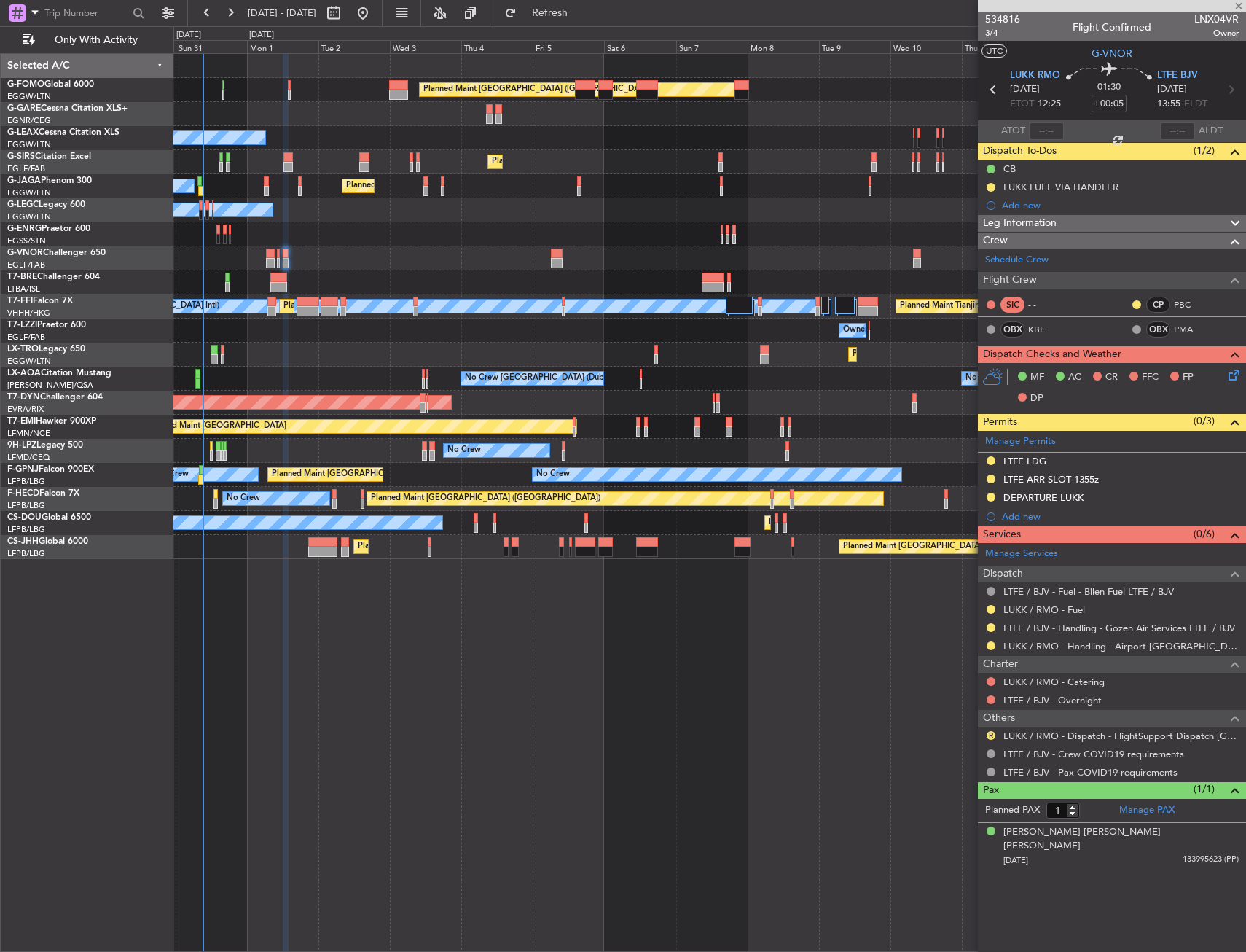
type input "07:58"
type input "2"
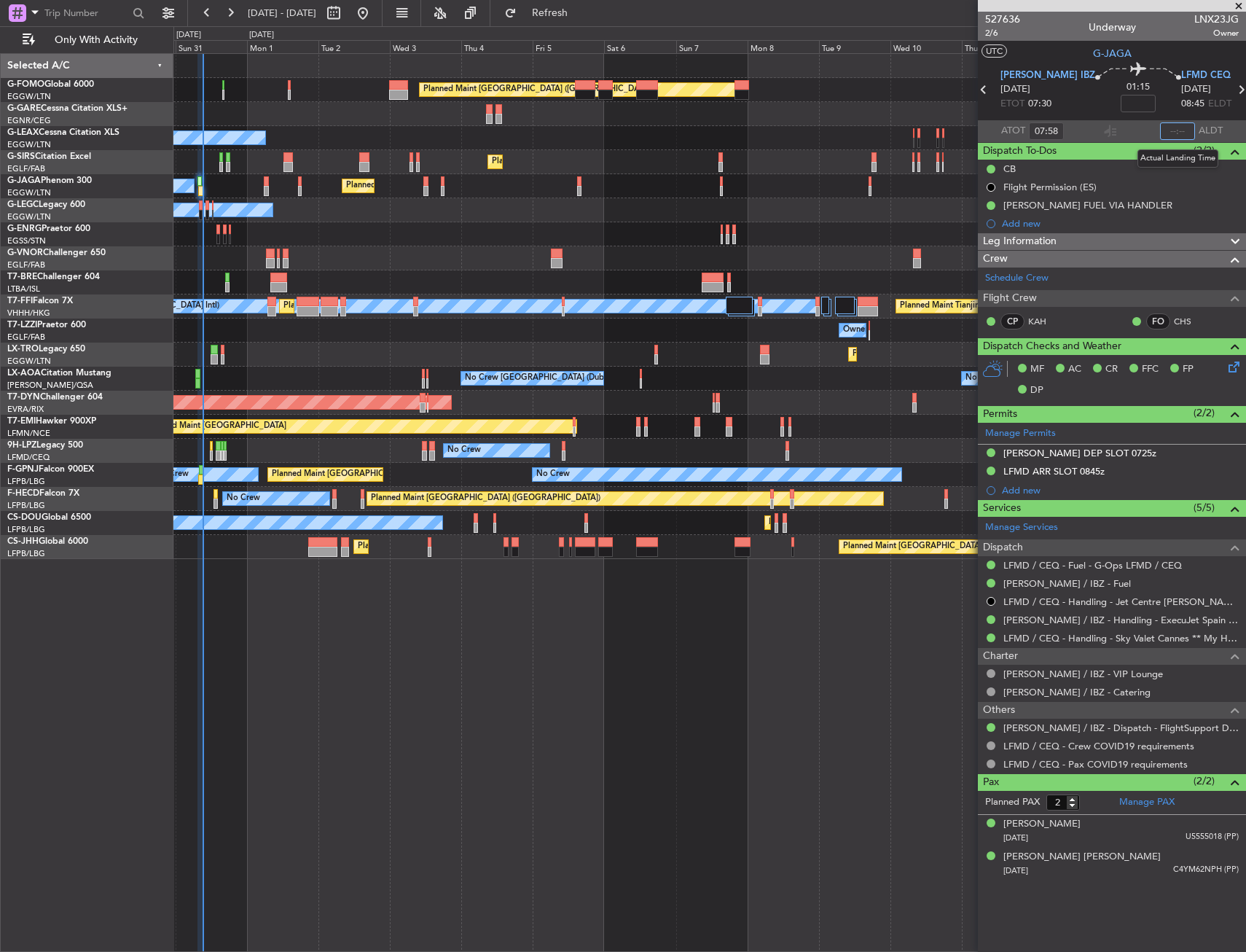
click at [1173, 135] on input "text" at bounding box center [1177, 130] width 35 height 17
type input "09:14"
click at [1058, 56] on section "UTC G-JAGA" at bounding box center [1112, 51] width 268 height 22
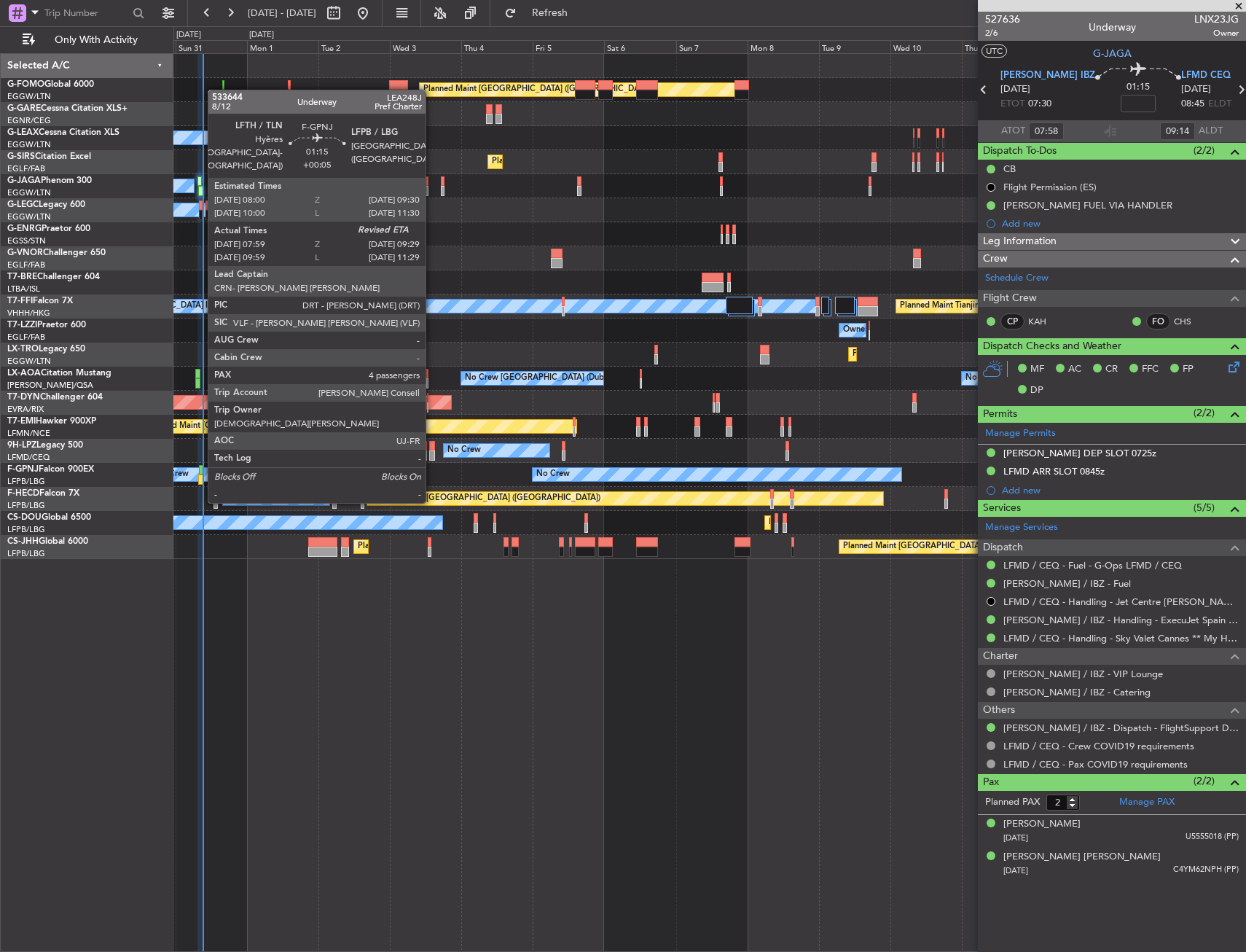
click at [200, 473] on div at bounding box center [201, 470] width 5 height 10
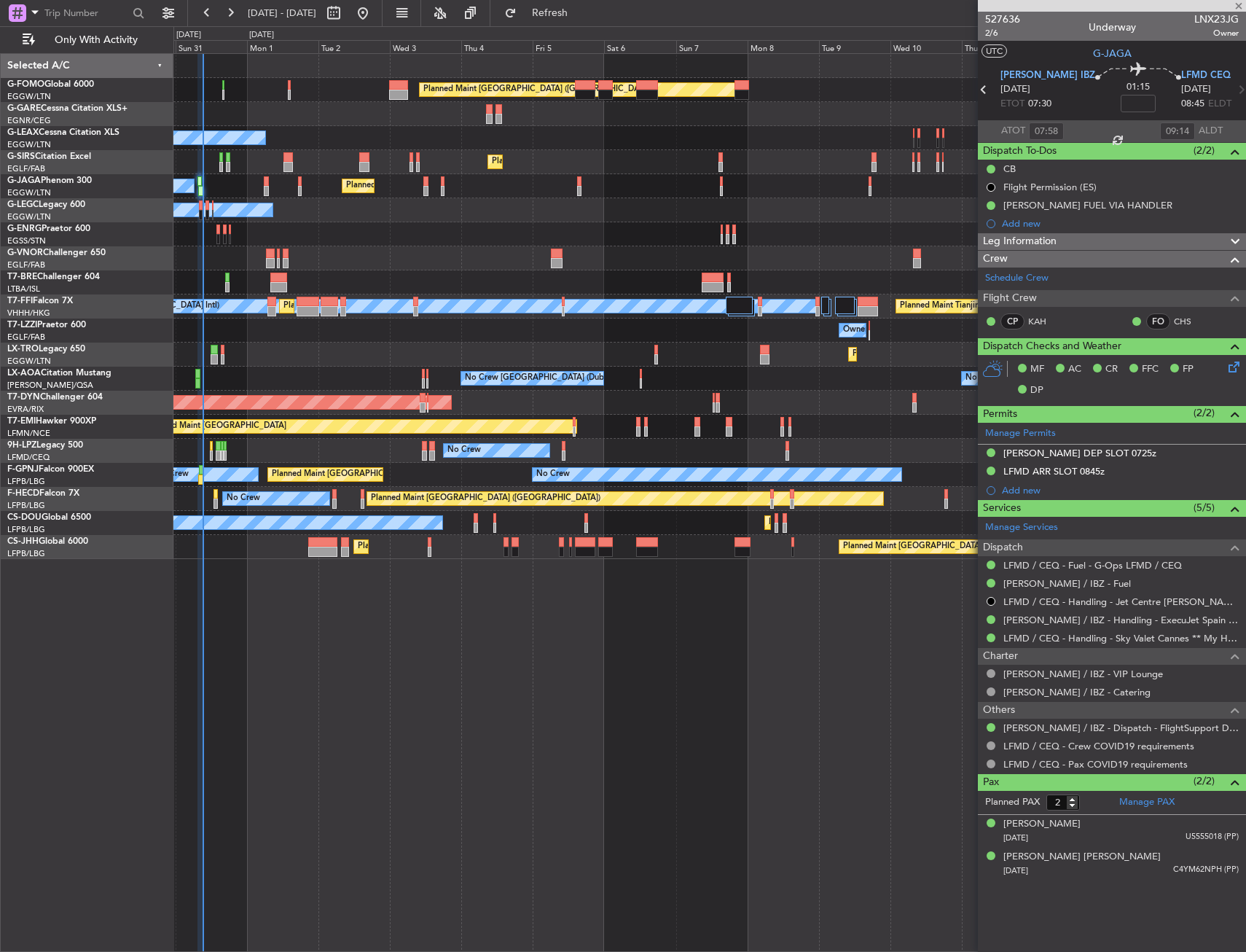
type input "+00:05"
type input "08:09"
type input "4"
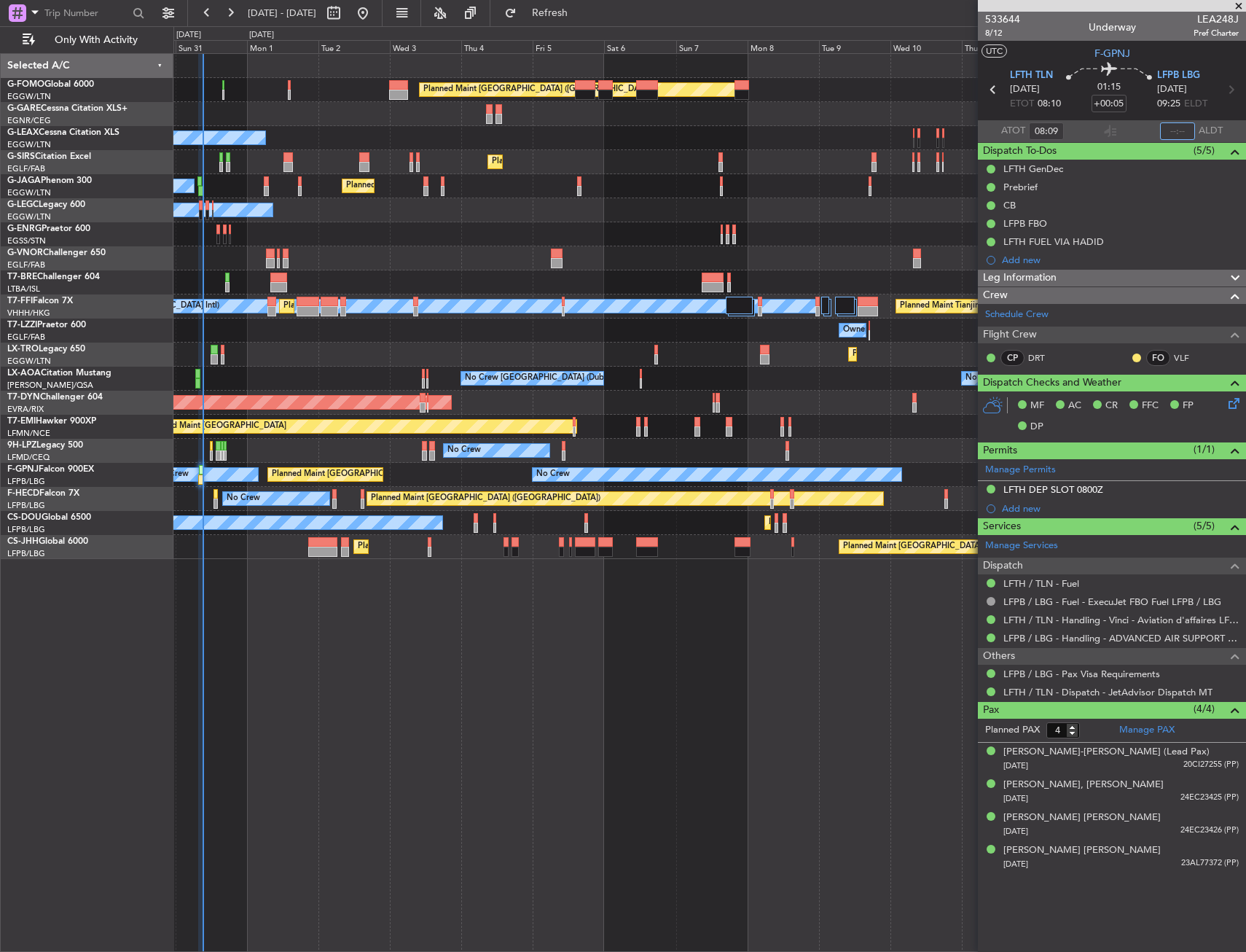
click at [1177, 130] on input "text" at bounding box center [1177, 130] width 35 height 17
click at [1054, 50] on section "UTC F-GPNJ" at bounding box center [1112, 51] width 268 height 22
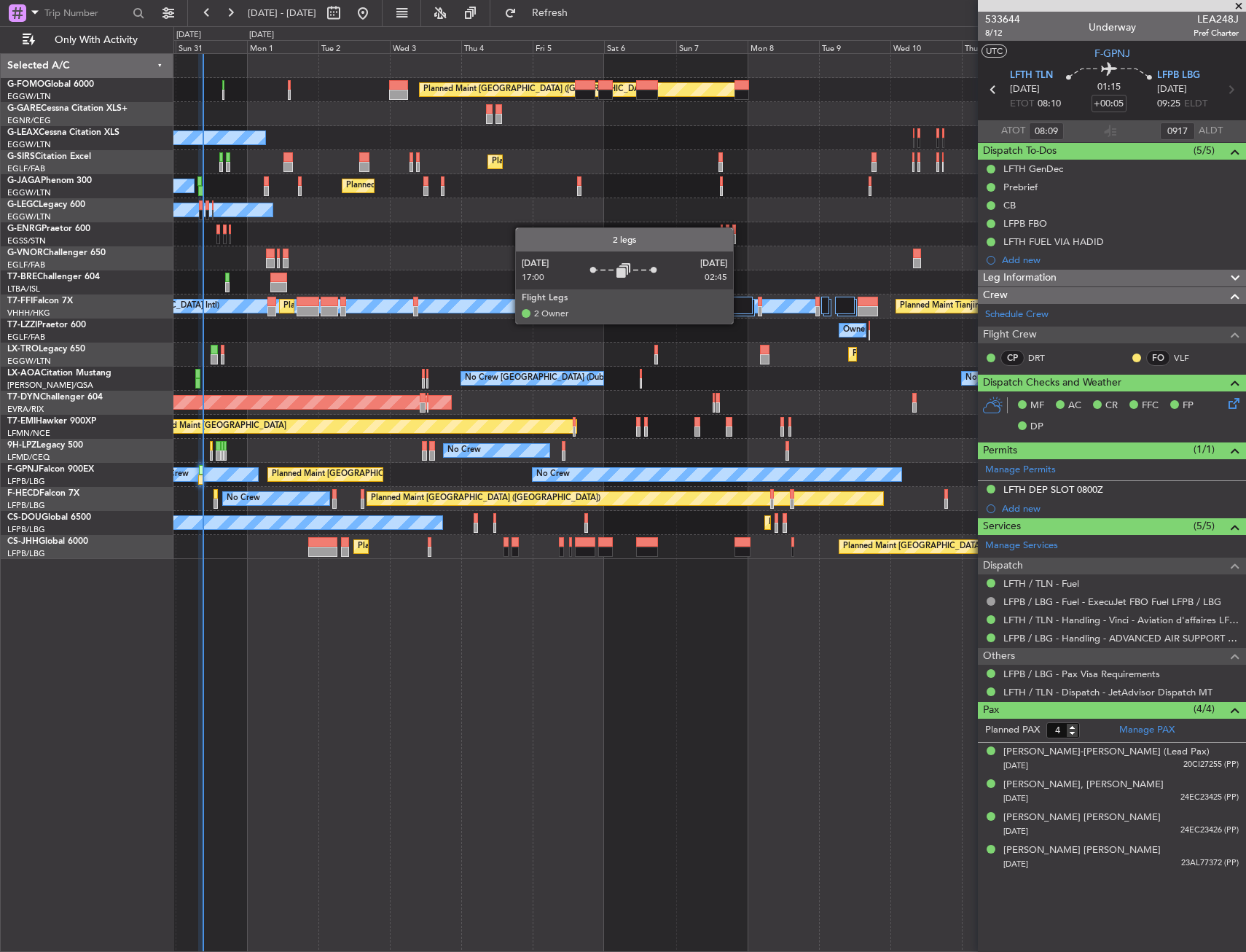
type input "09:17"
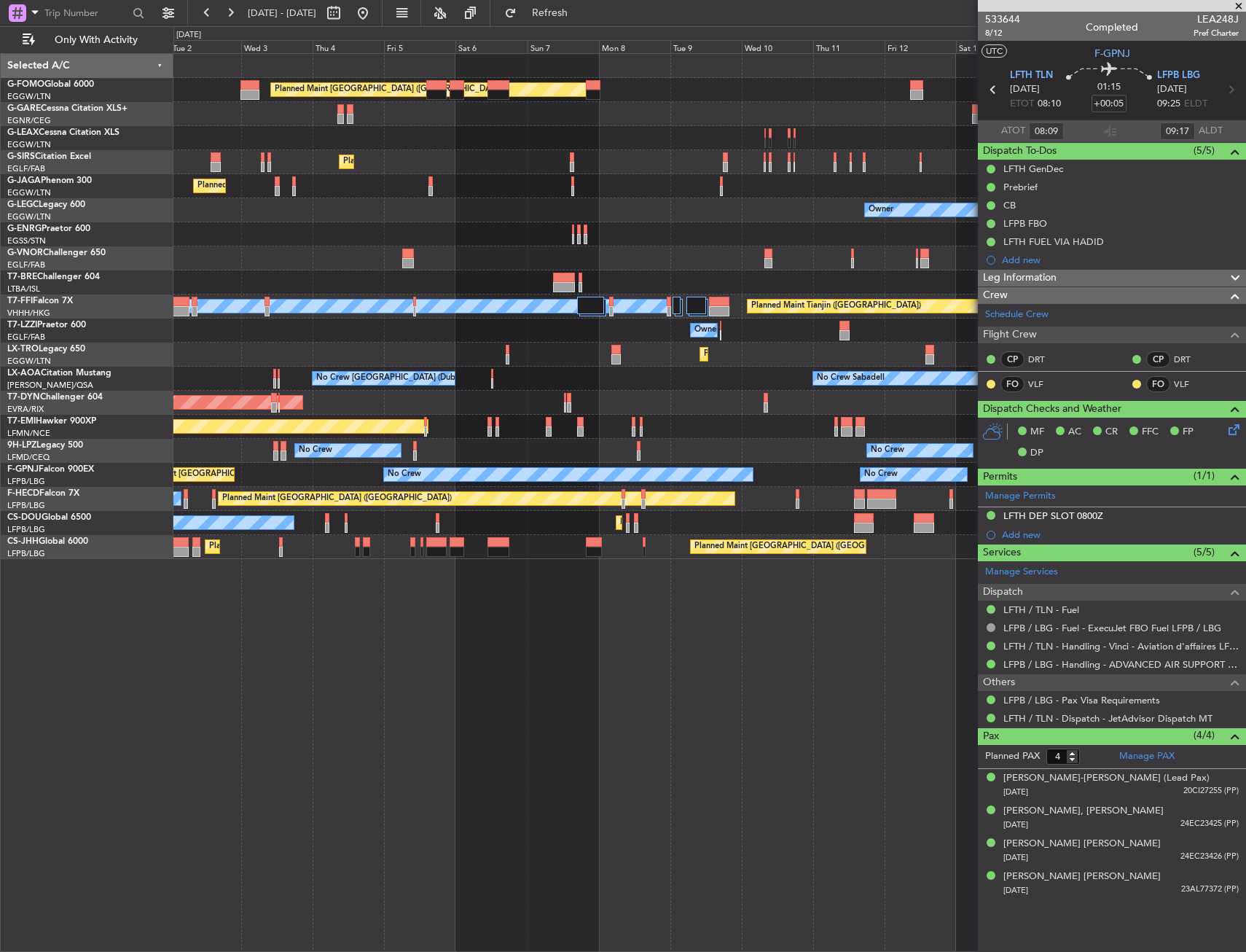
click at [657, 535] on div "Planned Maint [GEOGRAPHIC_DATA] ([GEOGRAPHIC_DATA]) Owner Planned Maint [GEOGRA…" at bounding box center [709, 306] width 1072 height 505
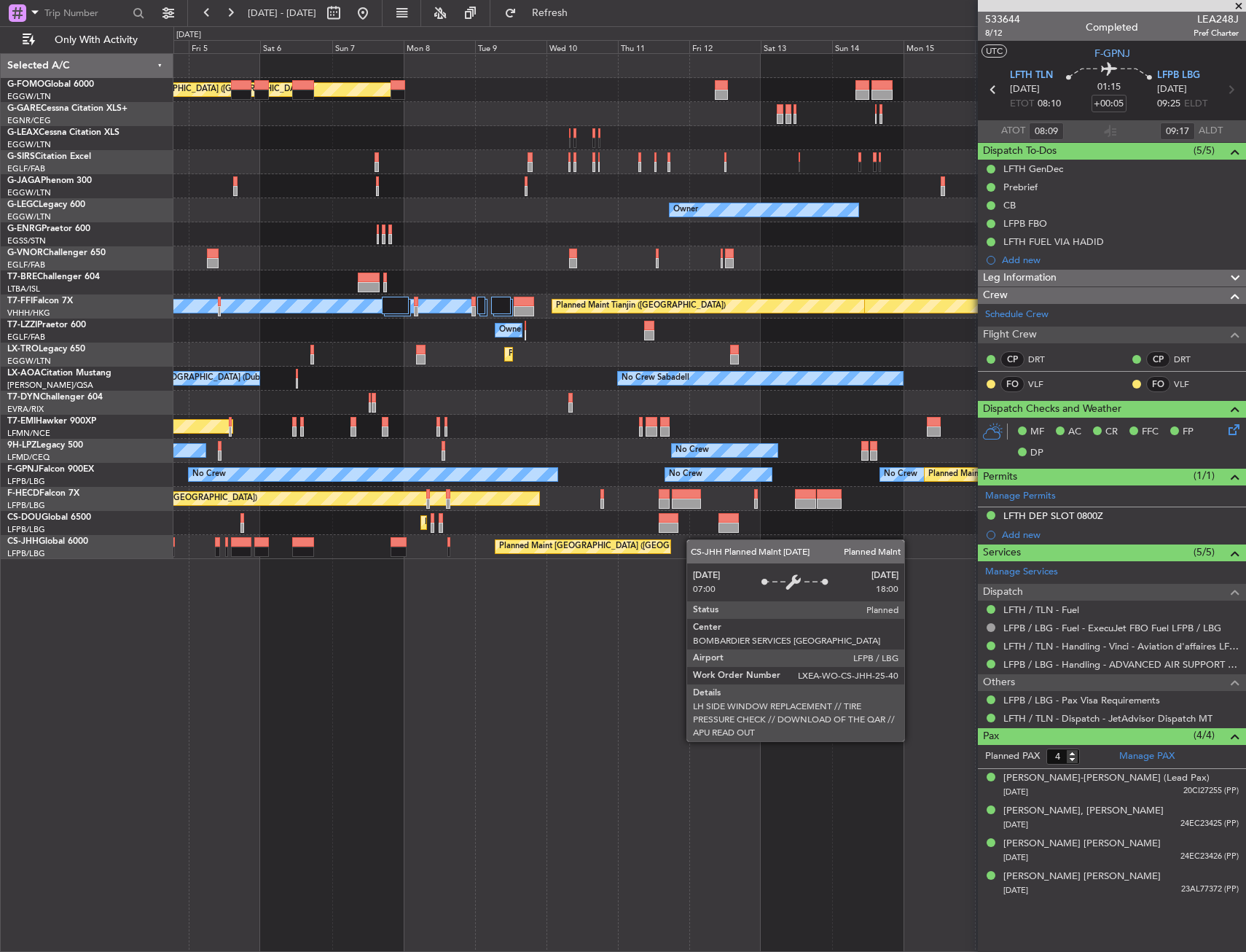
click at [598, 540] on div "Planned Maint [GEOGRAPHIC_DATA] ([GEOGRAPHIC_DATA]) Owner Planned Maint [GEOGRA…" at bounding box center [709, 306] width 1072 height 505
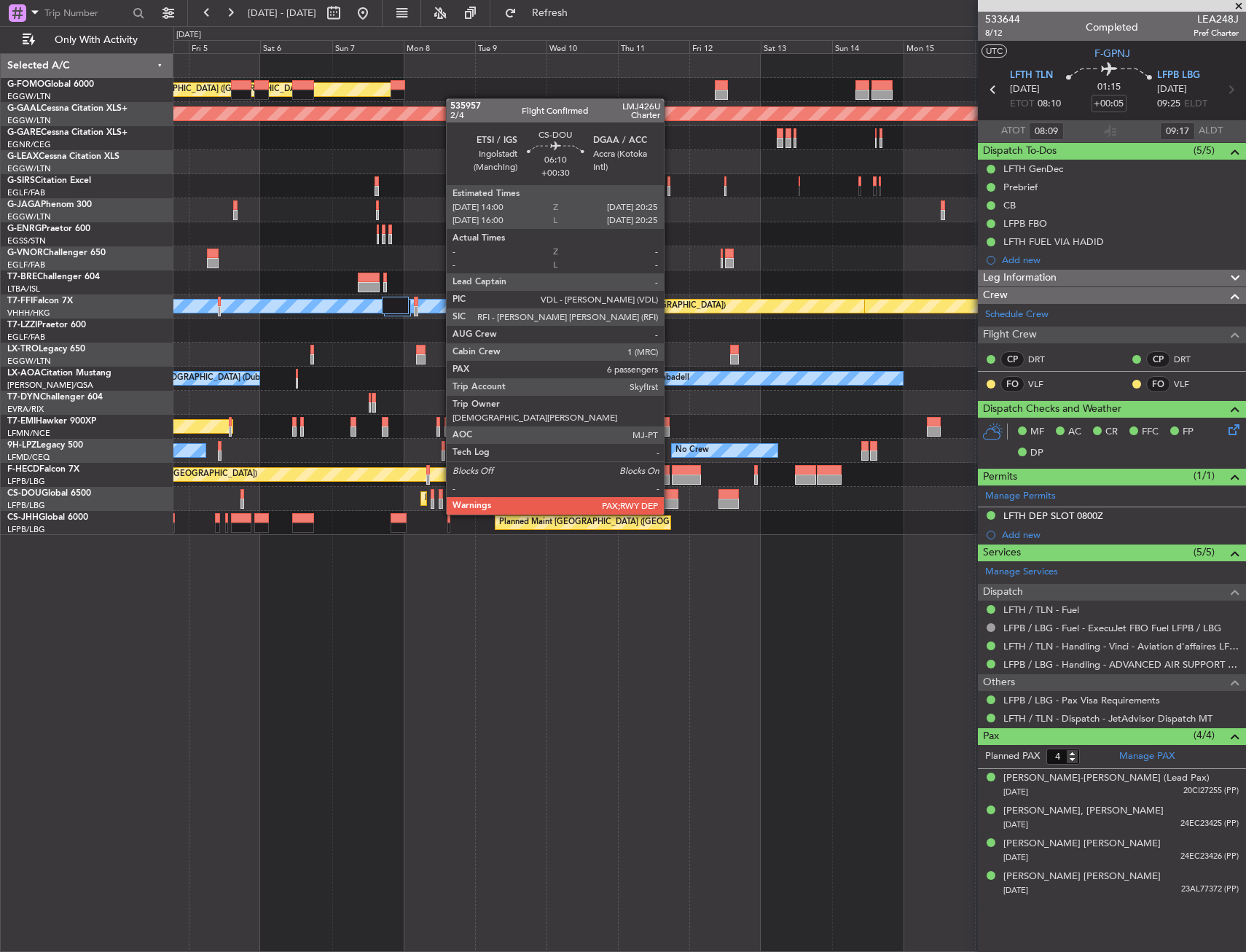
click at [671, 500] on div at bounding box center [668, 504] width 19 height 10
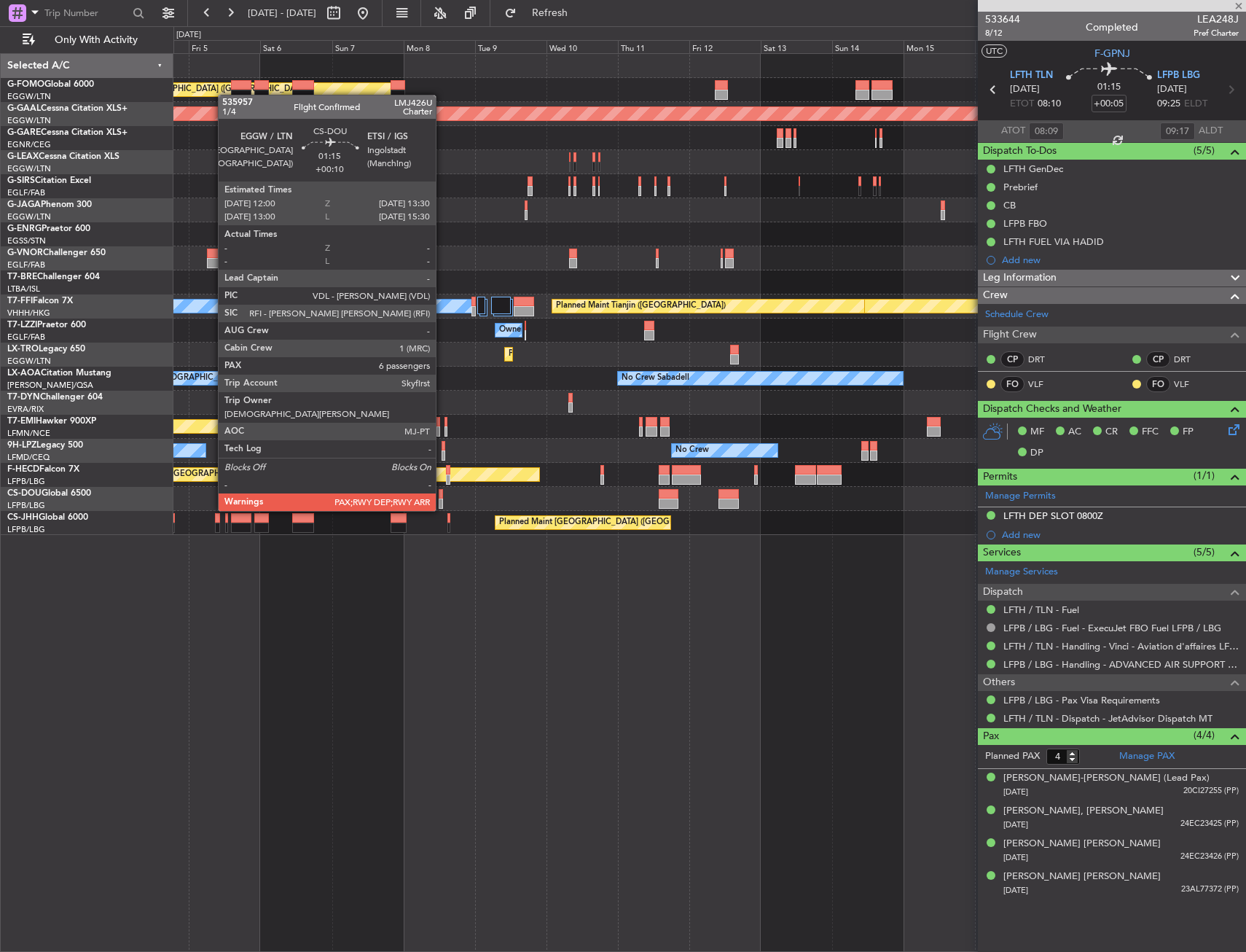
type input "+00:30"
type input "6"
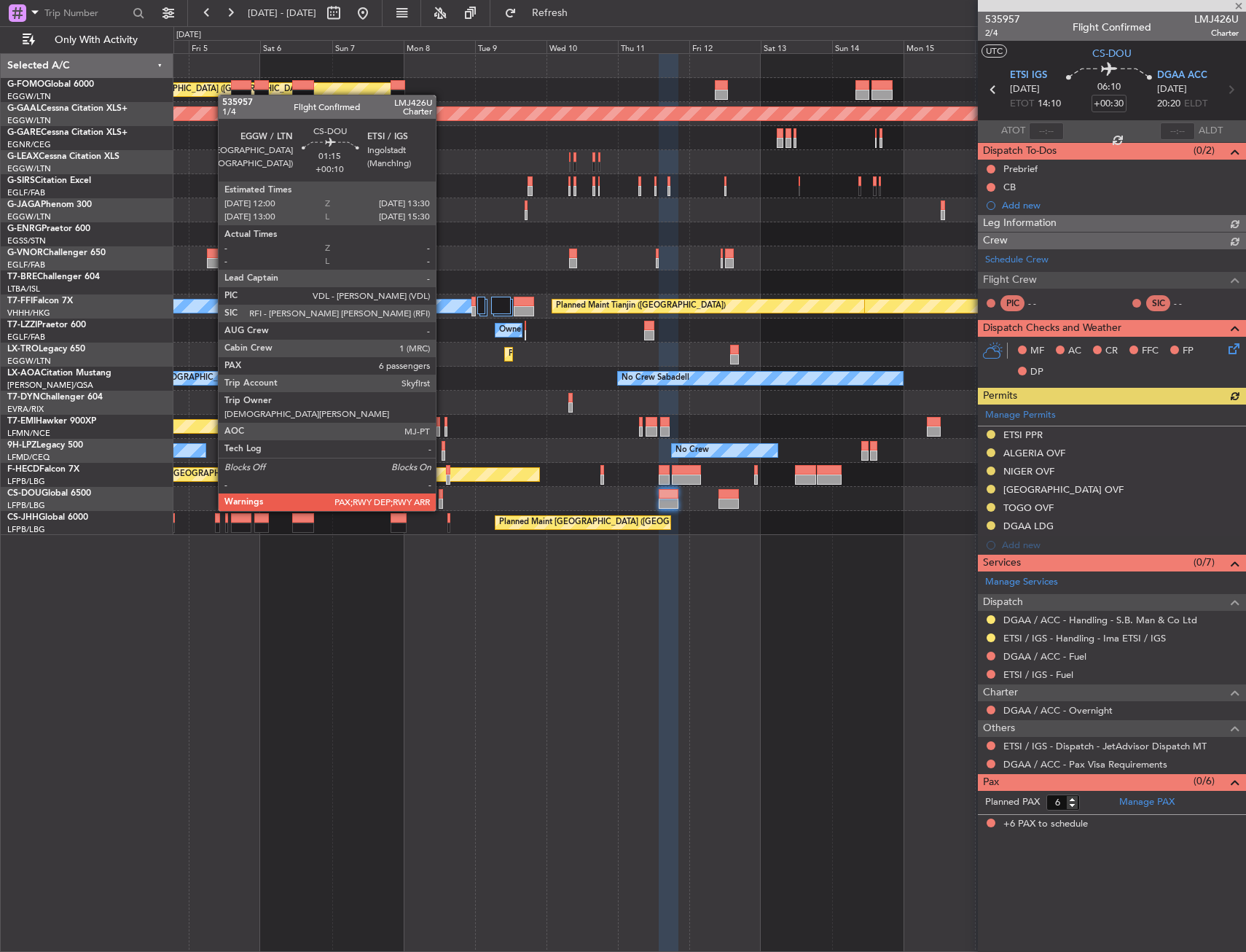
click at [442, 496] on div at bounding box center [441, 494] width 5 height 10
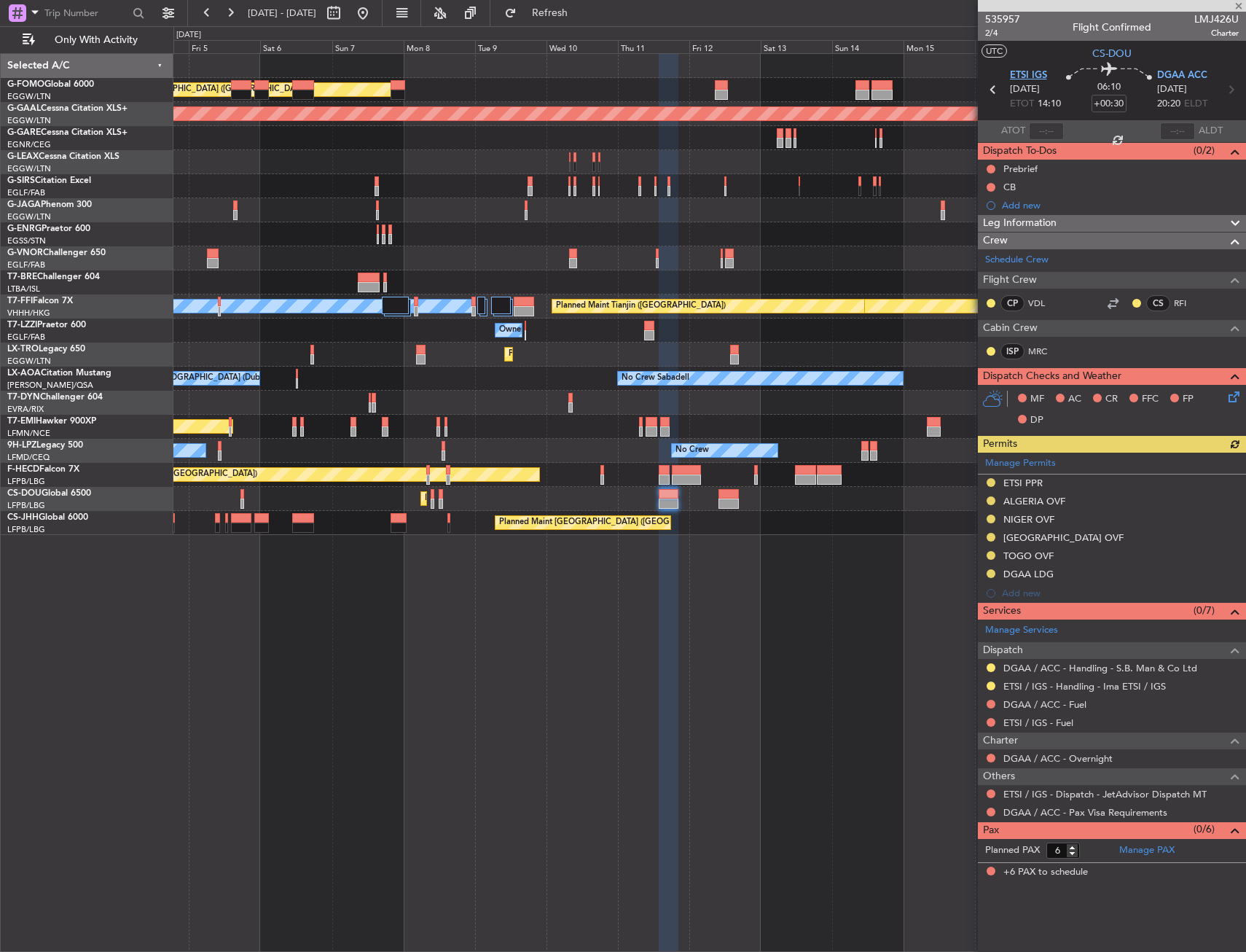
type input "+00:10"
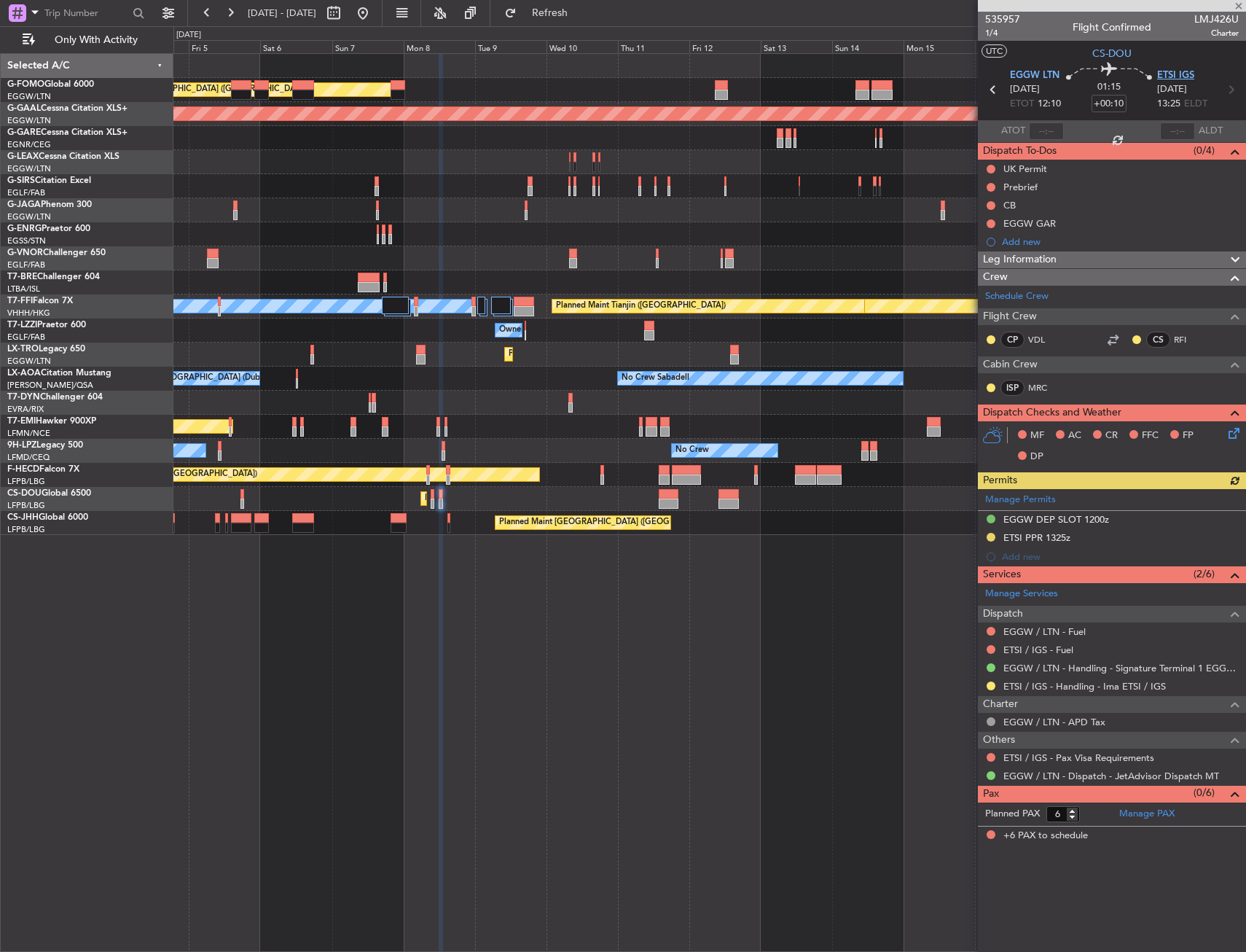
click at [1165, 69] on span "ETSI IGS" at bounding box center [1176, 76] width 37 height 15
click at [1179, 78] on span "ETSI IGS" at bounding box center [1176, 76] width 37 height 15
click at [1191, 75] on span "ETSI IGS" at bounding box center [1176, 76] width 37 height 15
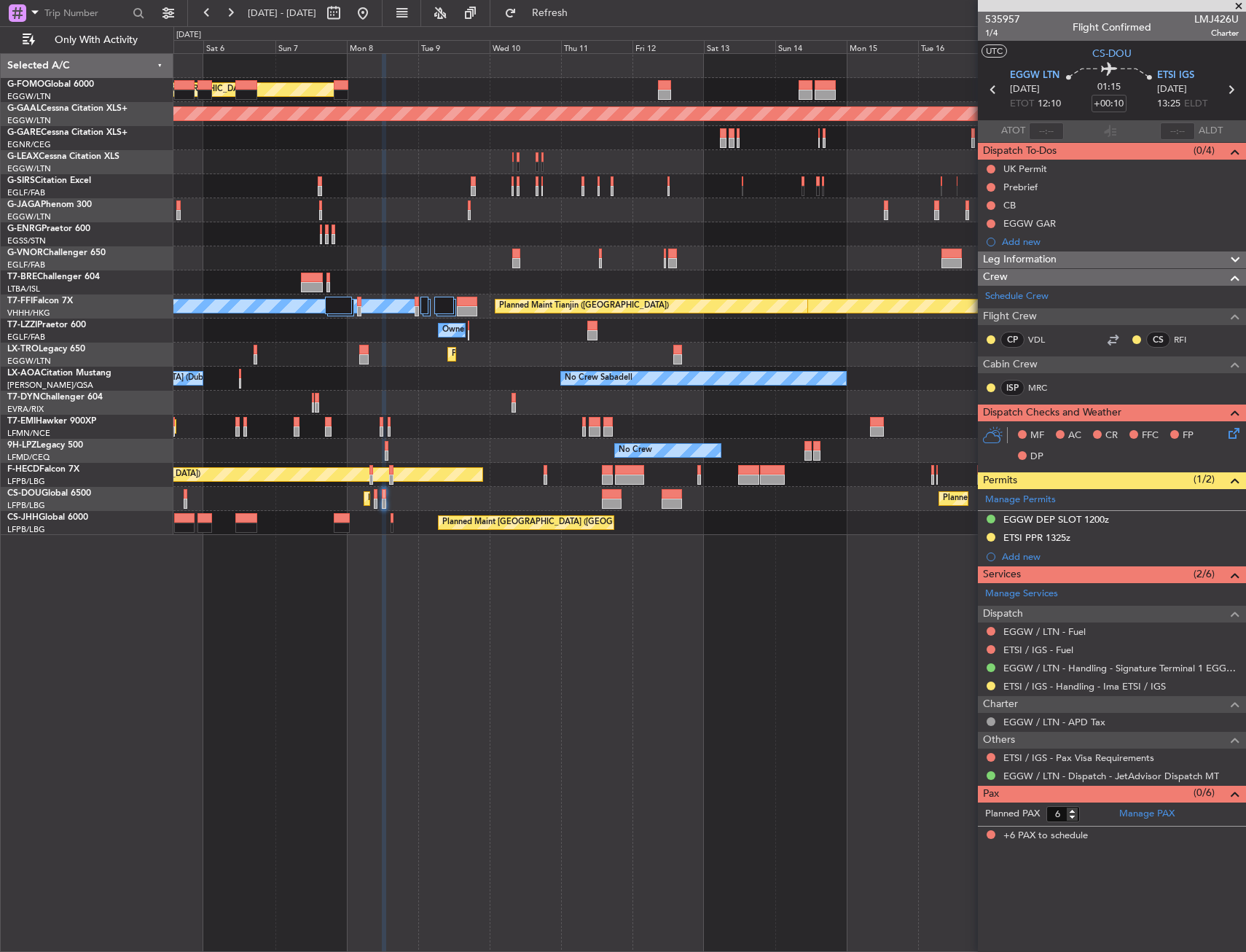
click at [389, 505] on div "Planned Maint Paris (Le Bourget) Planned Maint Paris (Le Bourget) Planned Maint…" at bounding box center [709, 499] width 1072 height 24
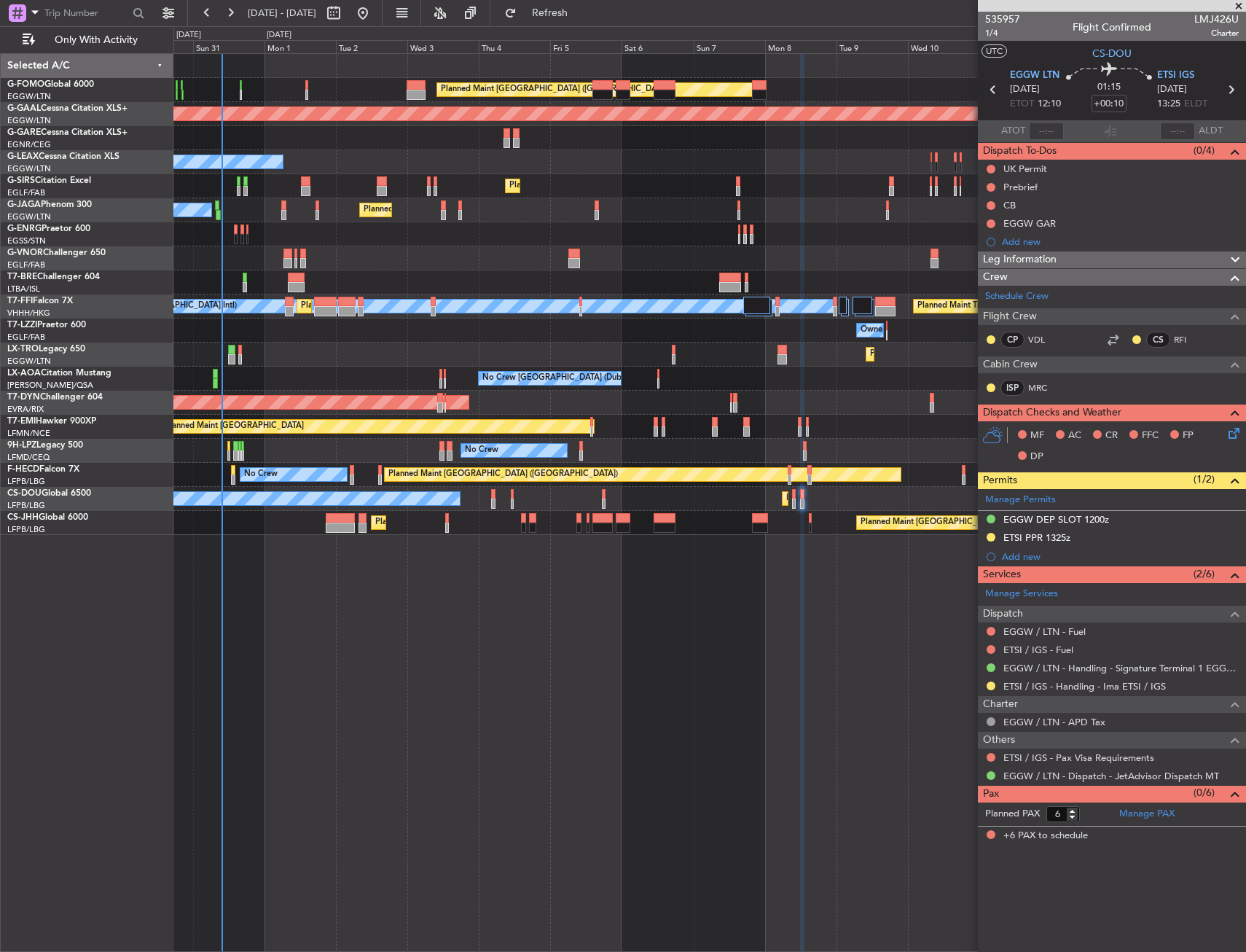
click at [704, 404] on div "AOG Maint Riga (Riga Intl)" at bounding box center [709, 403] width 1072 height 24
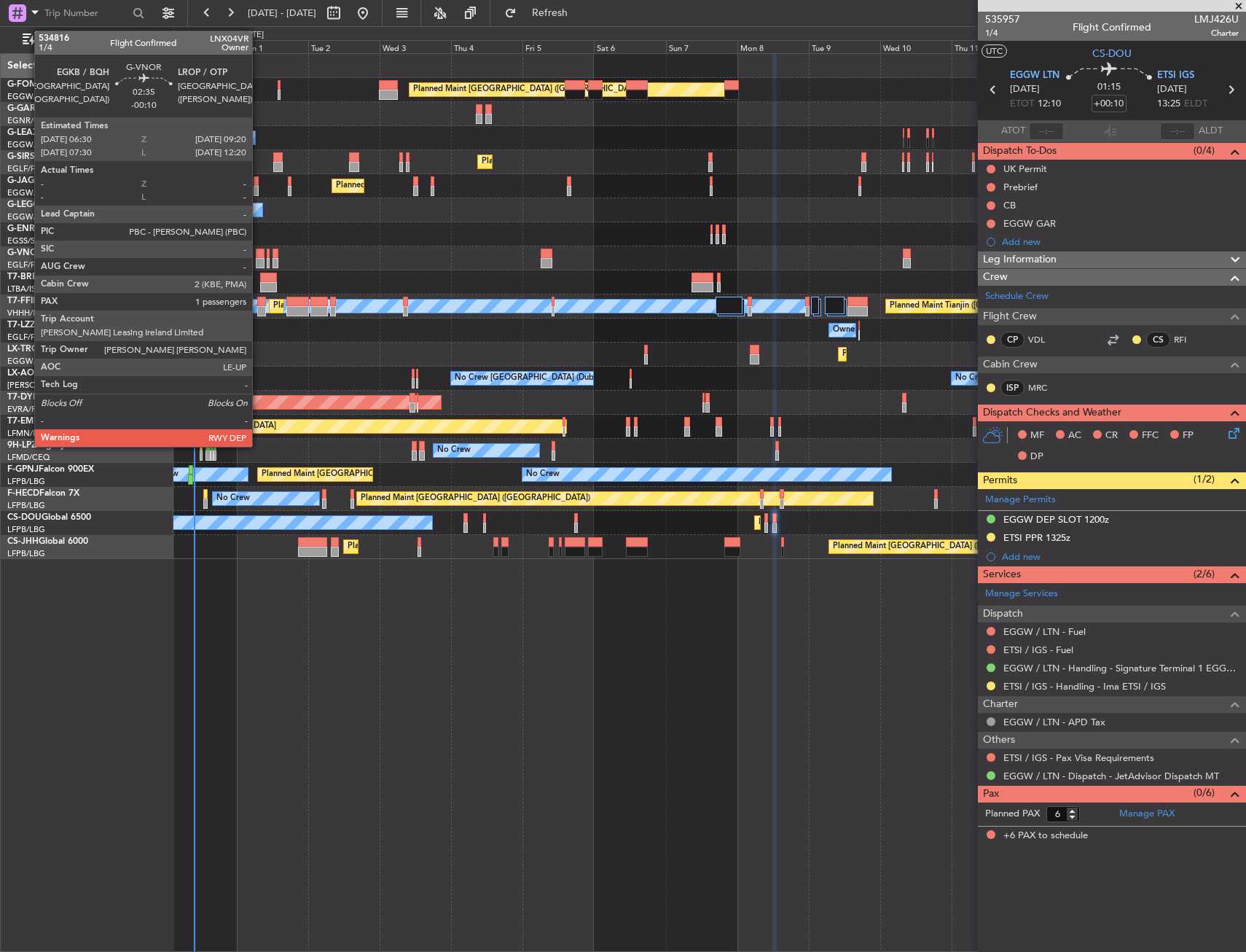
click at [259, 256] on div at bounding box center [261, 254] width 9 height 10
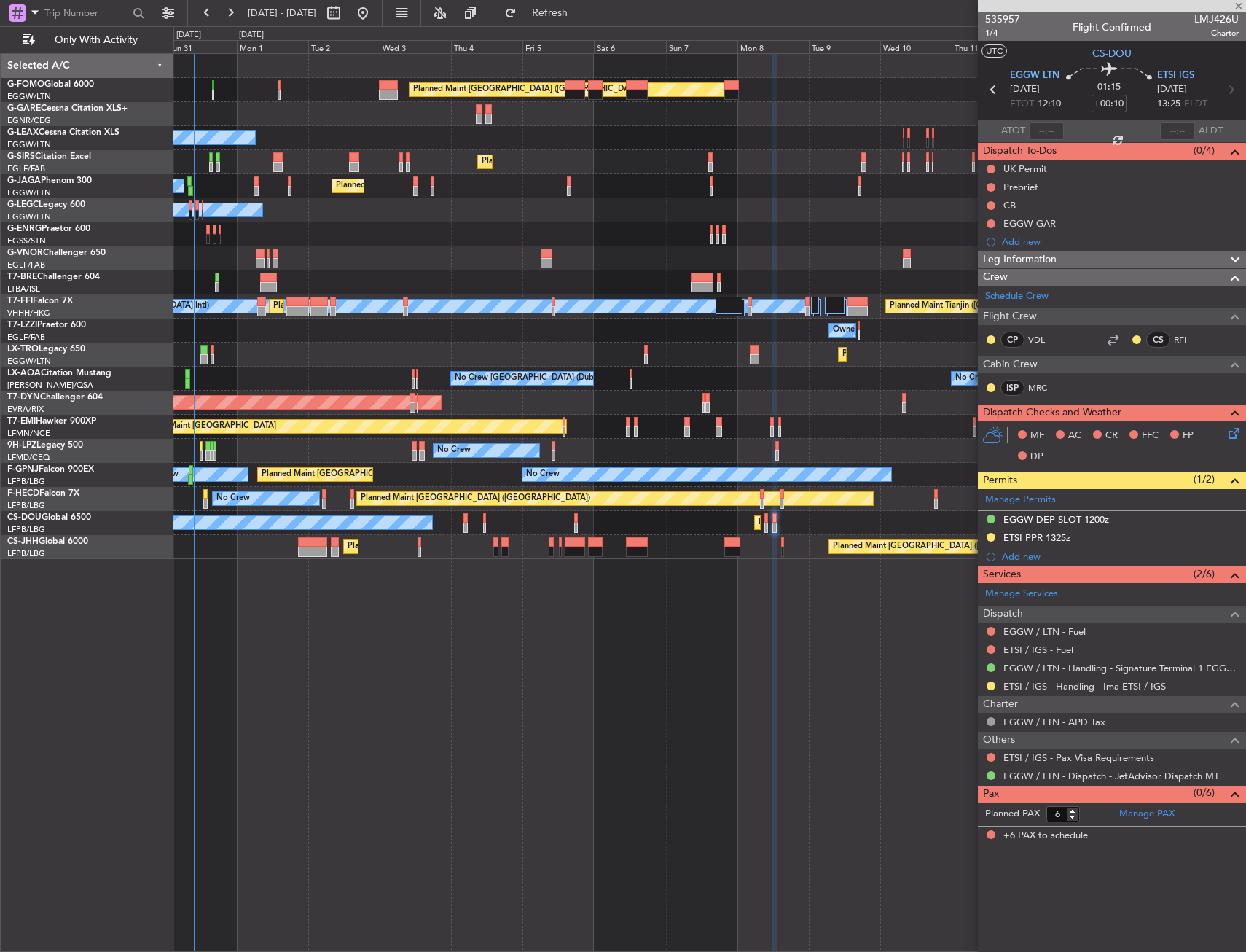
type input "-00:10"
type input "1"
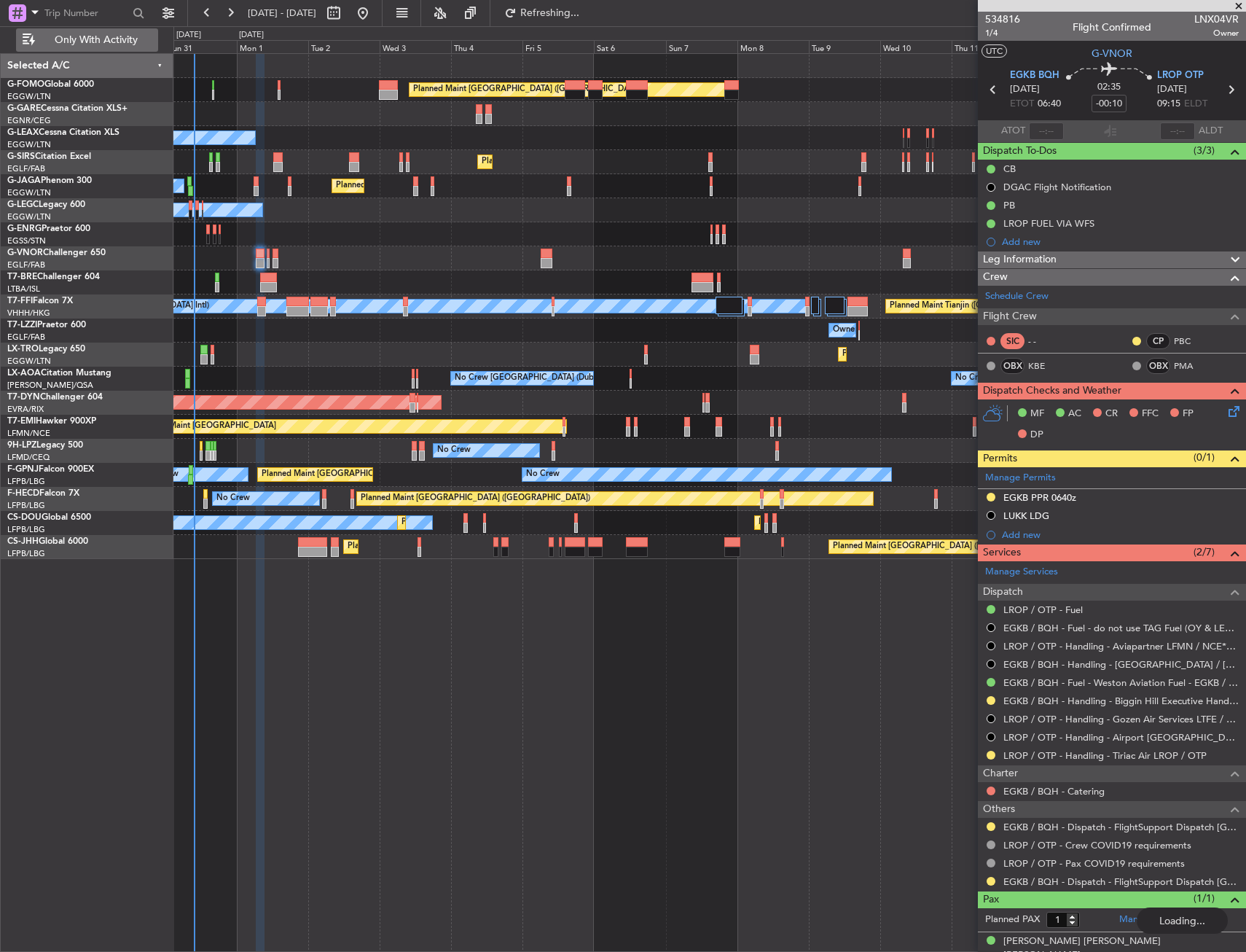
click at [66, 36] on span "Only With Activity" at bounding box center [96, 40] width 116 height 10
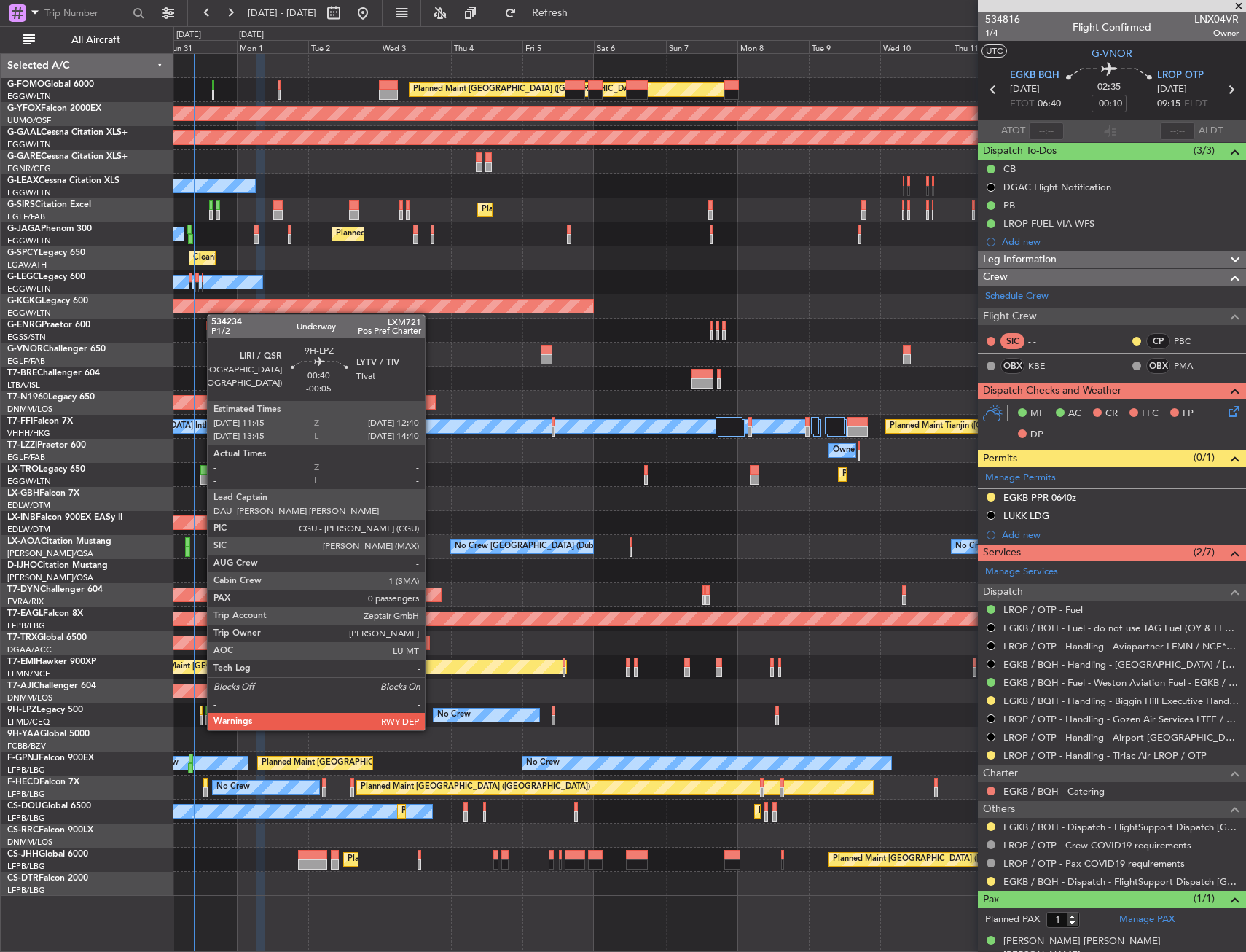
click at [199, 715] on div at bounding box center [201, 720] width 3 height 10
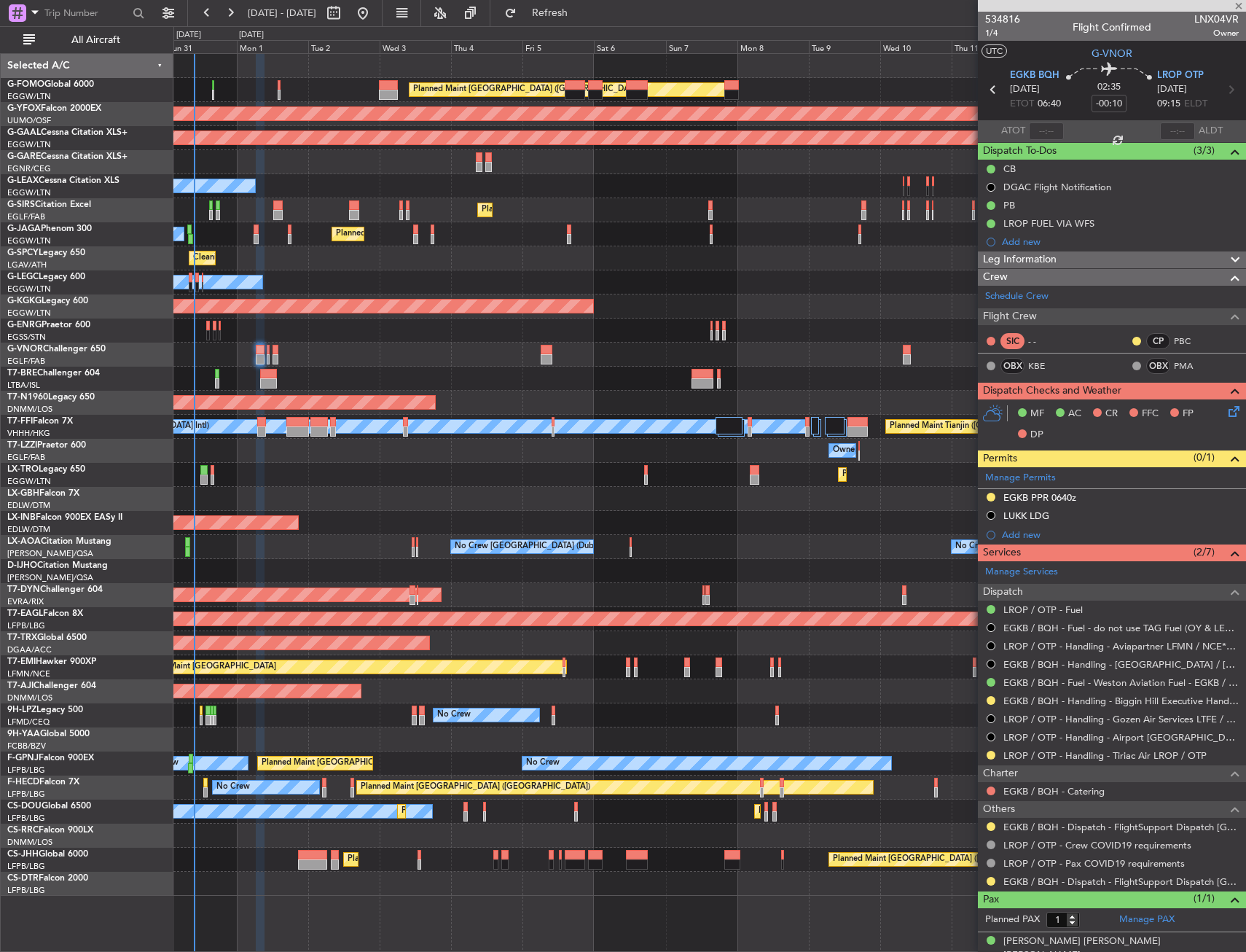
type input "-00:05"
type input "0"
